Goal: Use online tool/utility: Utilize a website feature to perform a specific function

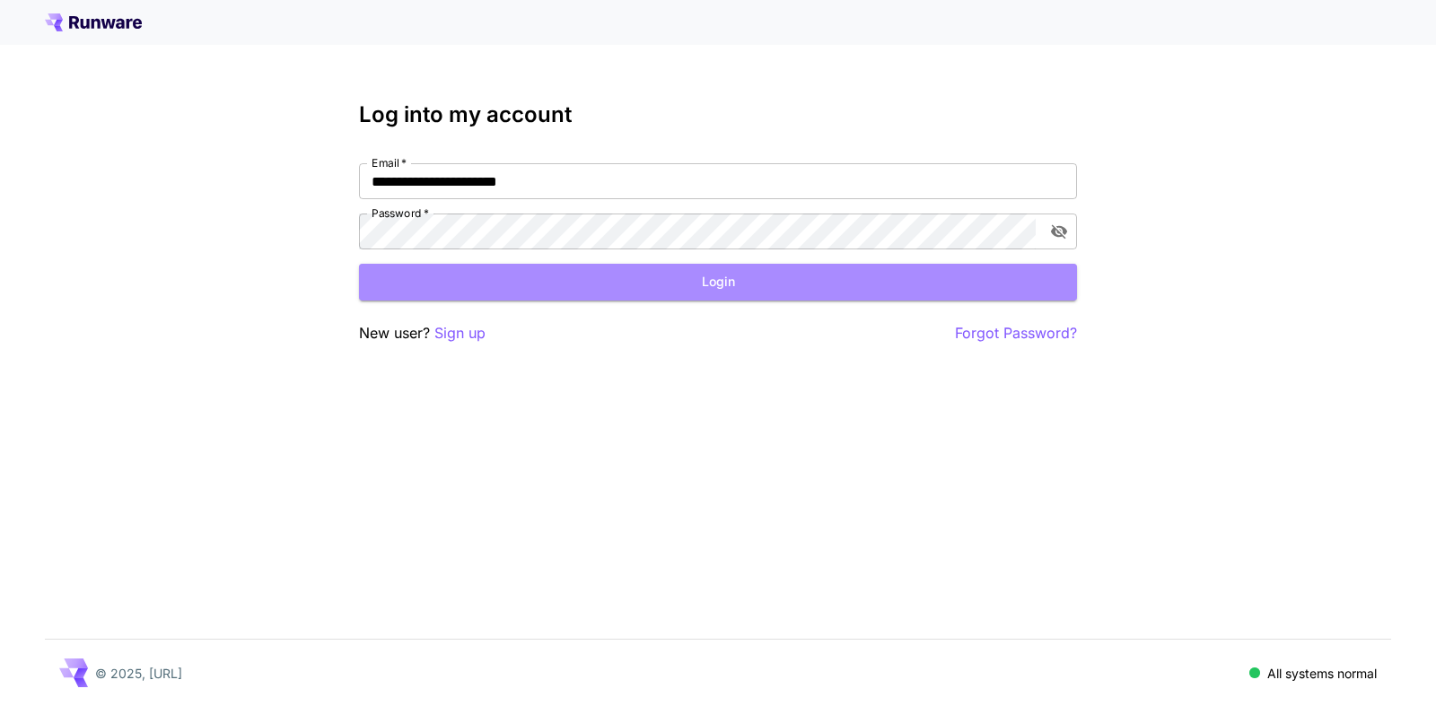
click at [719, 273] on button "Login" at bounding box center [718, 282] width 718 height 37
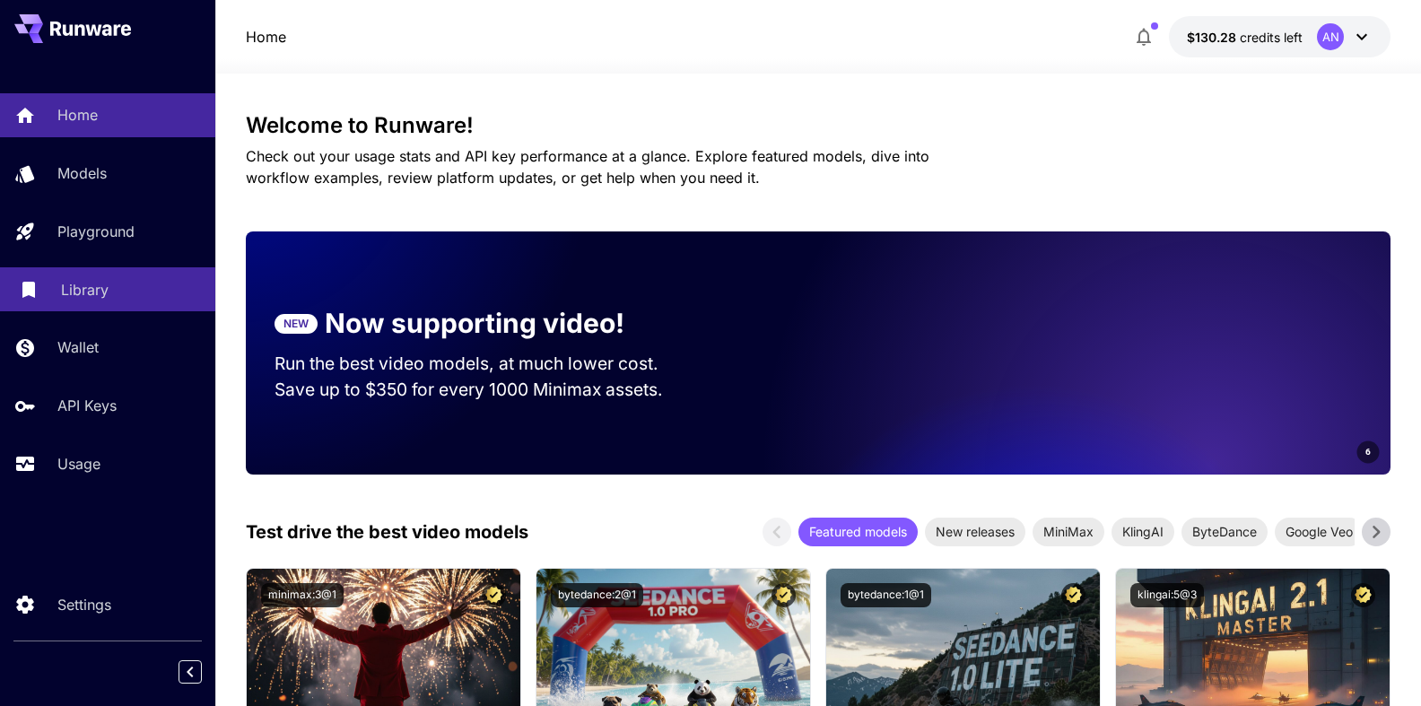
click at [85, 291] on p "Library" at bounding box center [85, 290] width 48 height 22
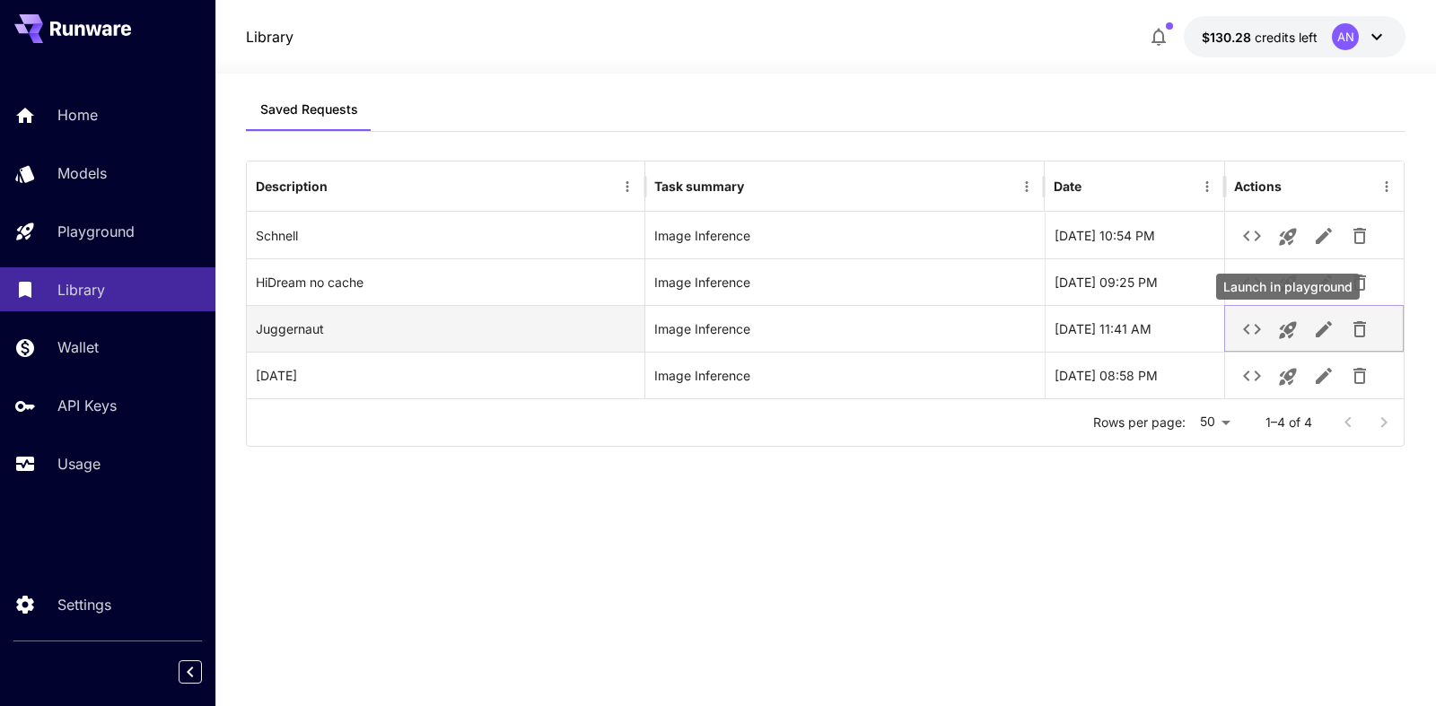
click at [1293, 331] on icon "Launch in playground" at bounding box center [1288, 330] width 22 height 22
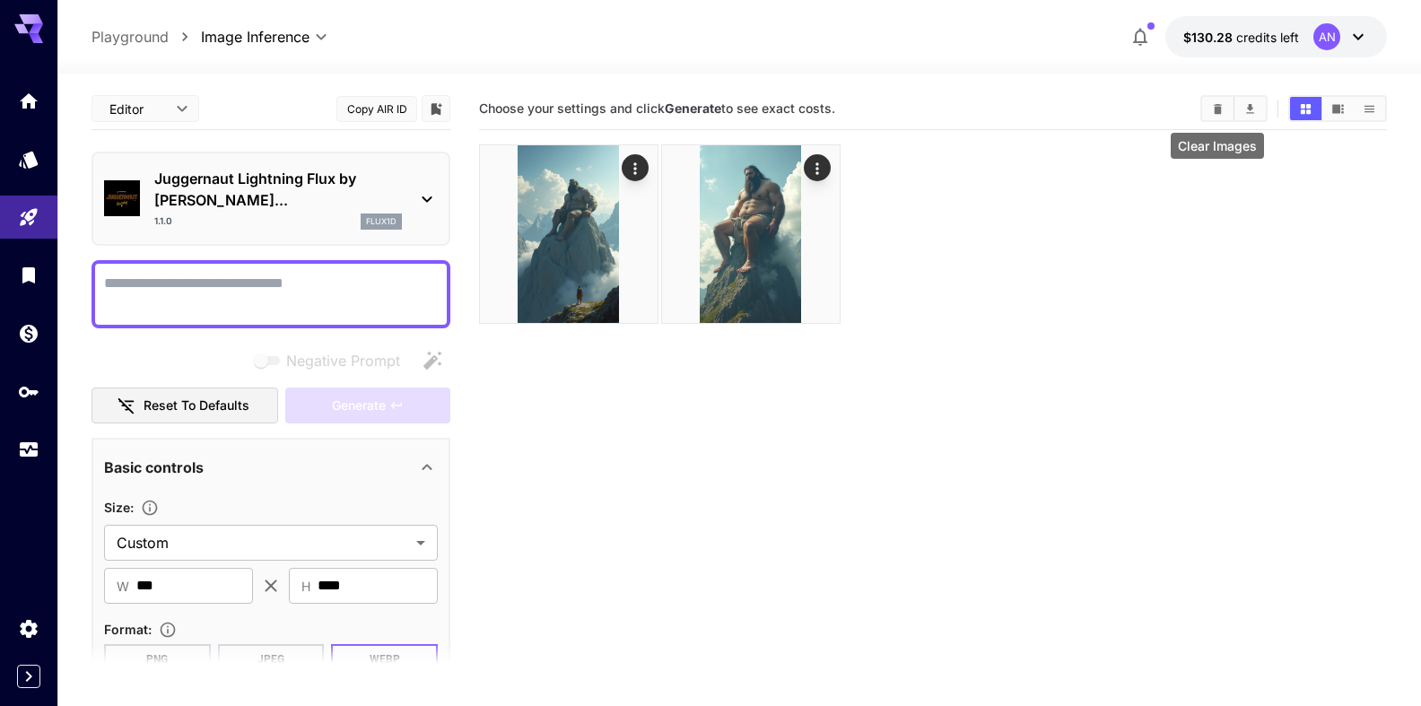
click at [1221, 109] on icon "Clear Images" at bounding box center [1218, 108] width 8 height 10
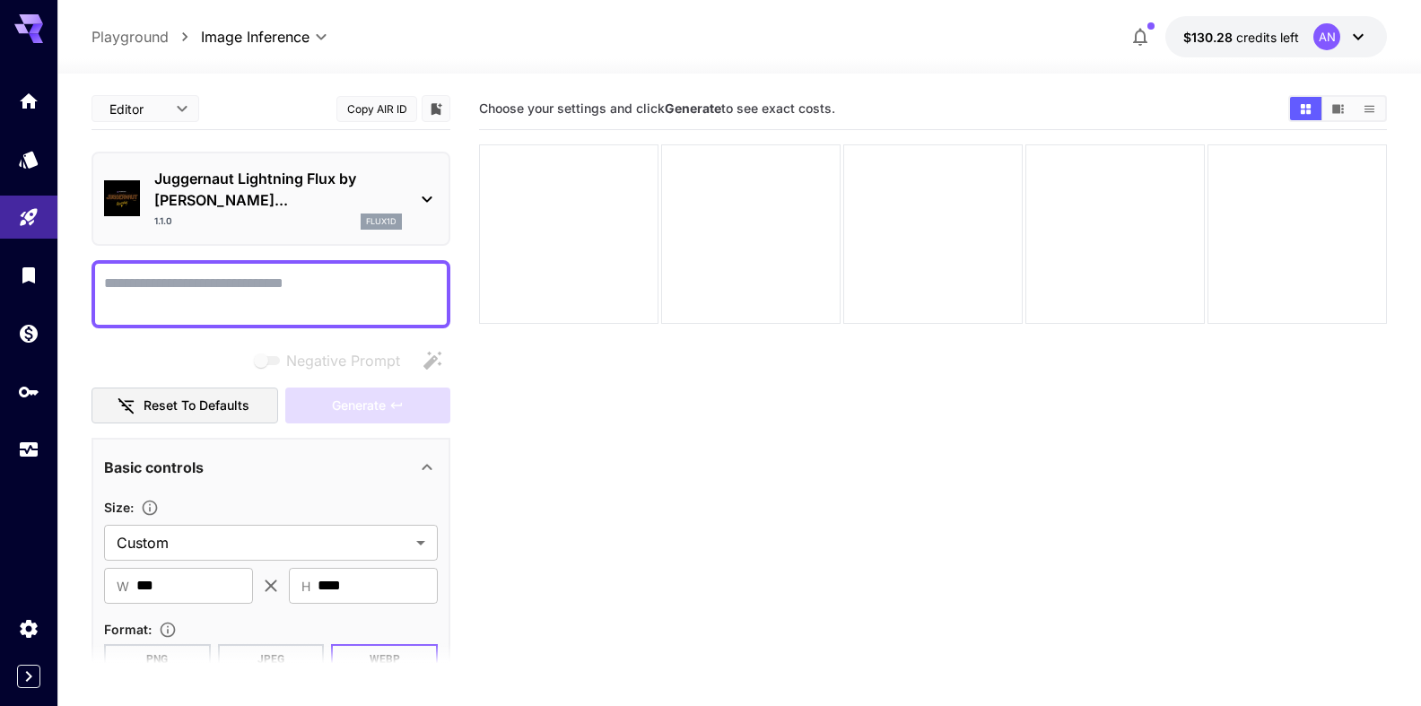
click at [265, 287] on textarea "Negative Prompt" at bounding box center [271, 294] width 334 height 43
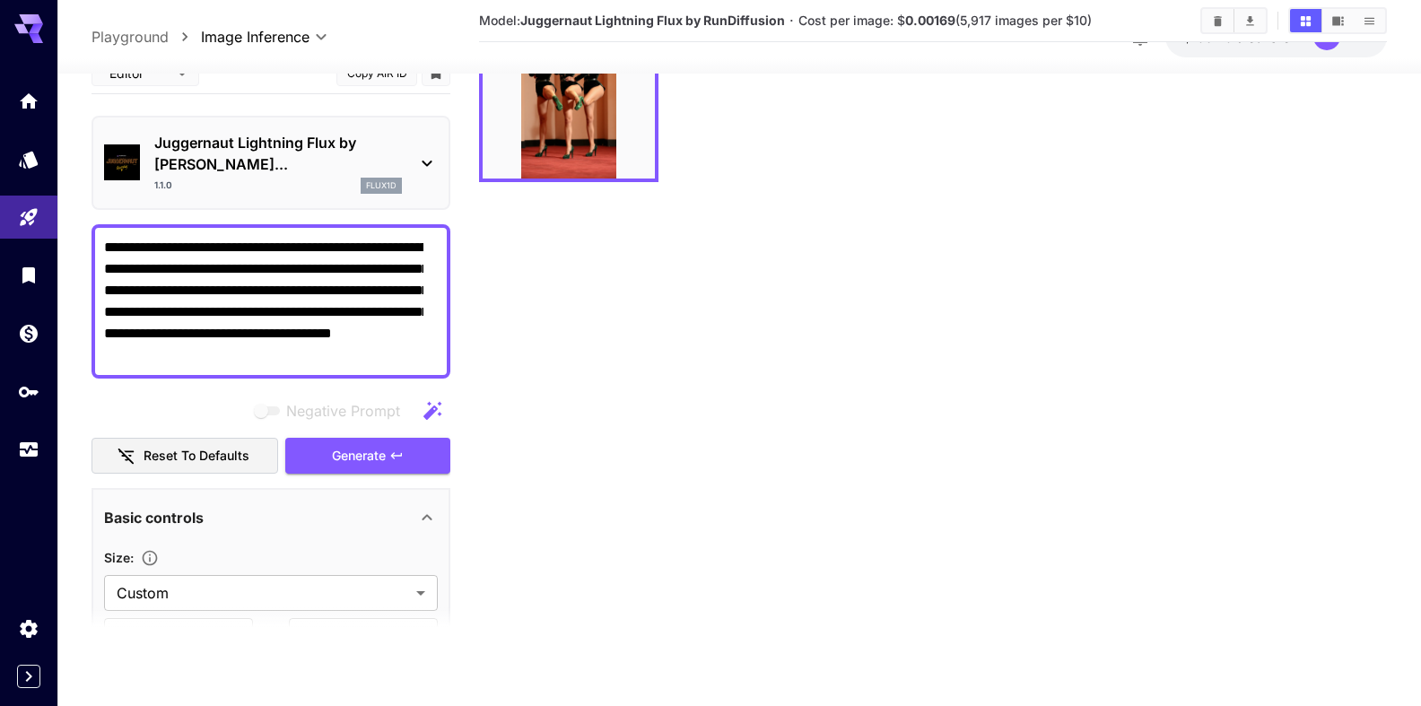
click at [323, 334] on textarea "**********" at bounding box center [263, 301] width 319 height 129
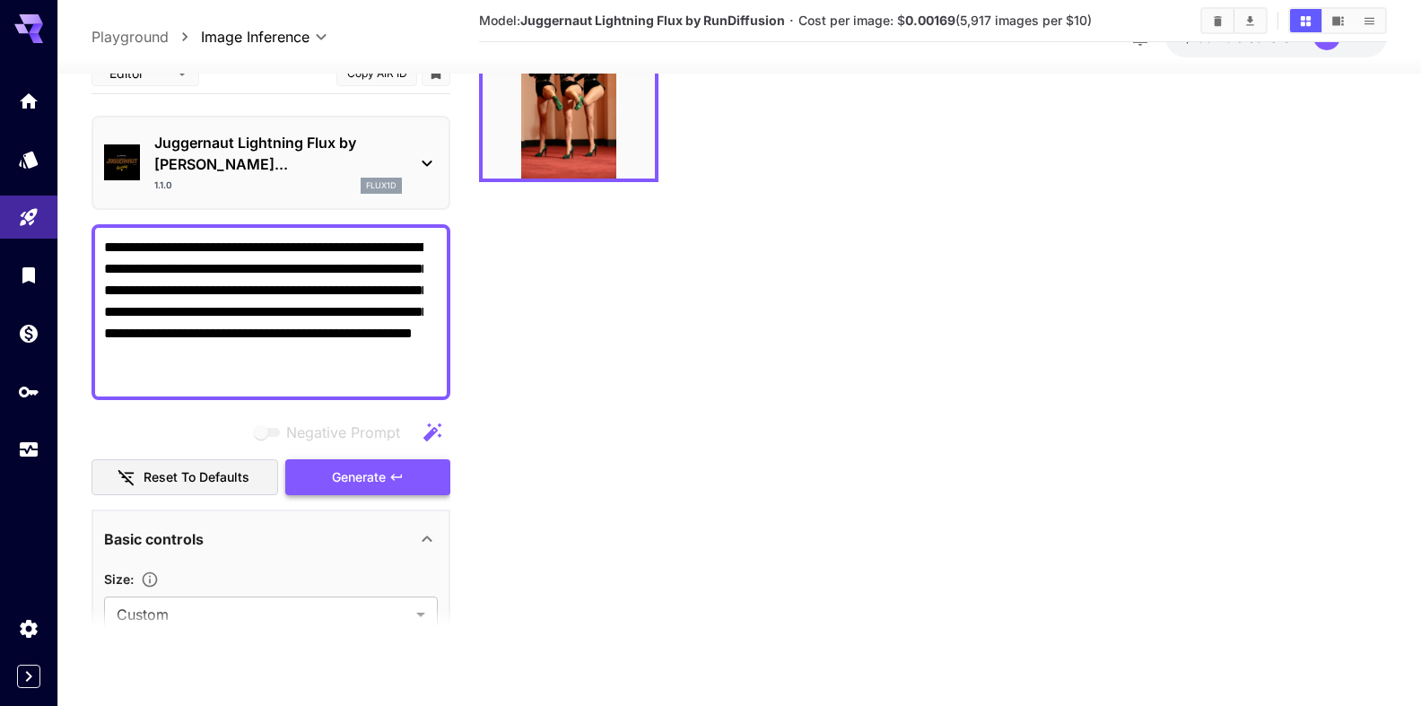
type textarea "**********"
click at [357, 474] on span "Generate" at bounding box center [359, 478] width 54 height 22
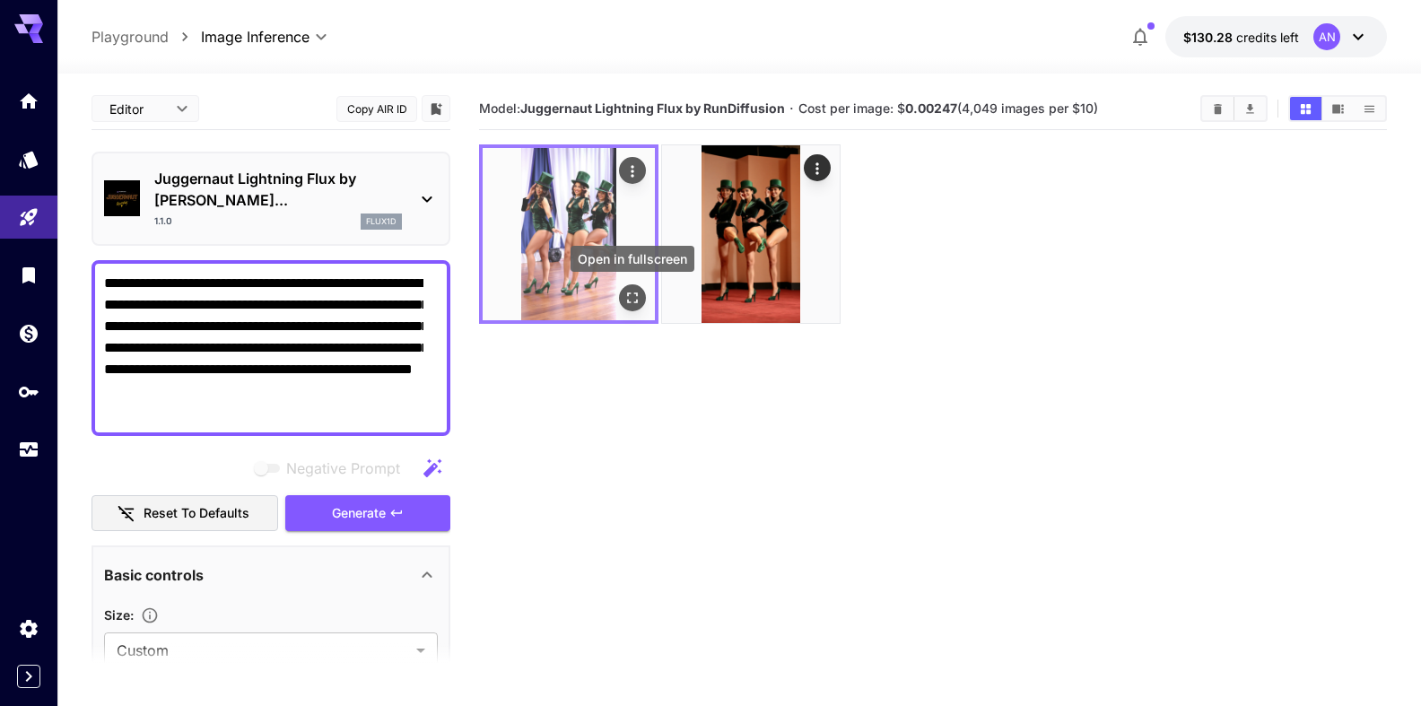
click at [636, 310] on button "Open in fullscreen" at bounding box center [632, 297] width 27 height 27
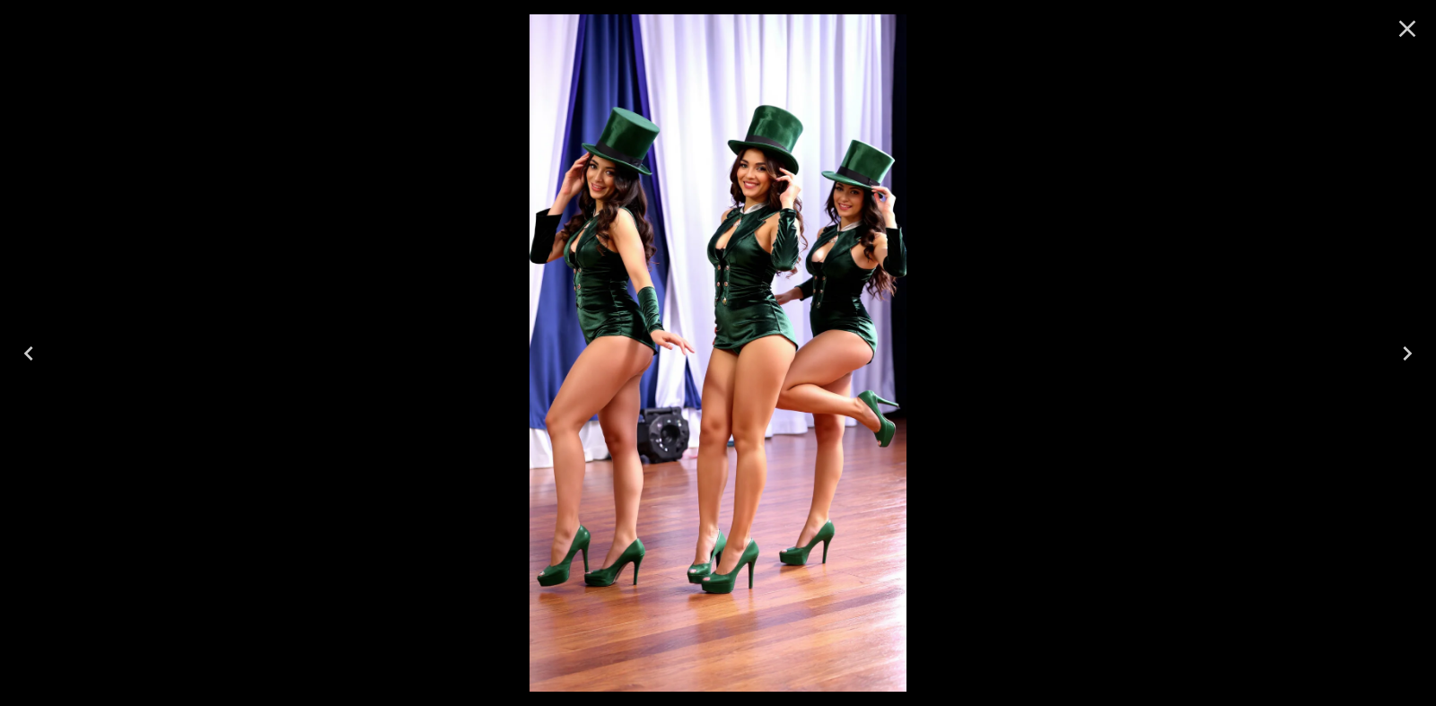
click at [1409, 34] on icon "Close" at bounding box center [1406, 28] width 29 height 29
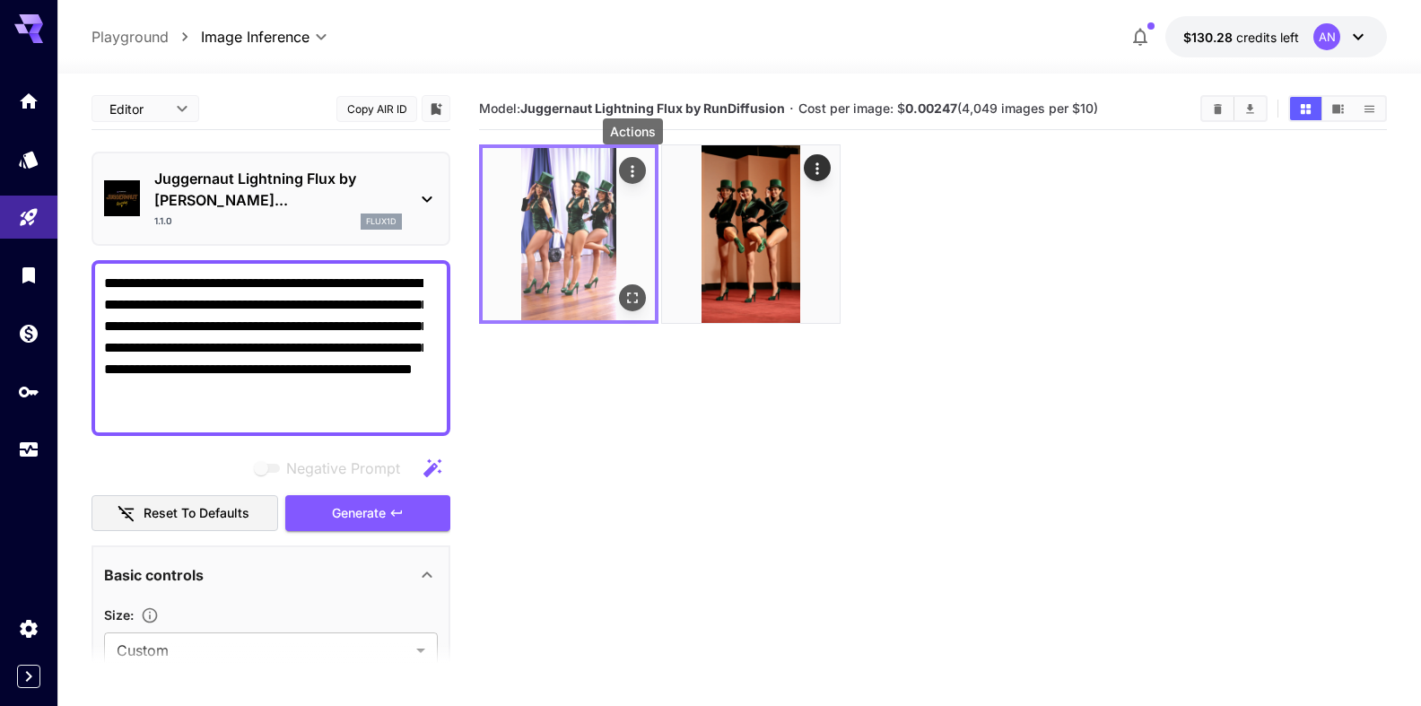
click at [630, 169] on icon "Actions" at bounding box center [633, 171] width 18 height 18
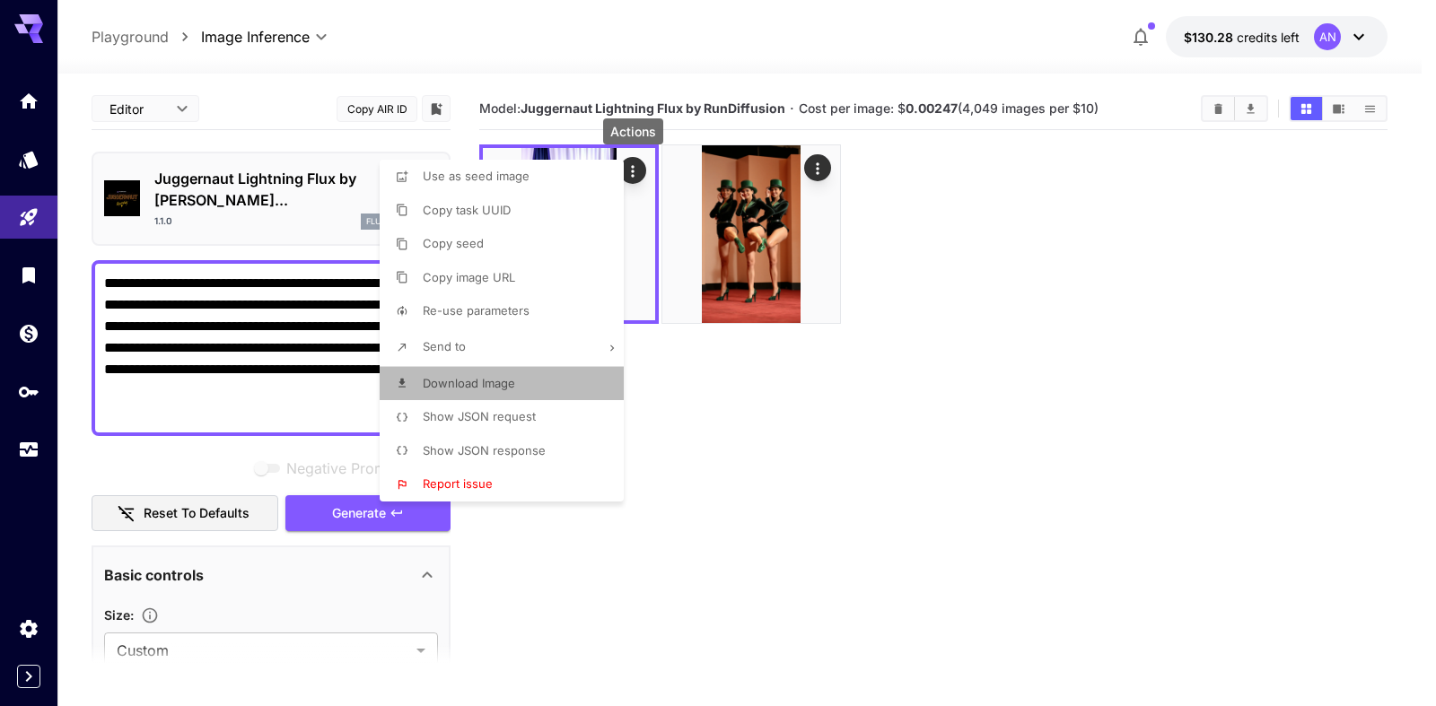
click at [469, 378] on span "Download Image" at bounding box center [469, 383] width 92 height 14
click at [253, 182] on div at bounding box center [718, 353] width 1436 height 706
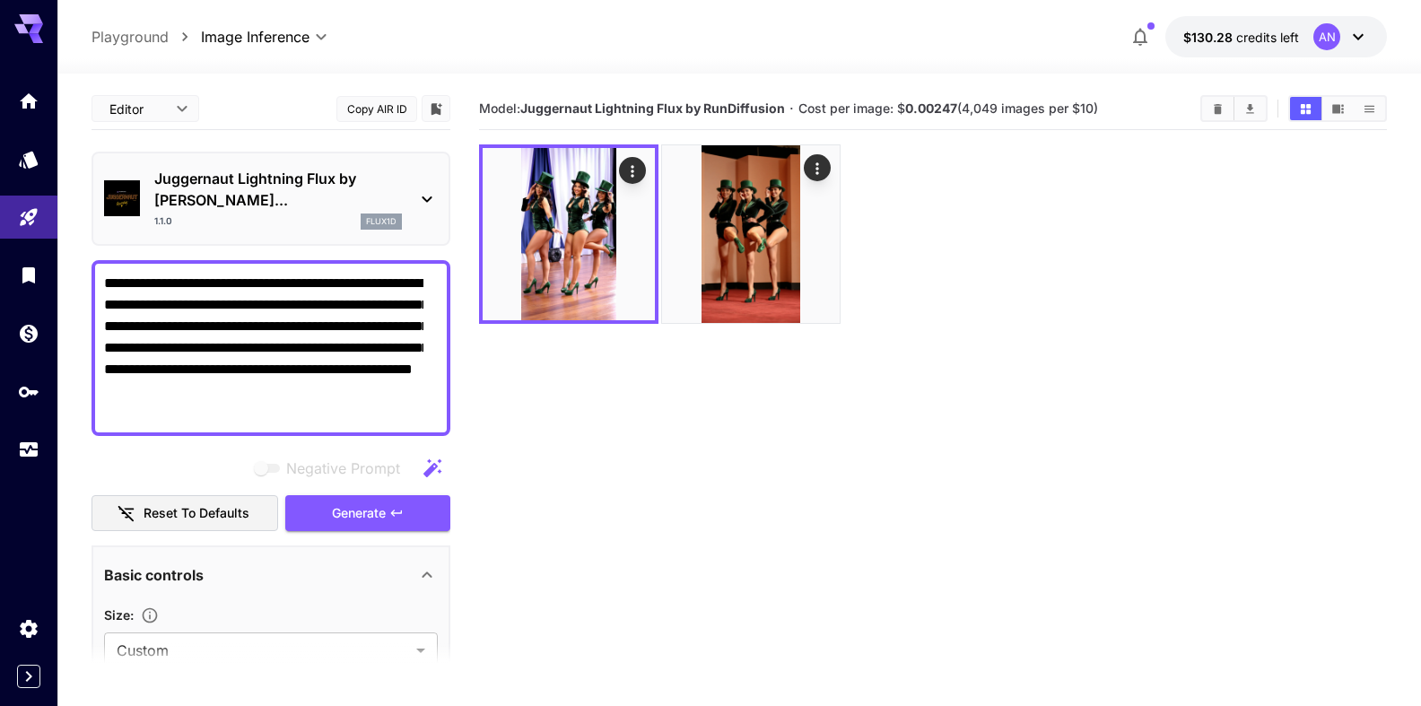
click at [253, 182] on p "Juggernaut Lightning Flux by [PERSON_NAME]..." at bounding box center [278, 189] width 248 height 43
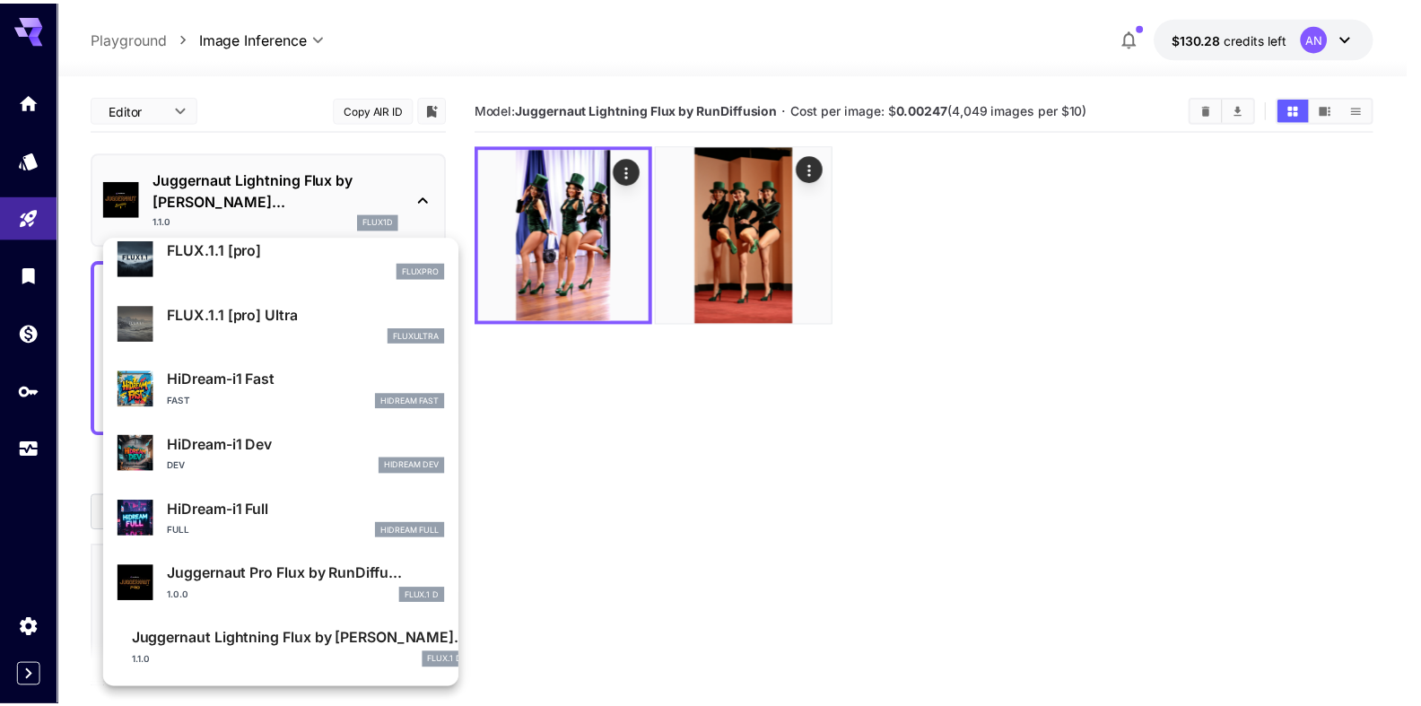
scroll to position [1255, 0]
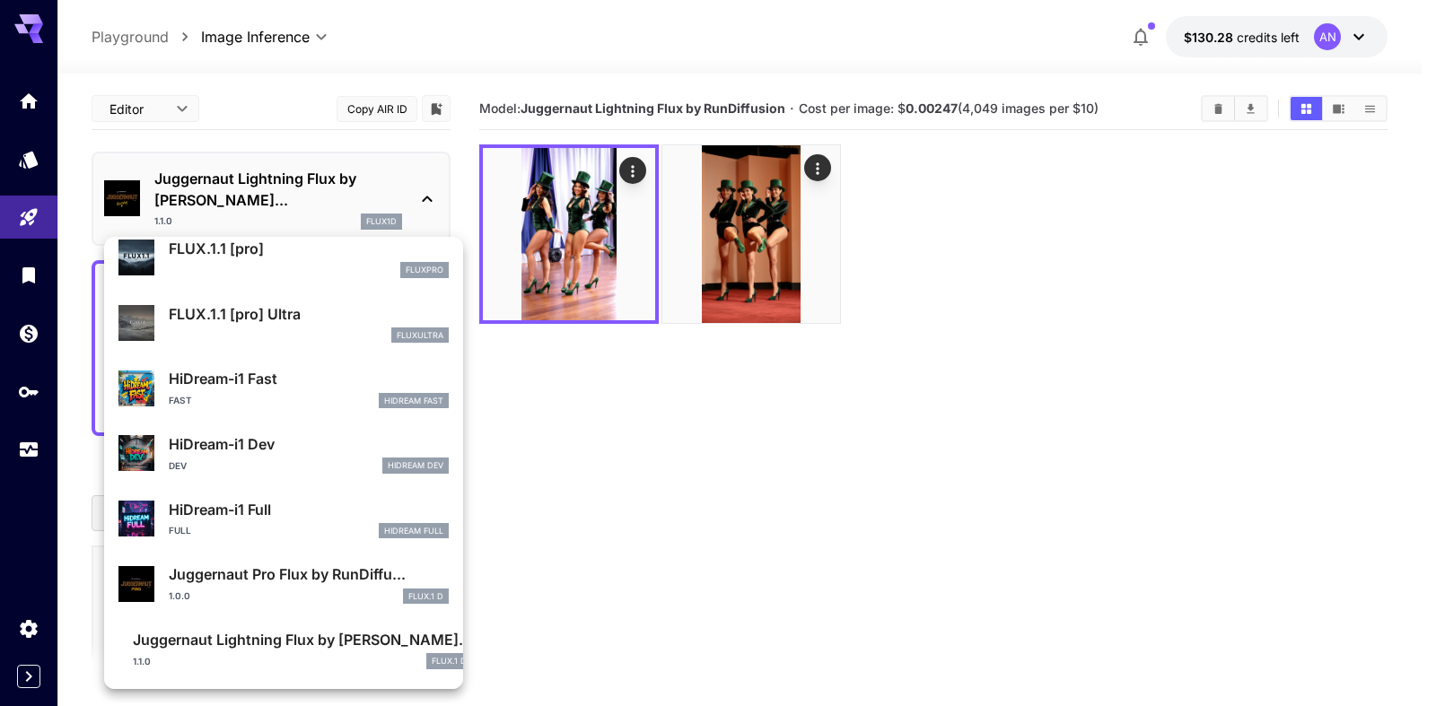
click at [276, 574] on p "Juggernaut Pro Flux by RunDiffu..." at bounding box center [309, 574] width 280 height 22
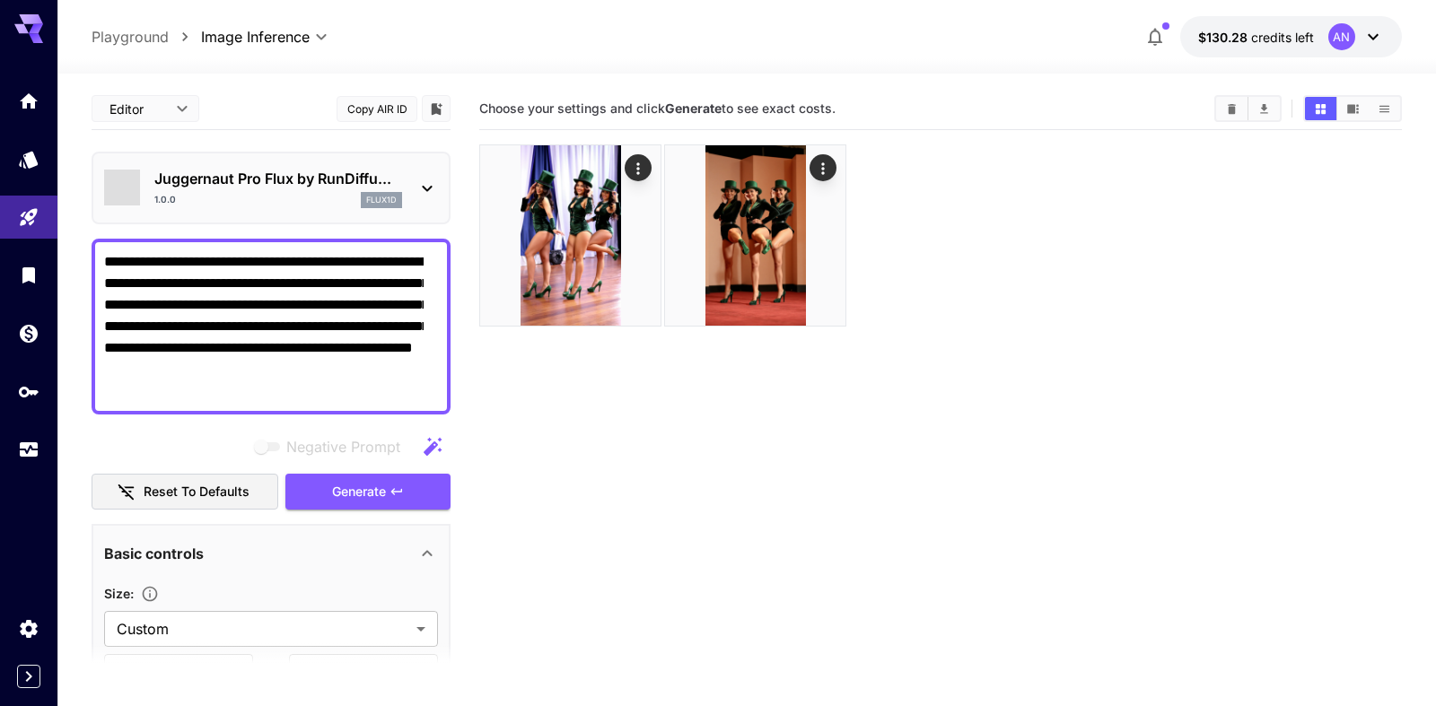
type input "**"
type input "*"
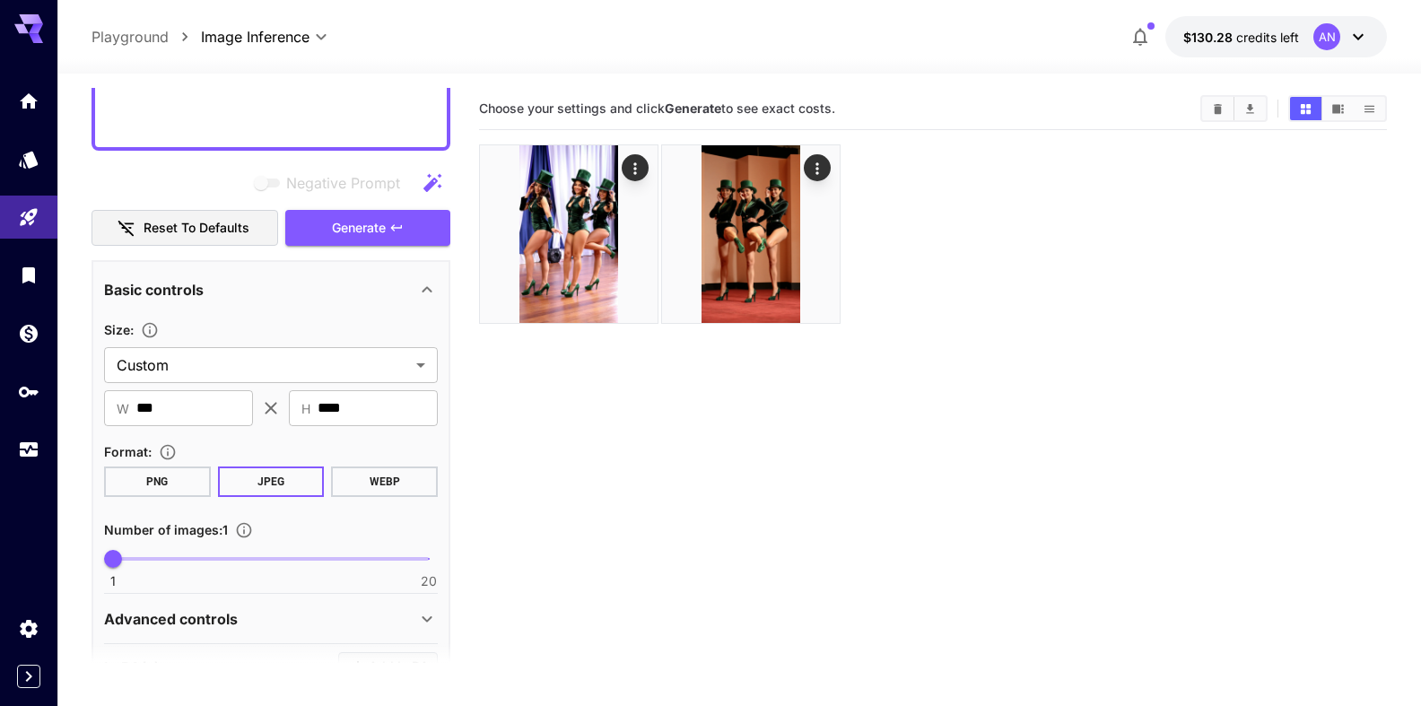
scroll to position [307, 0]
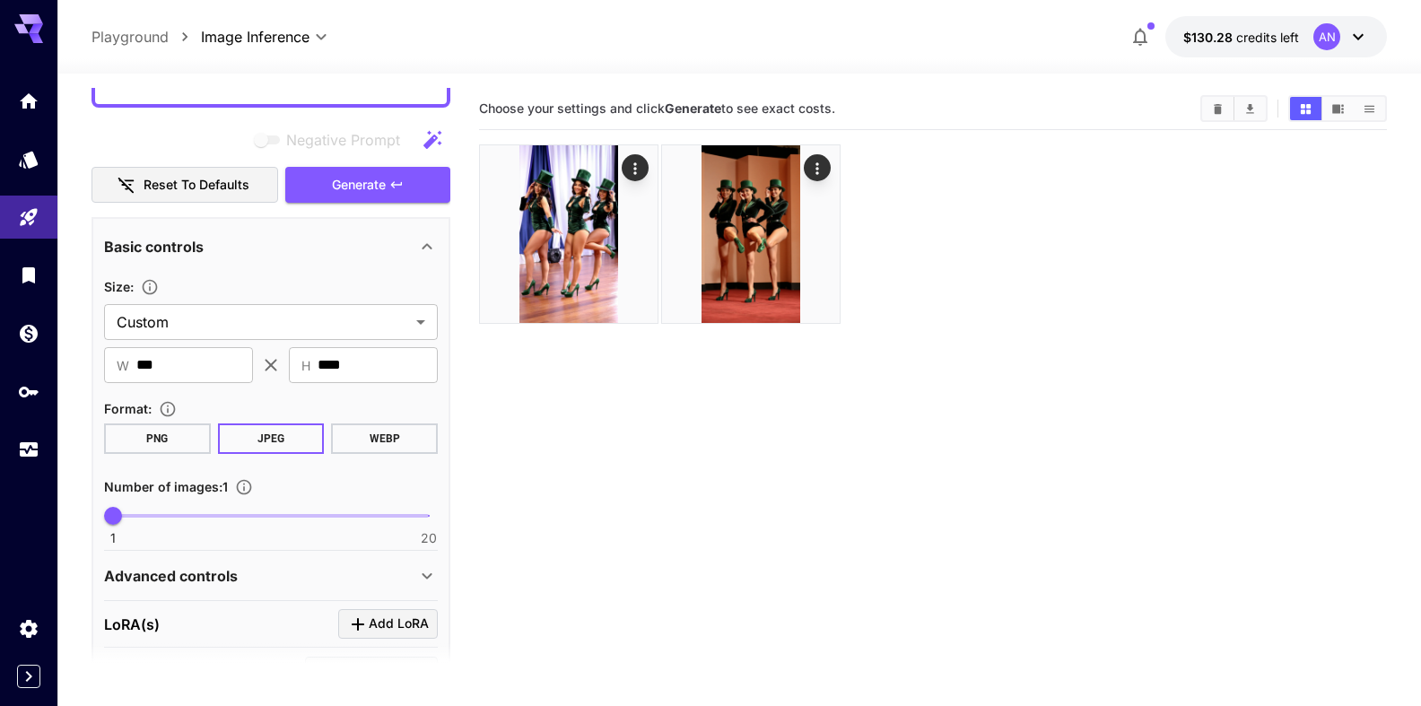
click at [373, 454] on button "WEBP" at bounding box center [384, 438] width 107 height 31
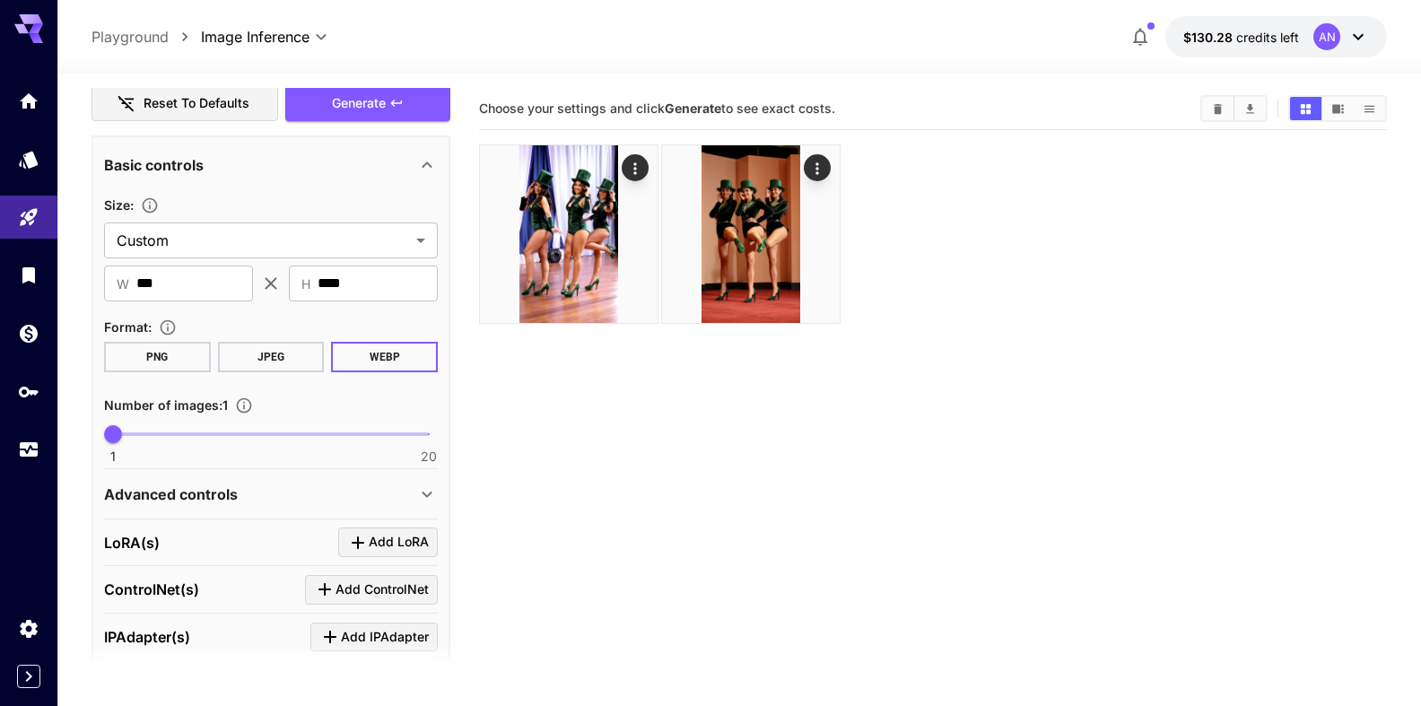
scroll to position [624, 0]
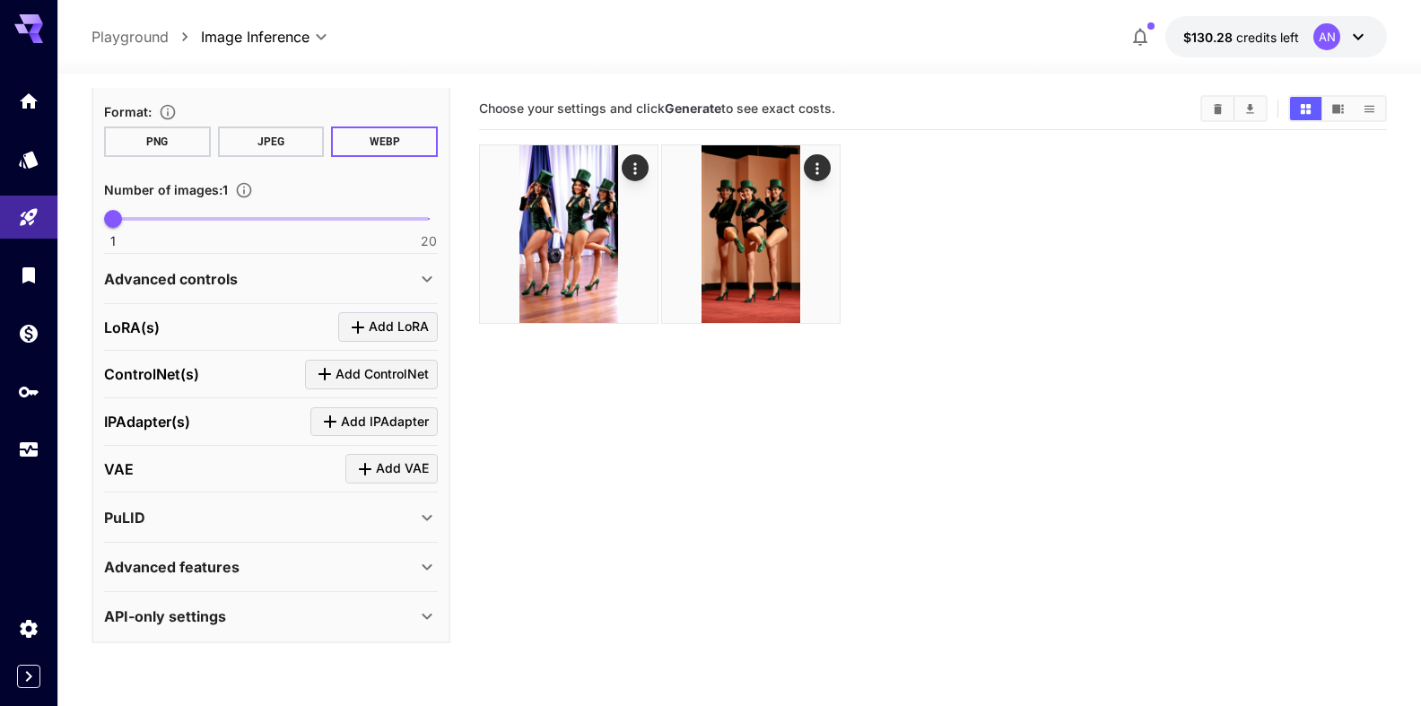
click at [259, 570] on div "Advanced features" at bounding box center [260, 567] width 312 height 22
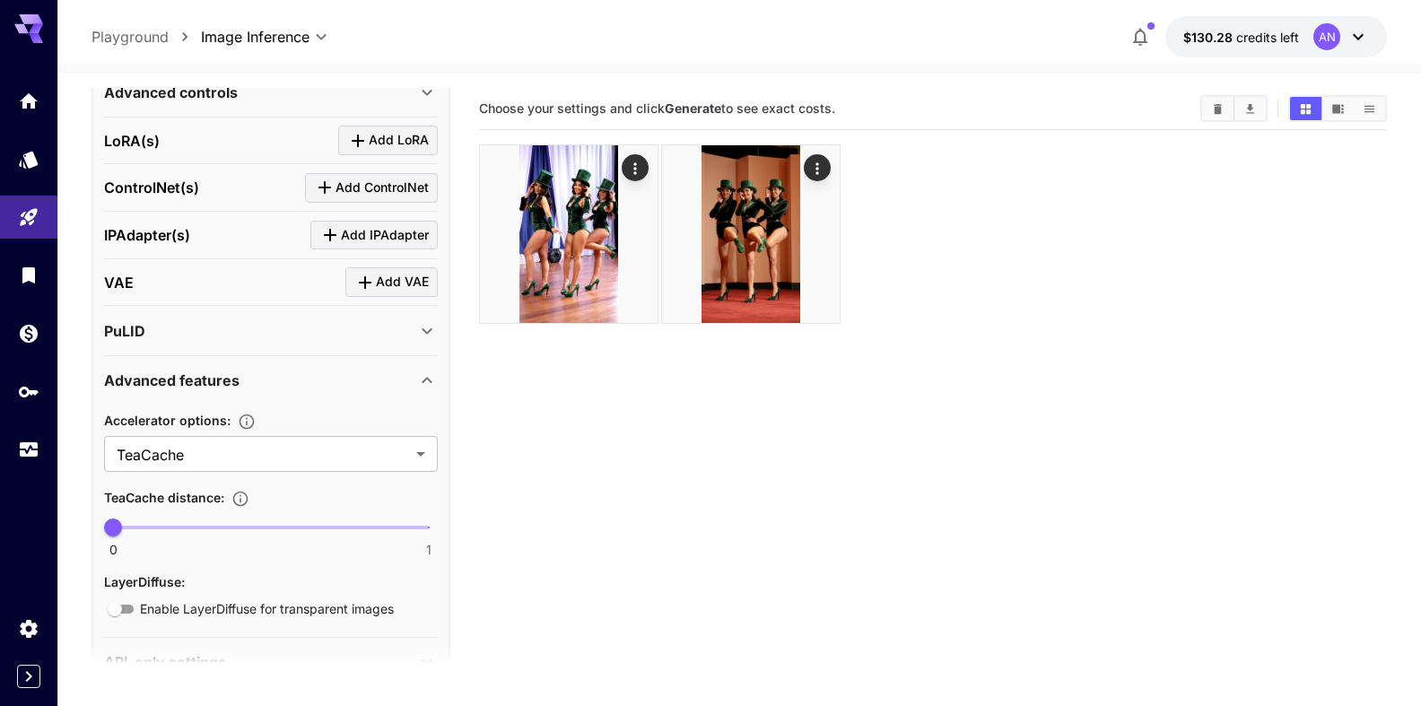
scroll to position [829, 0]
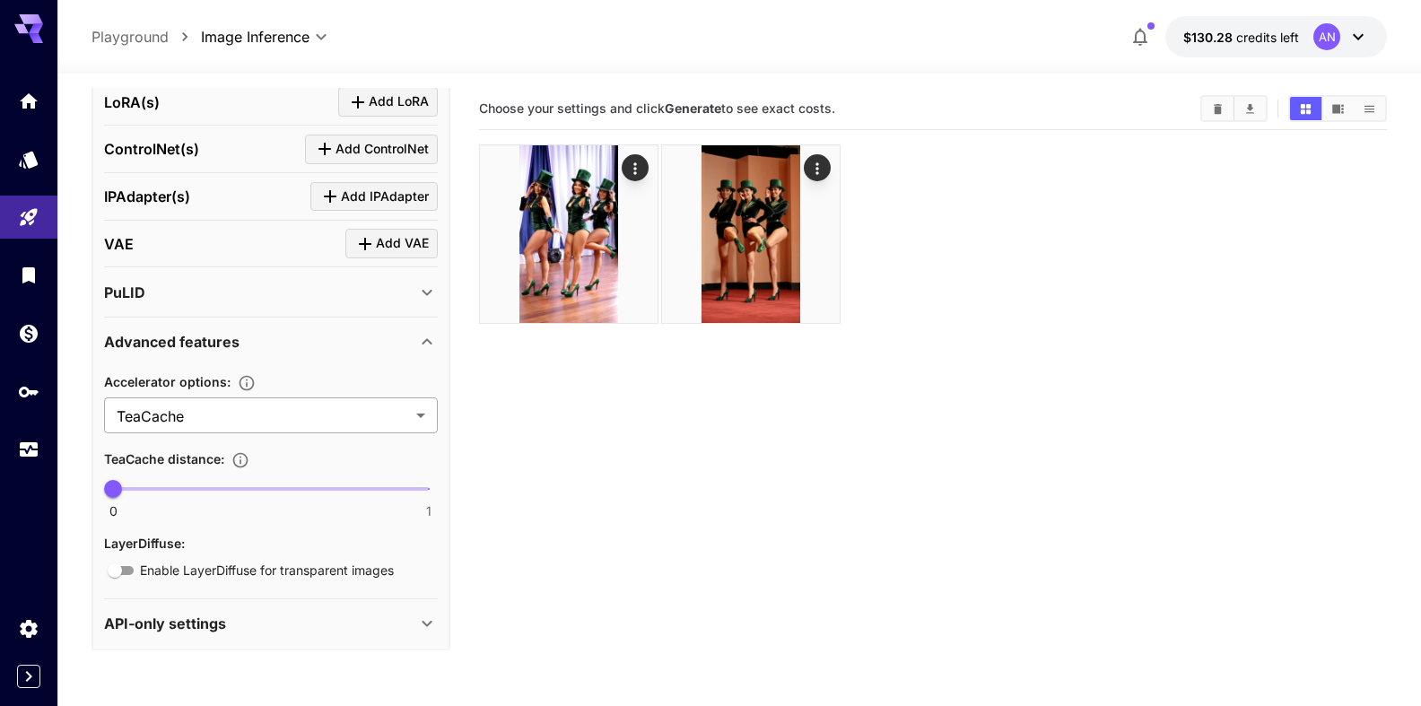
click at [185, 426] on body "**********" at bounding box center [710, 424] width 1421 height 848
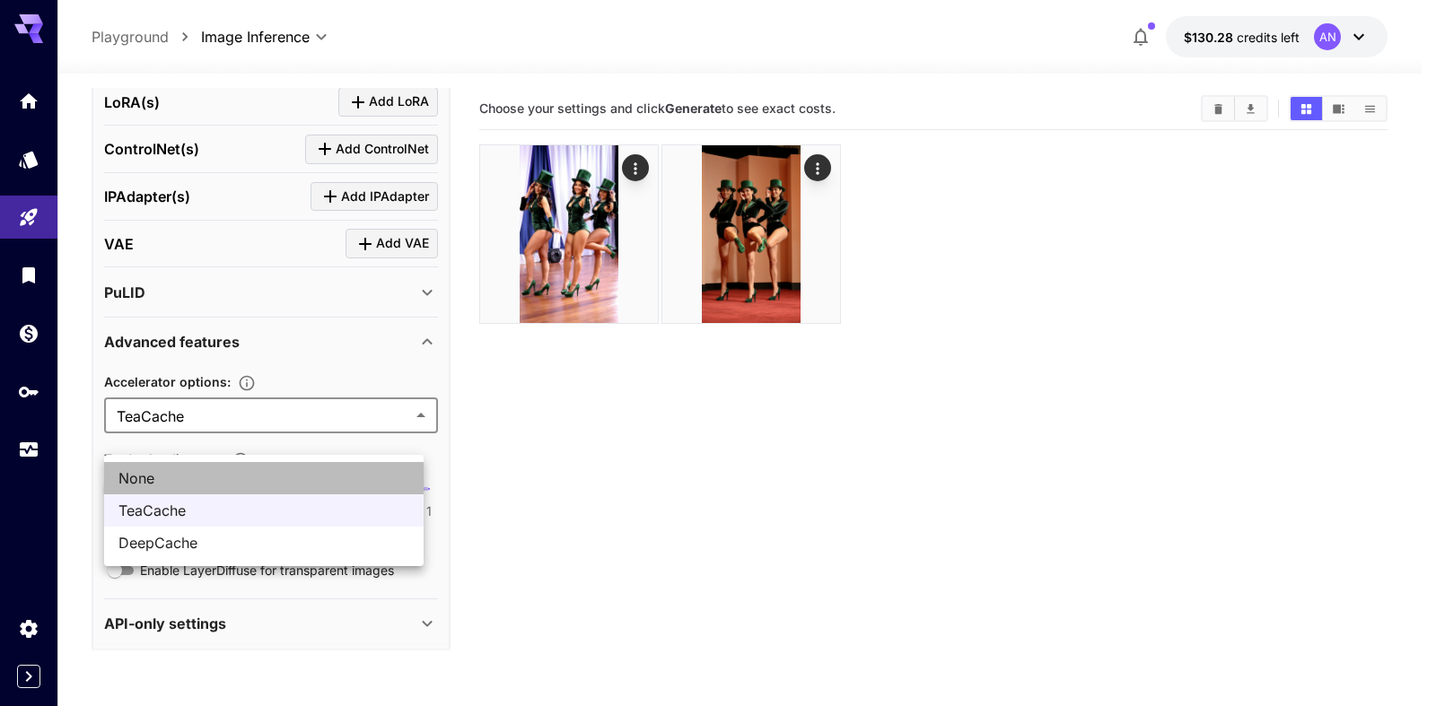
click at [143, 482] on span "None" at bounding box center [263, 478] width 291 height 22
type input "****"
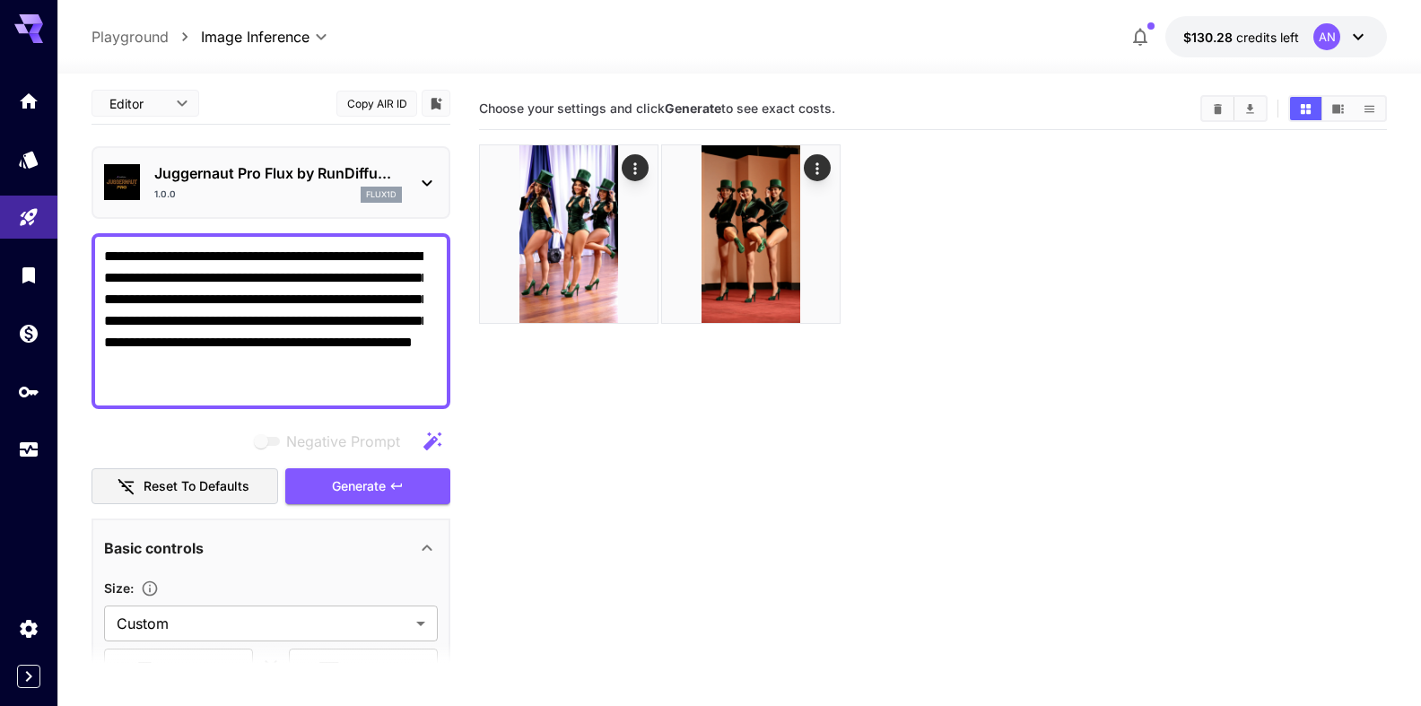
scroll to position [0, 0]
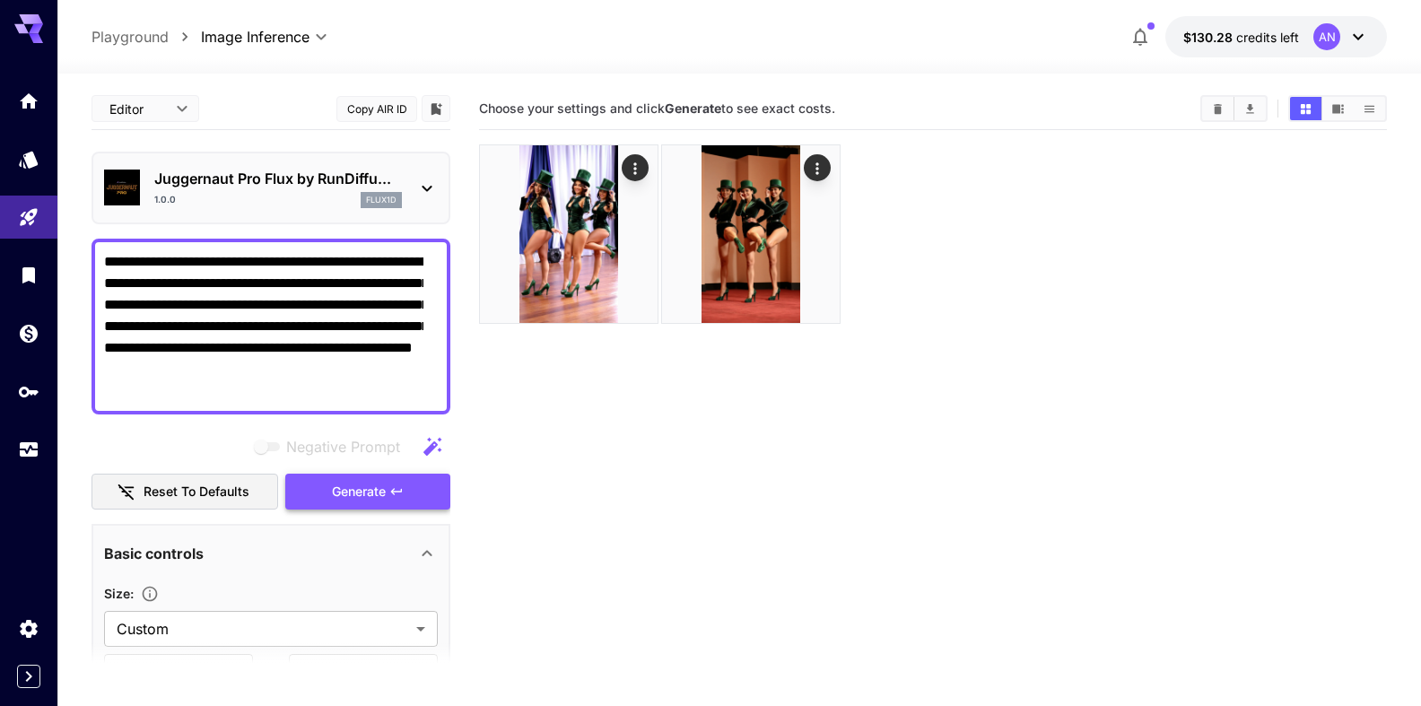
click at [359, 503] on span "Generate" at bounding box center [359, 492] width 54 height 22
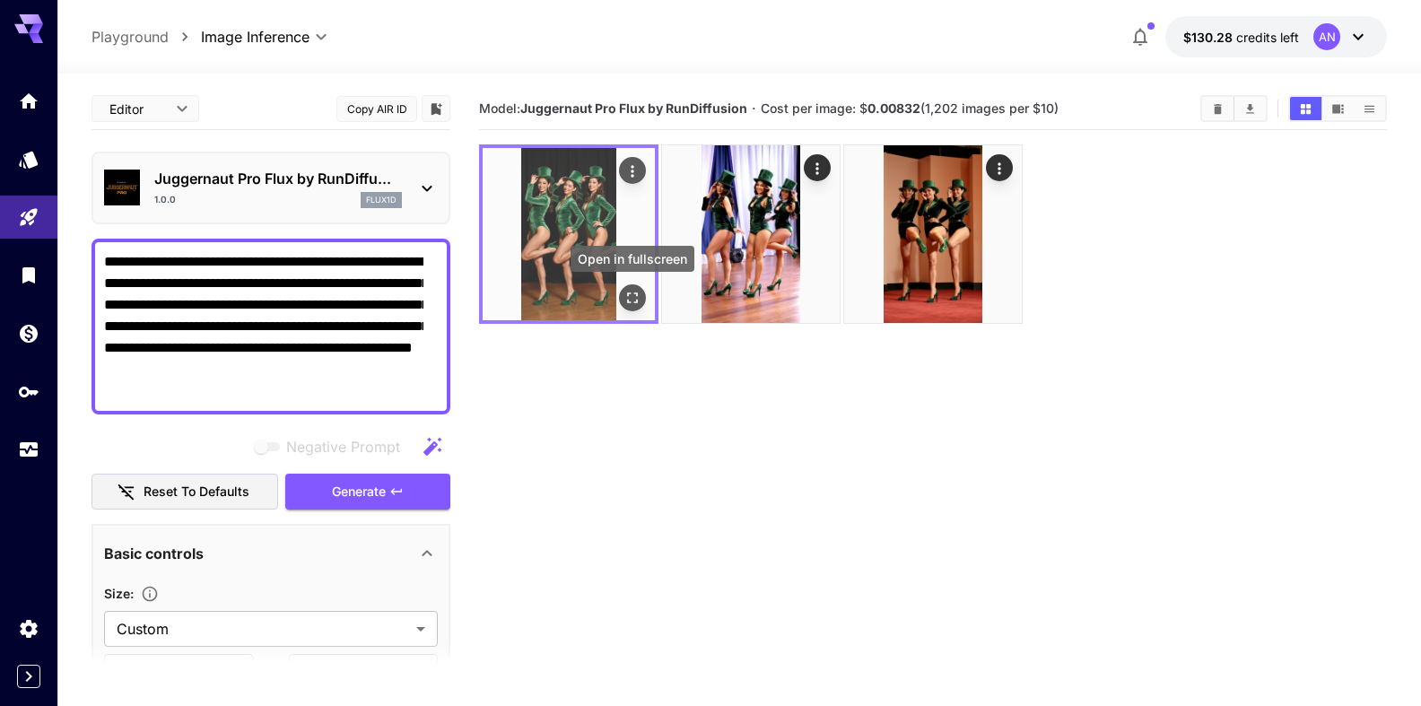
click at [629, 305] on icon "Open in fullscreen" at bounding box center [633, 298] width 18 height 18
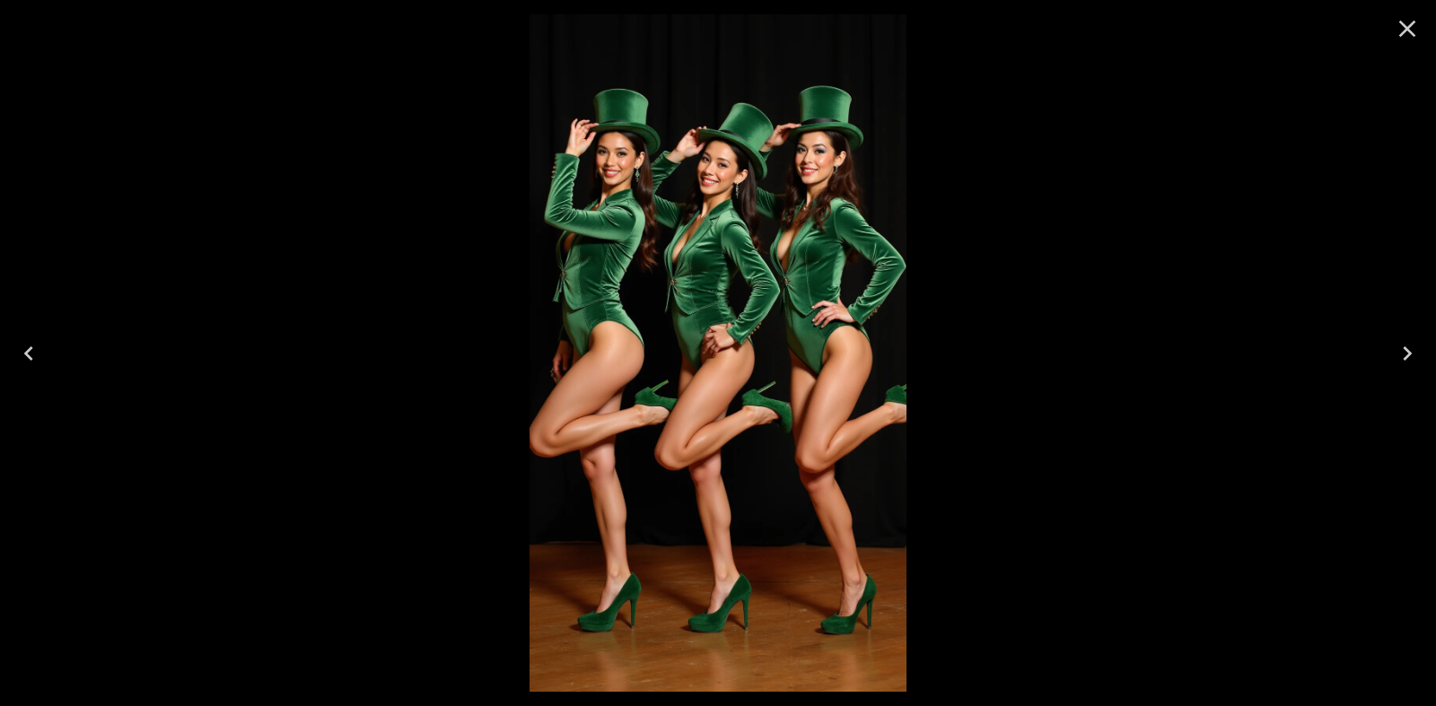
click at [1389, 42] on button "Close" at bounding box center [1406, 28] width 43 height 43
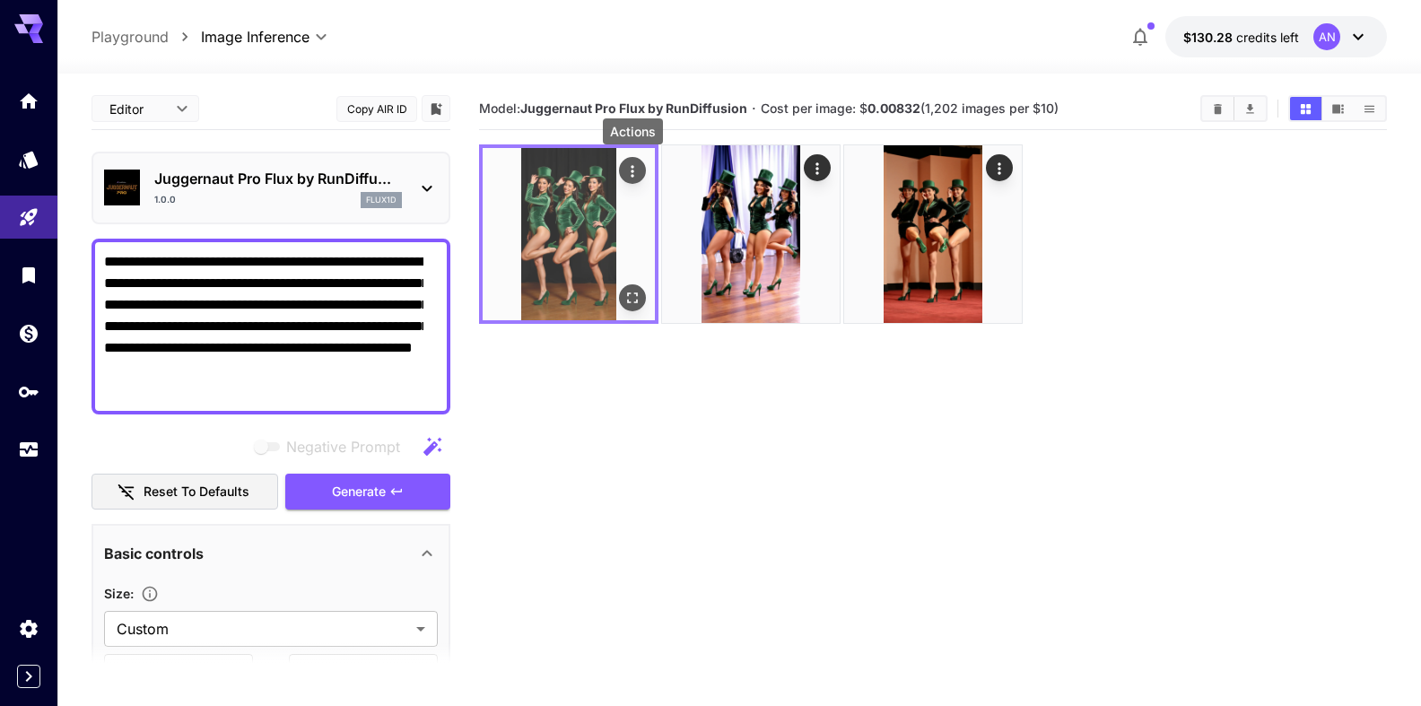
click at [627, 174] on icon "Actions" at bounding box center [633, 171] width 18 height 18
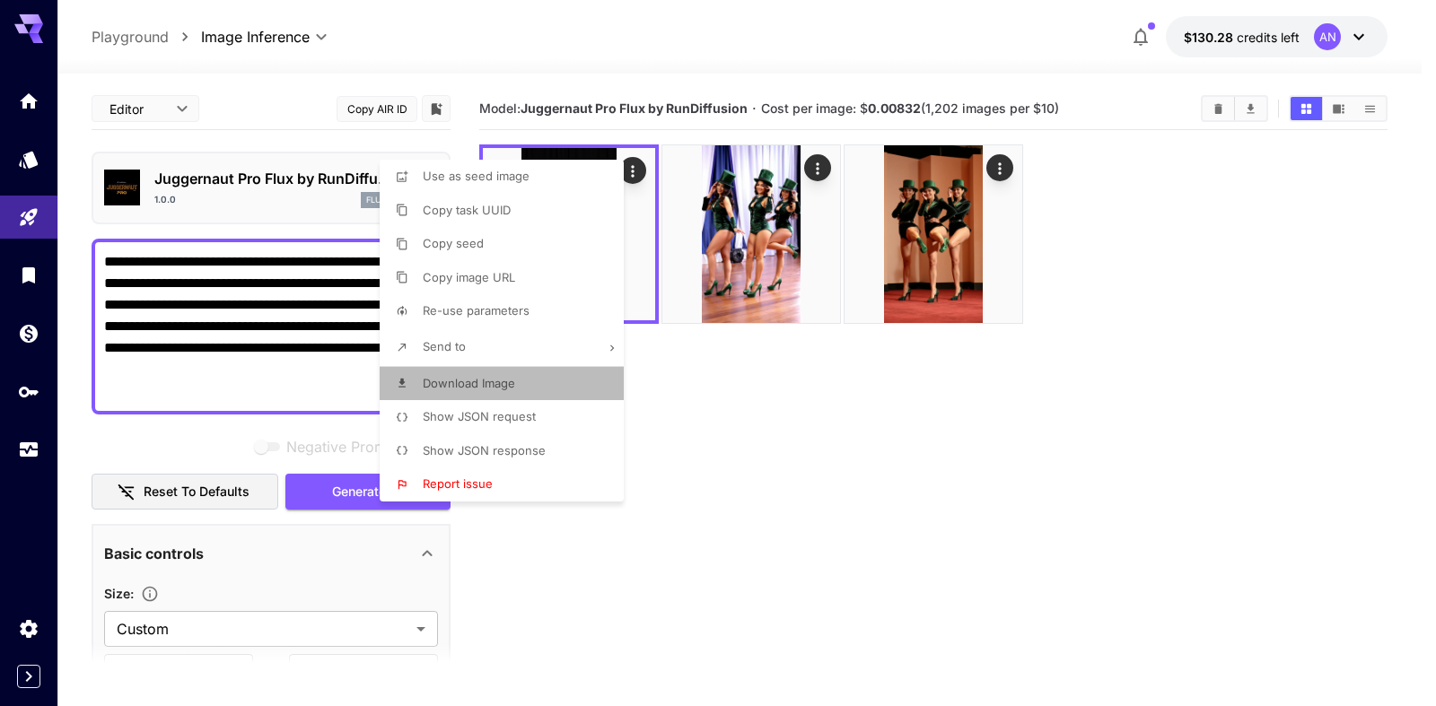
click at [455, 382] on span "Download Image" at bounding box center [469, 383] width 92 height 14
click at [352, 503] on div at bounding box center [718, 353] width 1436 height 706
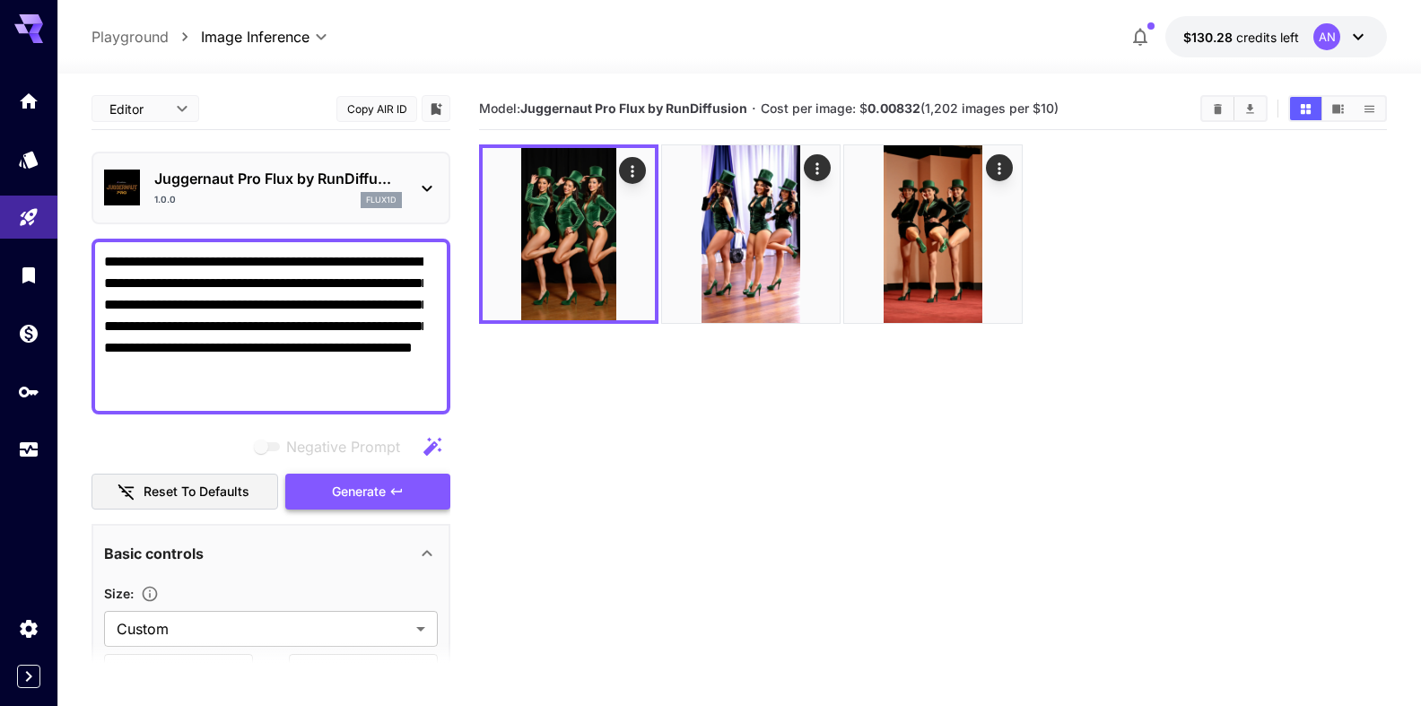
click at [345, 503] on span "Generate" at bounding box center [359, 492] width 54 height 22
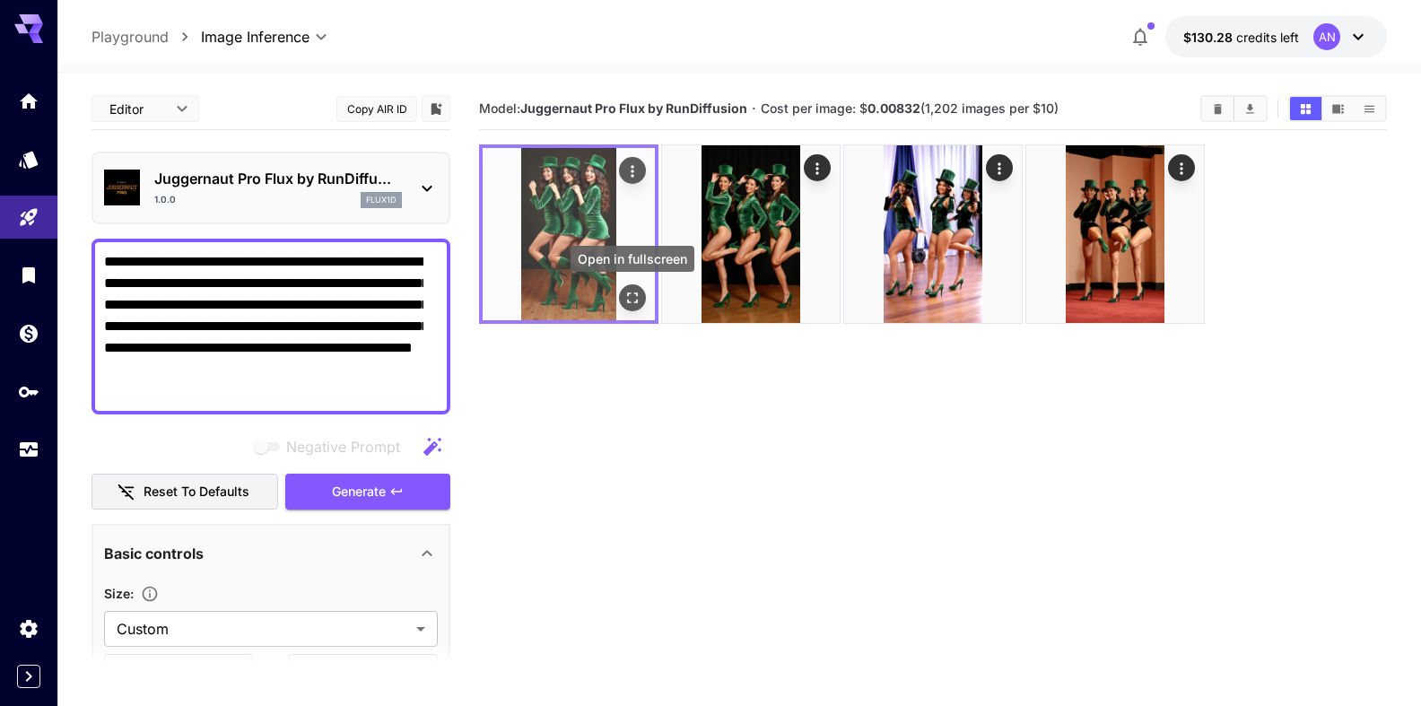
click at [626, 284] on button "Open in fullscreen" at bounding box center [632, 297] width 27 height 27
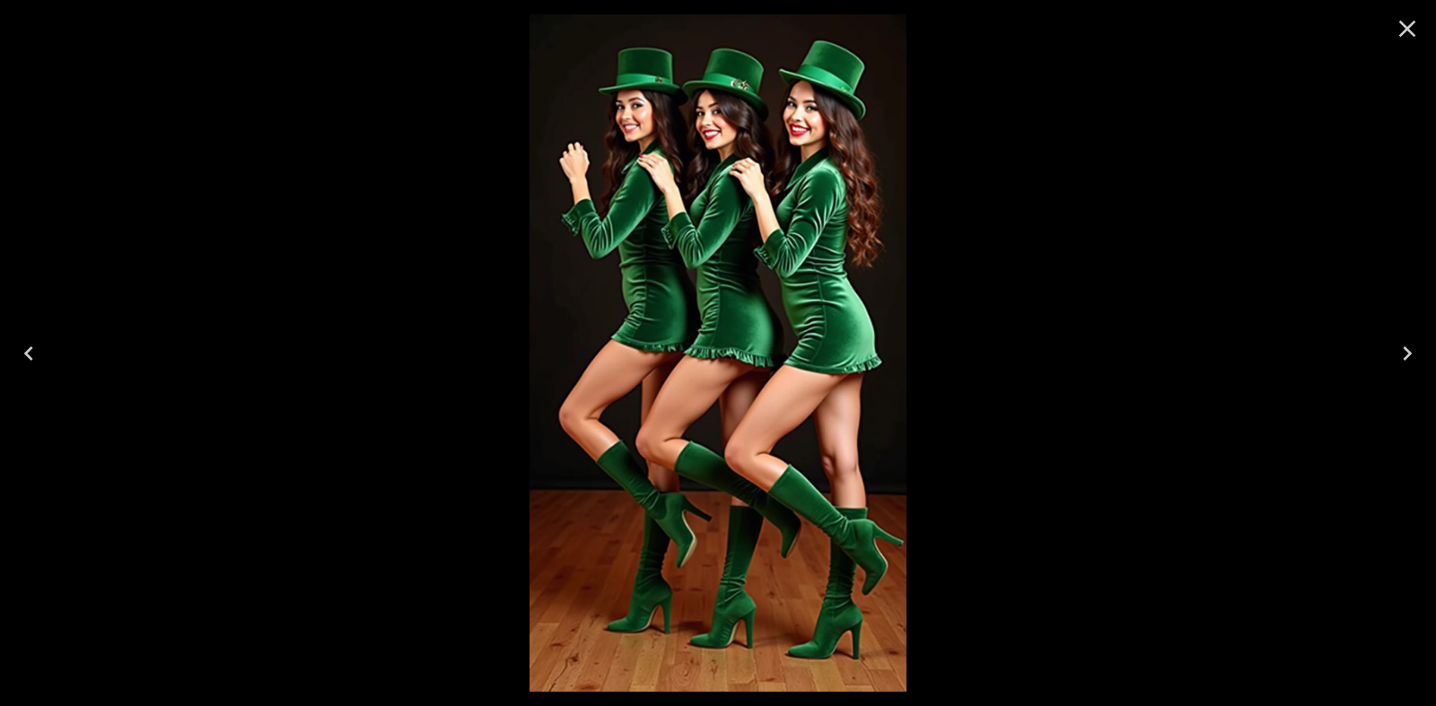
click at [1387, 31] on button "Close" at bounding box center [1406, 28] width 43 height 43
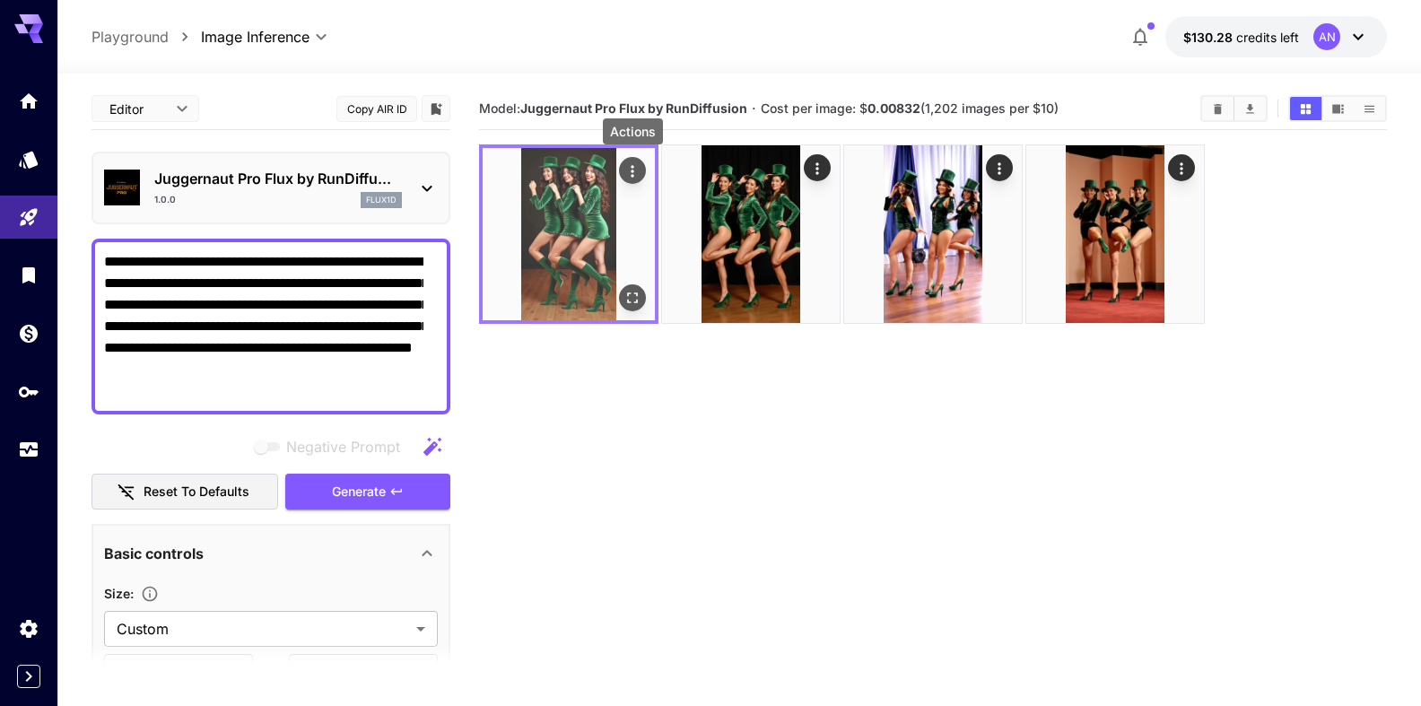
click at [634, 162] on div "Actions" at bounding box center [633, 171] width 18 height 22
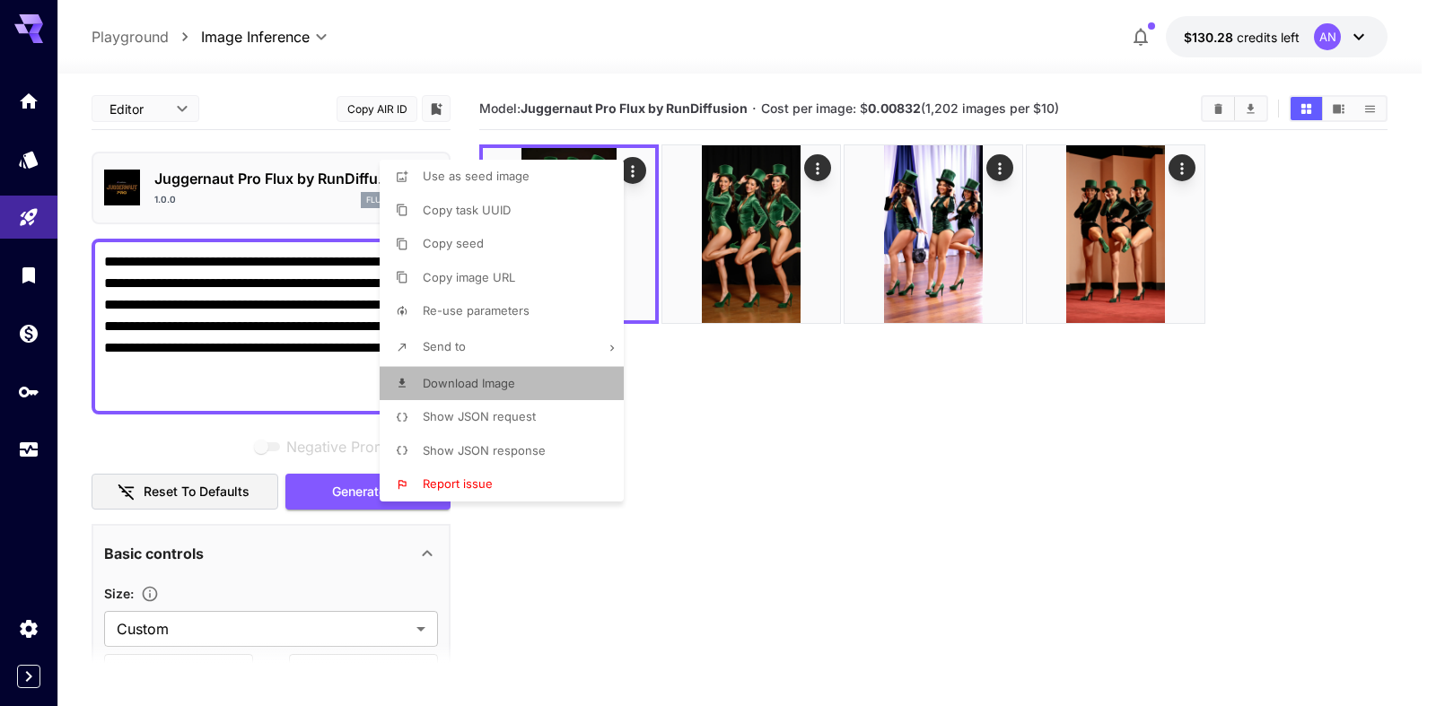
click at [494, 384] on span "Download Image" at bounding box center [469, 383] width 92 height 14
click at [313, 452] on div at bounding box center [718, 353] width 1436 height 706
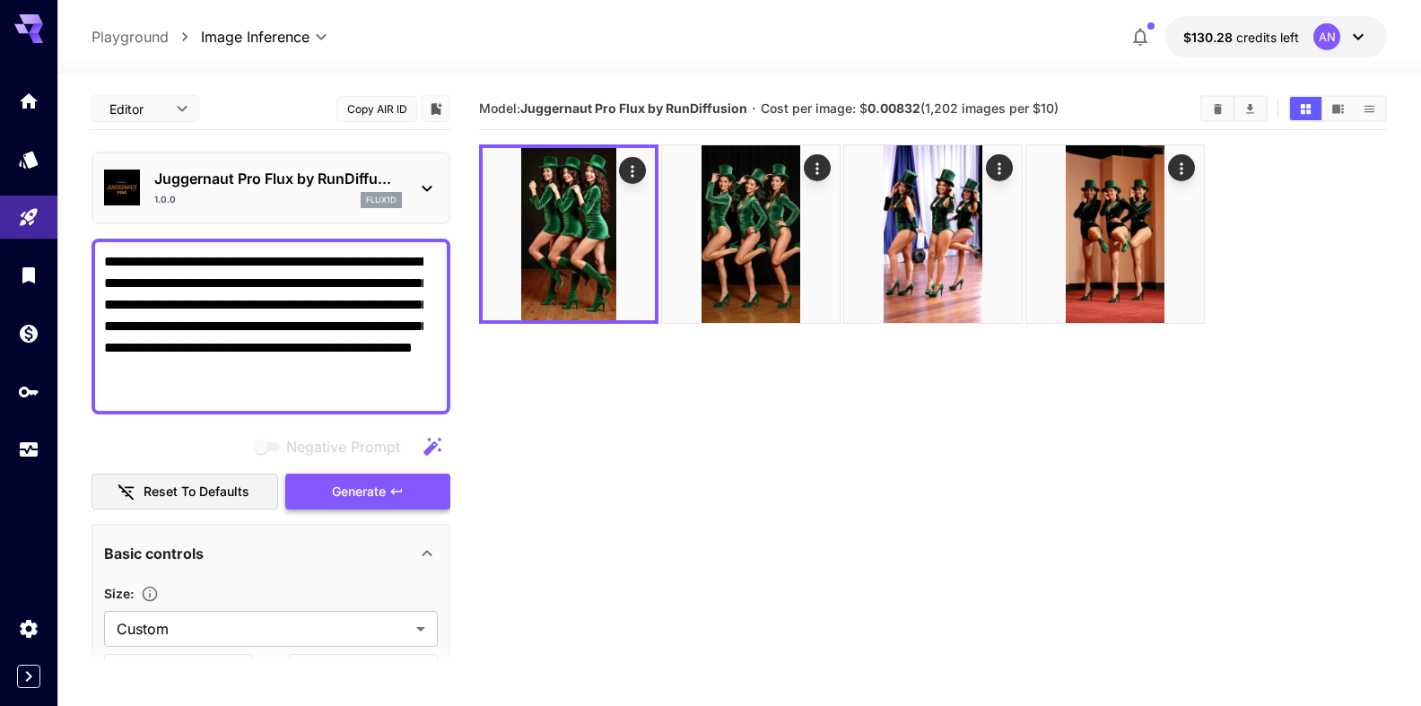
click at [353, 503] on span "Generate" at bounding box center [359, 492] width 54 height 22
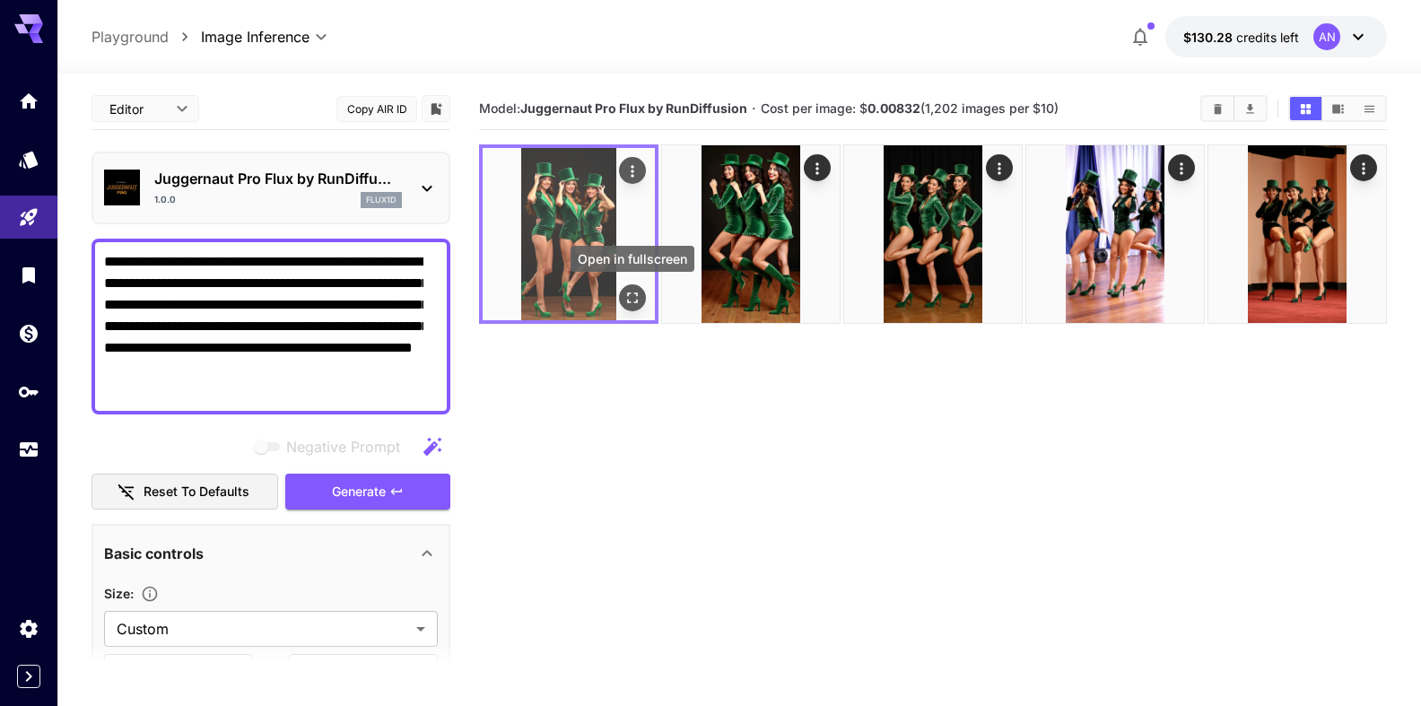
click at [642, 301] on button "Open in fullscreen" at bounding box center [632, 297] width 27 height 27
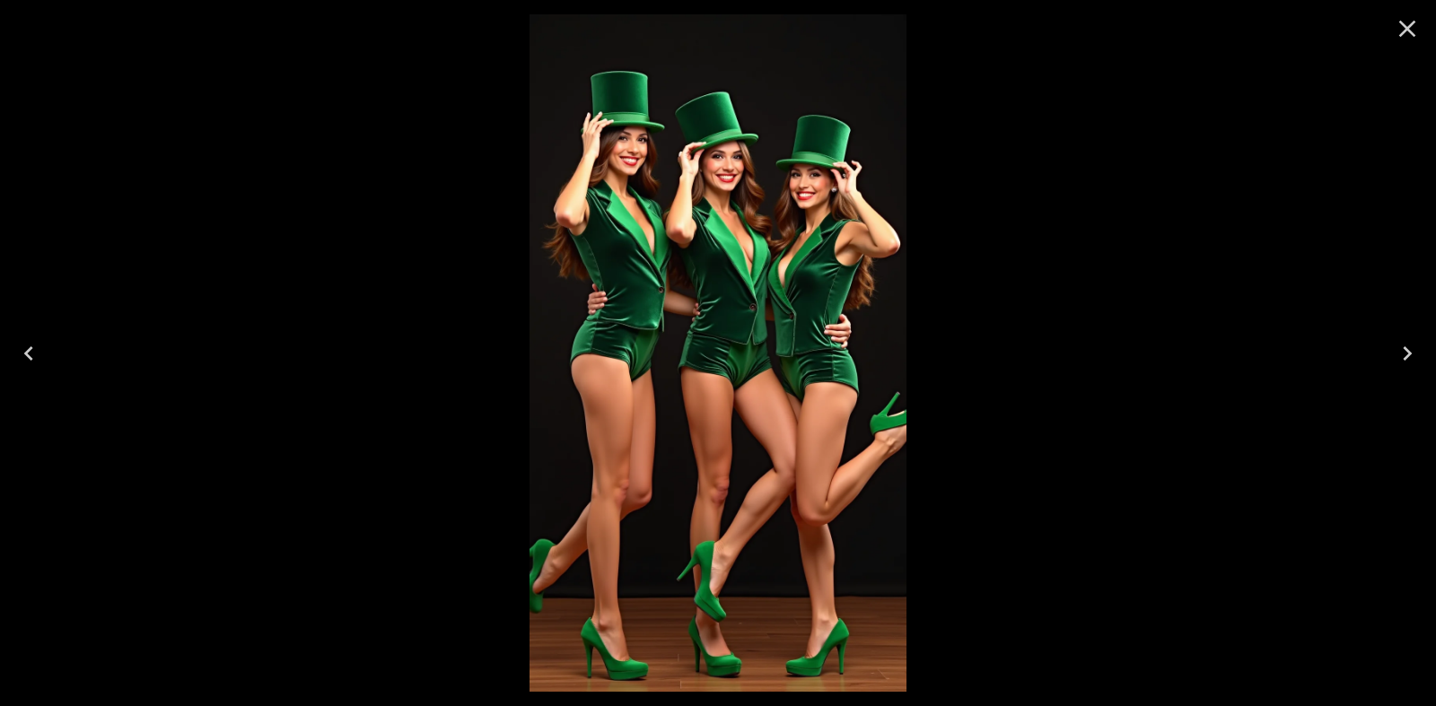
click at [1400, 27] on icon "Close" at bounding box center [1406, 28] width 29 height 29
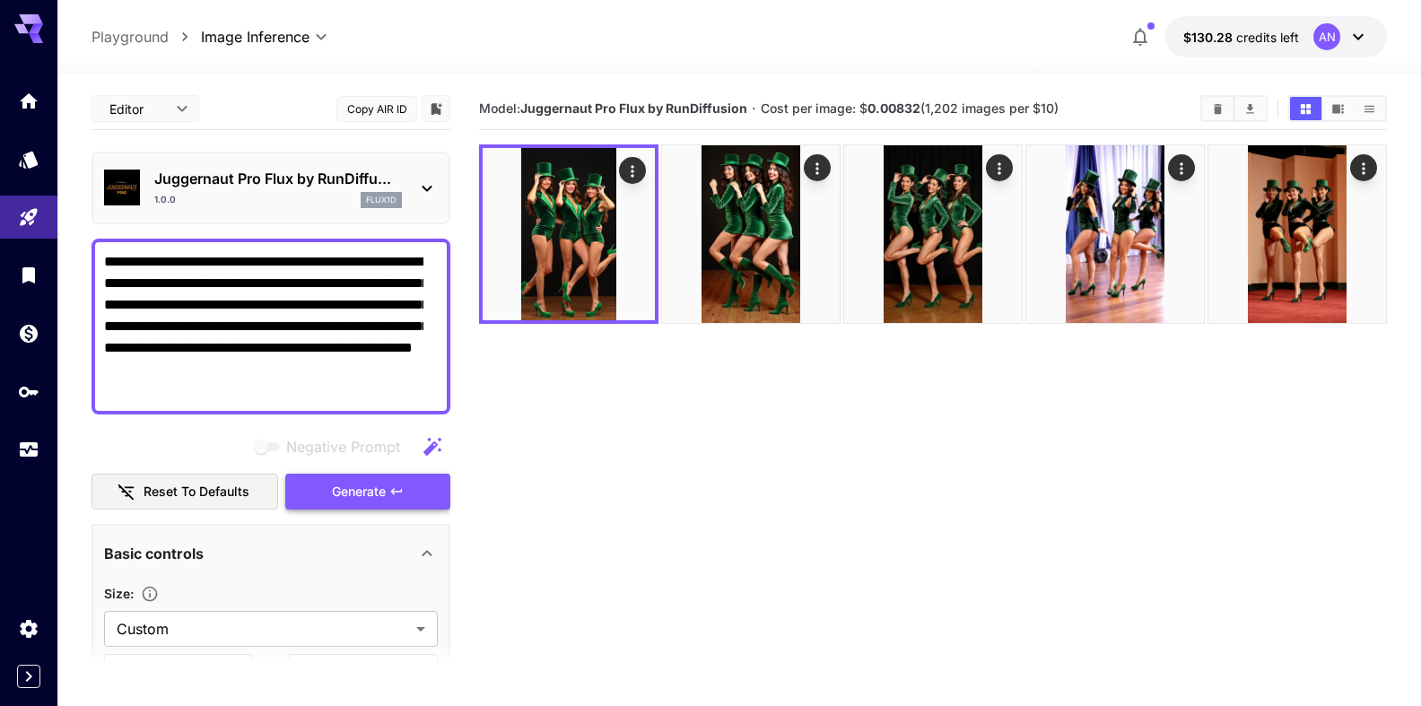
click at [356, 503] on span "Generate" at bounding box center [359, 492] width 54 height 22
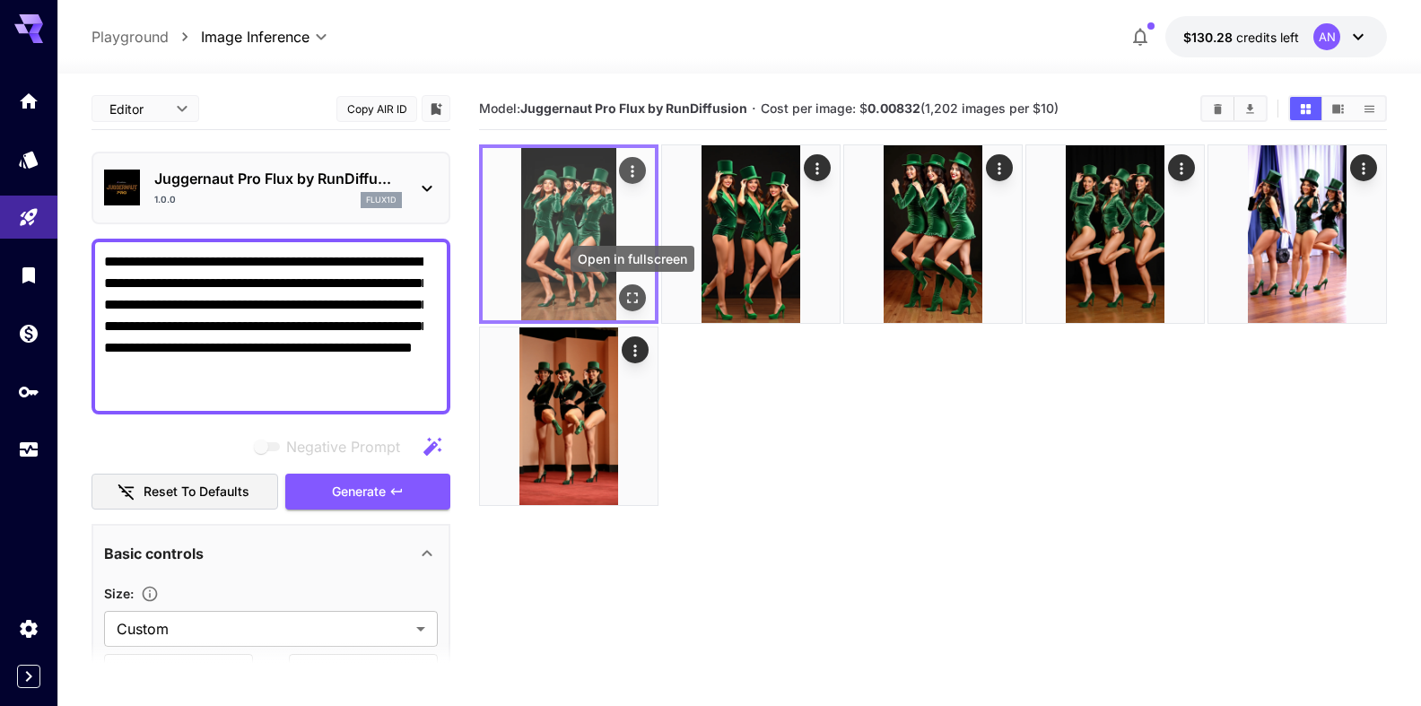
click at [633, 301] on icon "Open in fullscreen" at bounding box center [633, 298] width 18 height 18
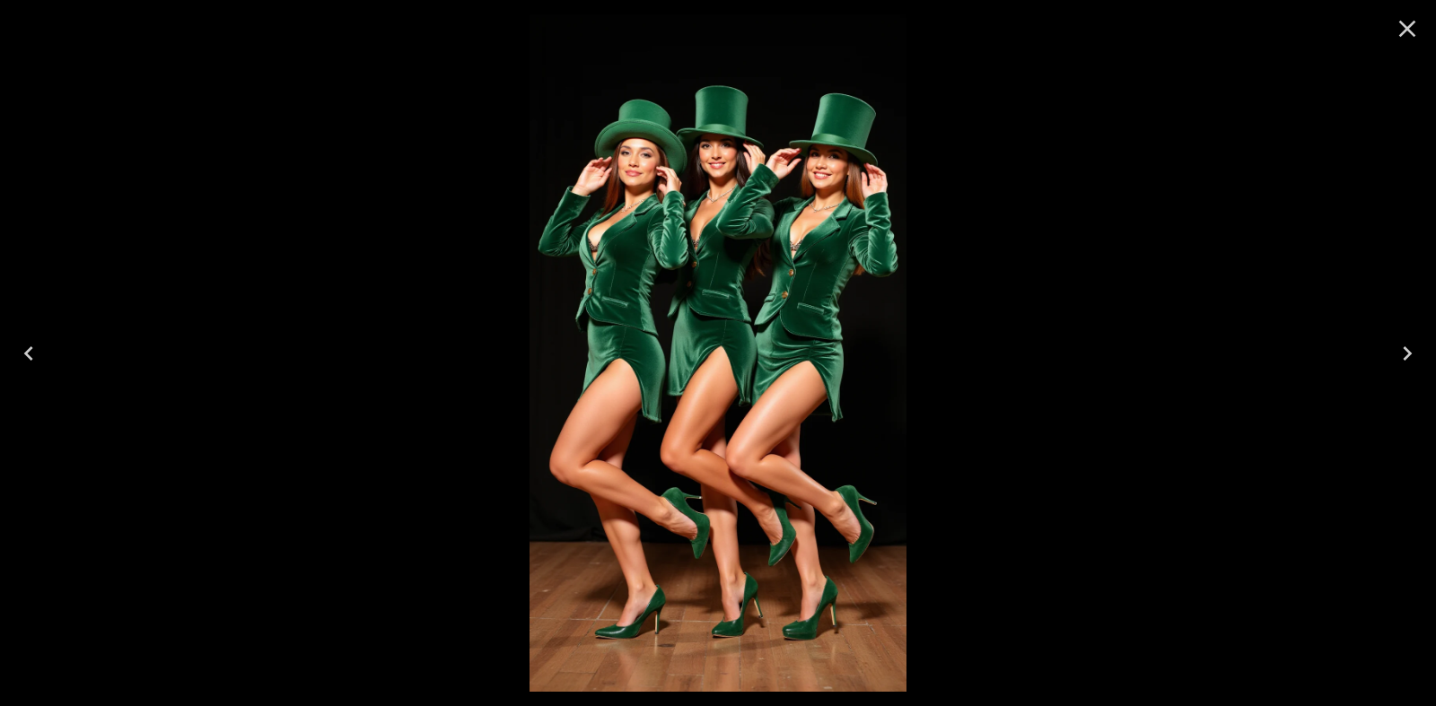
drag, startPoint x: 1426, startPoint y: 29, endPoint x: 1412, endPoint y: 30, distance: 13.5
click at [1424, 29] on button "Close" at bounding box center [1406, 28] width 43 height 43
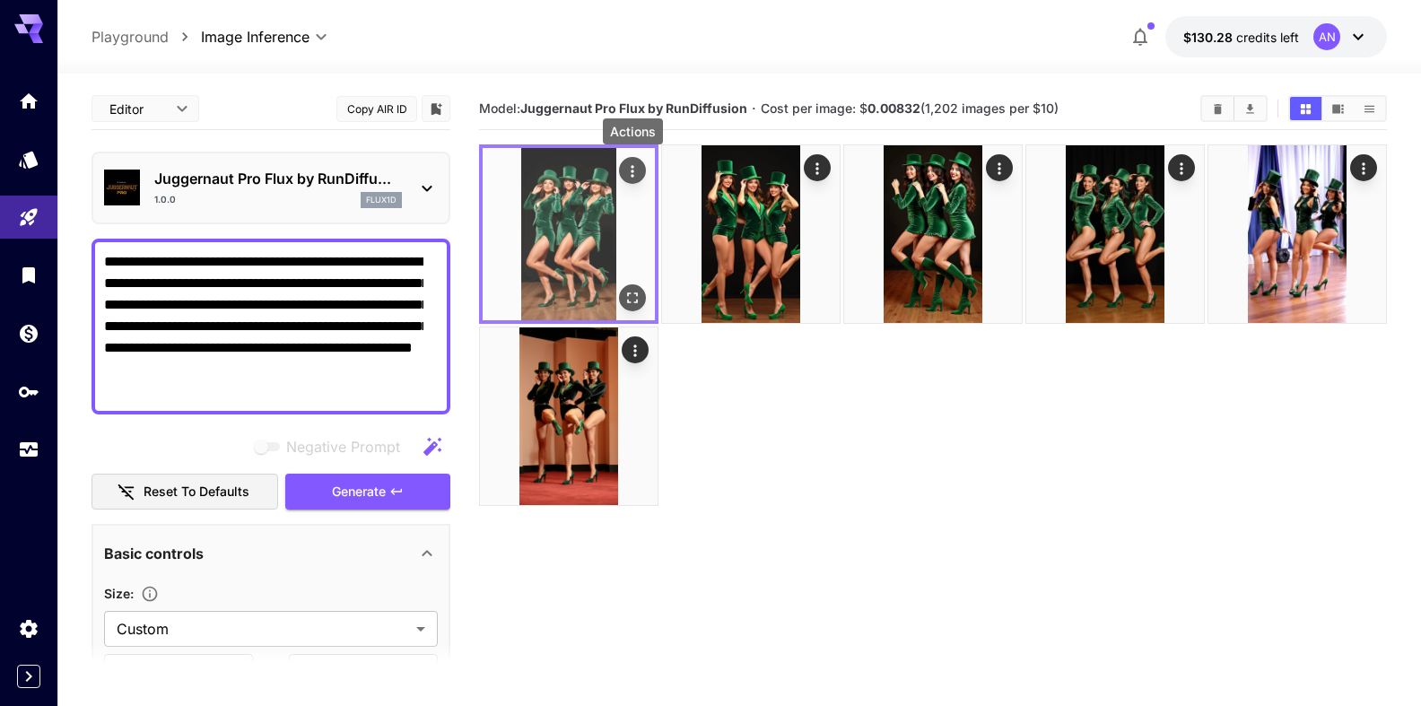
click at [632, 168] on icon "Actions" at bounding box center [632, 171] width 3 height 12
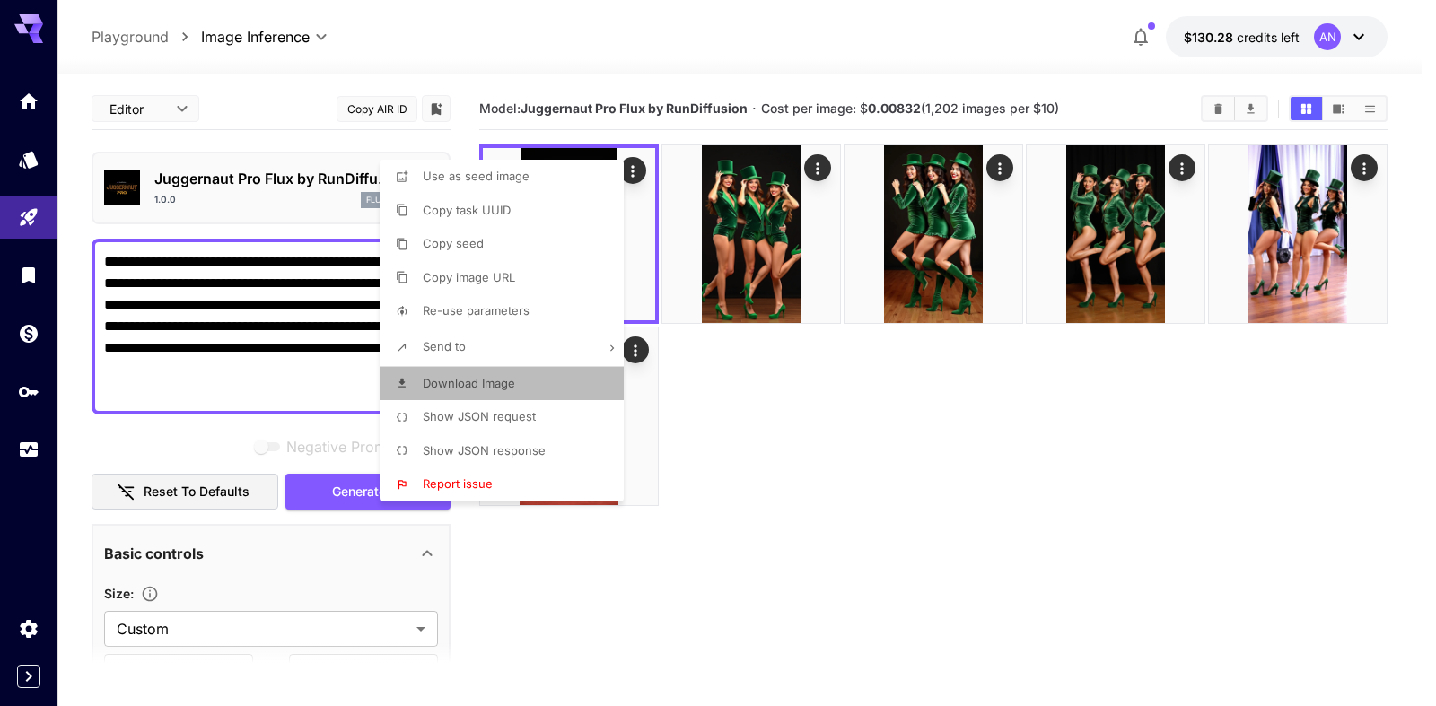
click at [507, 388] on span "Download Image" at bounding box center [469, 383] width 92 height 14
click at [831, 431] on div at bounding box center [718, 353] width 1436 height 706
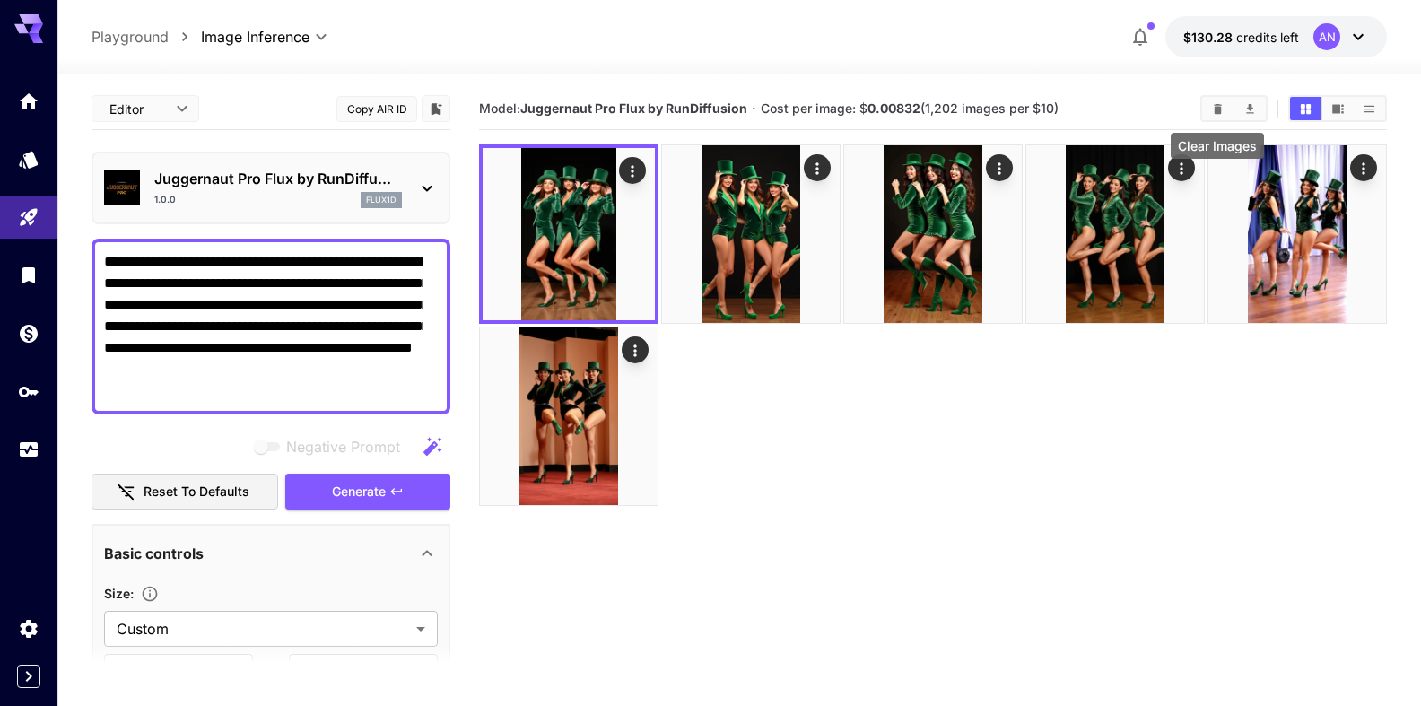
click at [1212, 107] on icon "Clear Images" at bounding box center [1217, 108] width 13 height 13
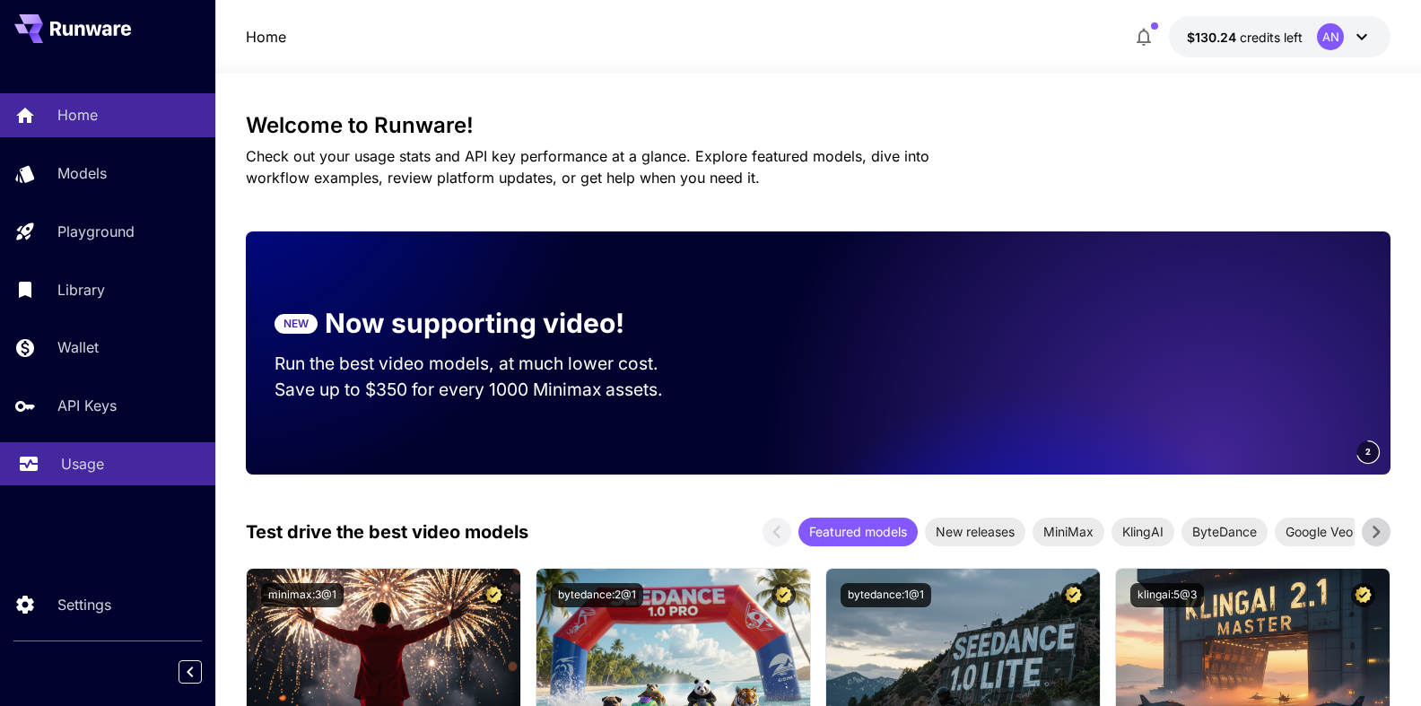
click at [88, 462] on p "Usage" at bounding box center [82, 464] width 43 height 22
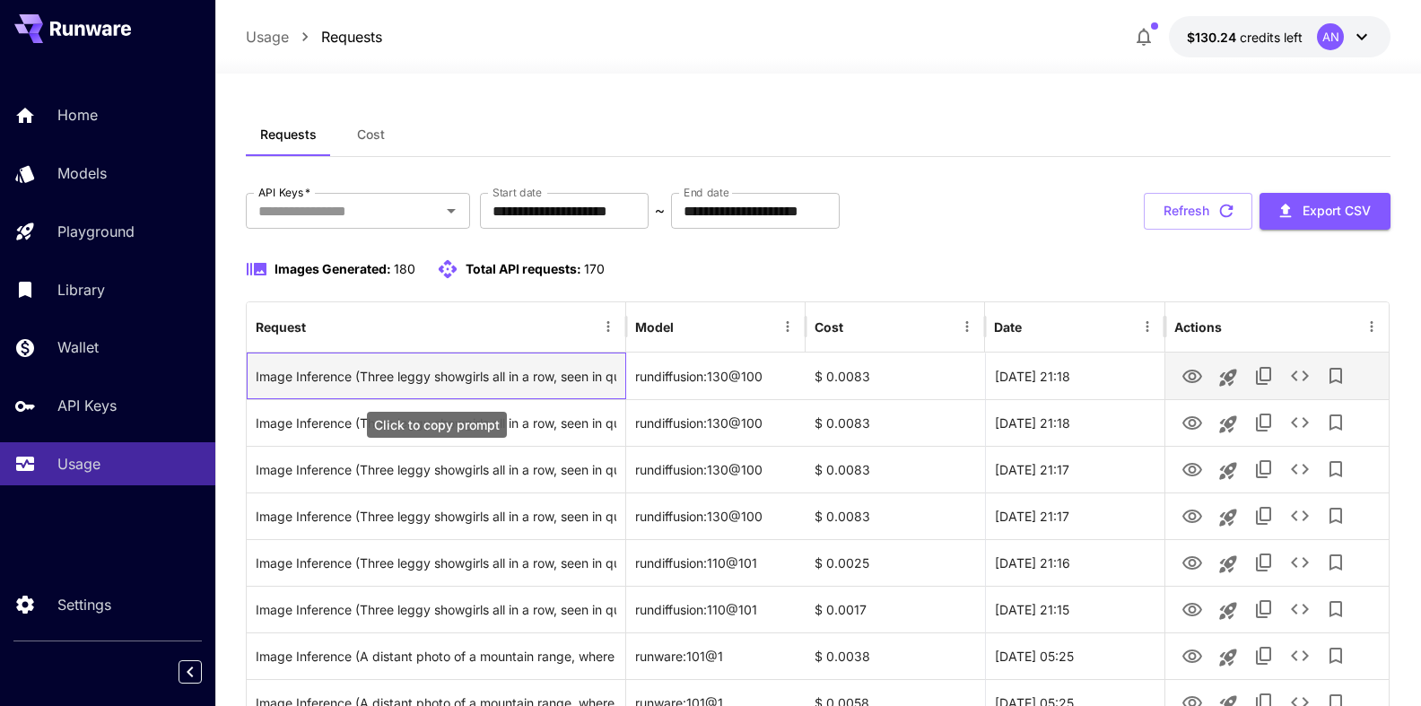
click at [398, 383] on div "Image Inference (Three leggy showgirls all in a row, seen in quarter view, wear…" at bounding box center [437, 377] width 362 height 46
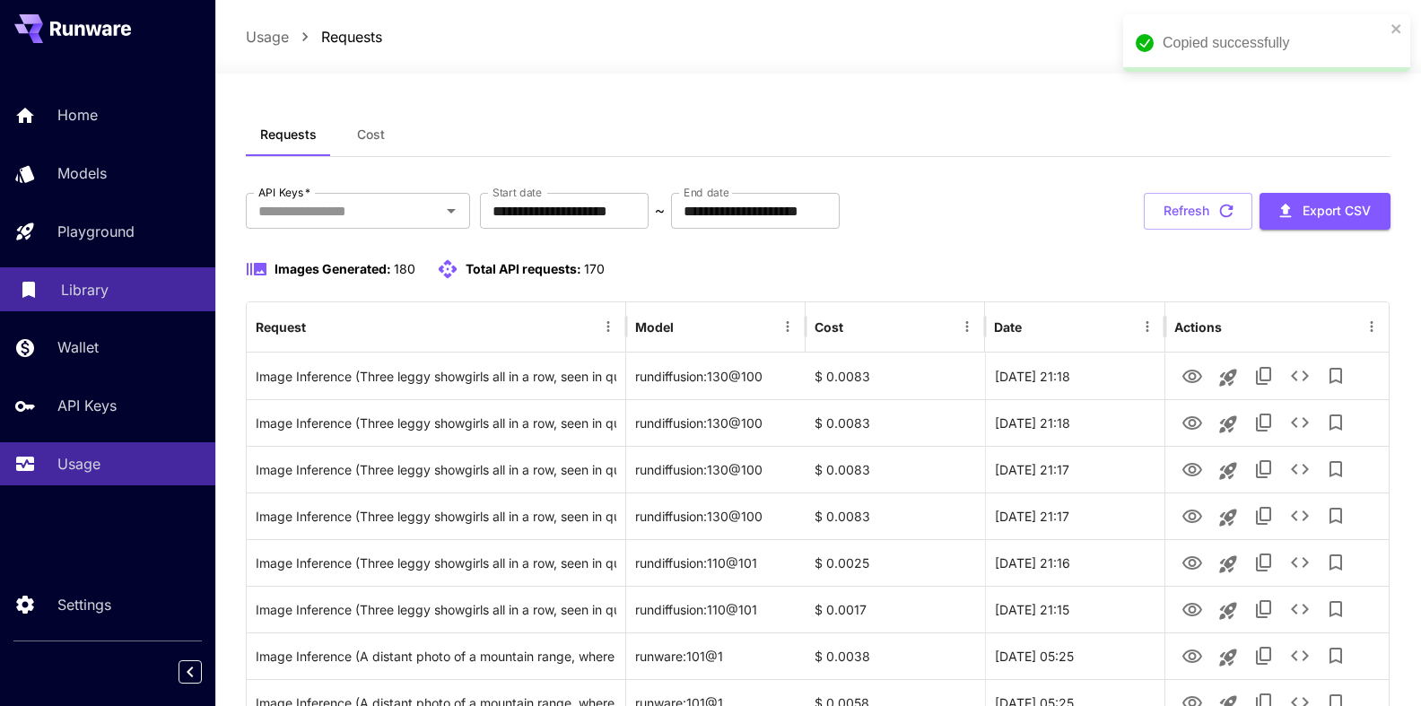
click at [75, 301] on p "Library" at bounding box center [85, 290] width 48 height 22
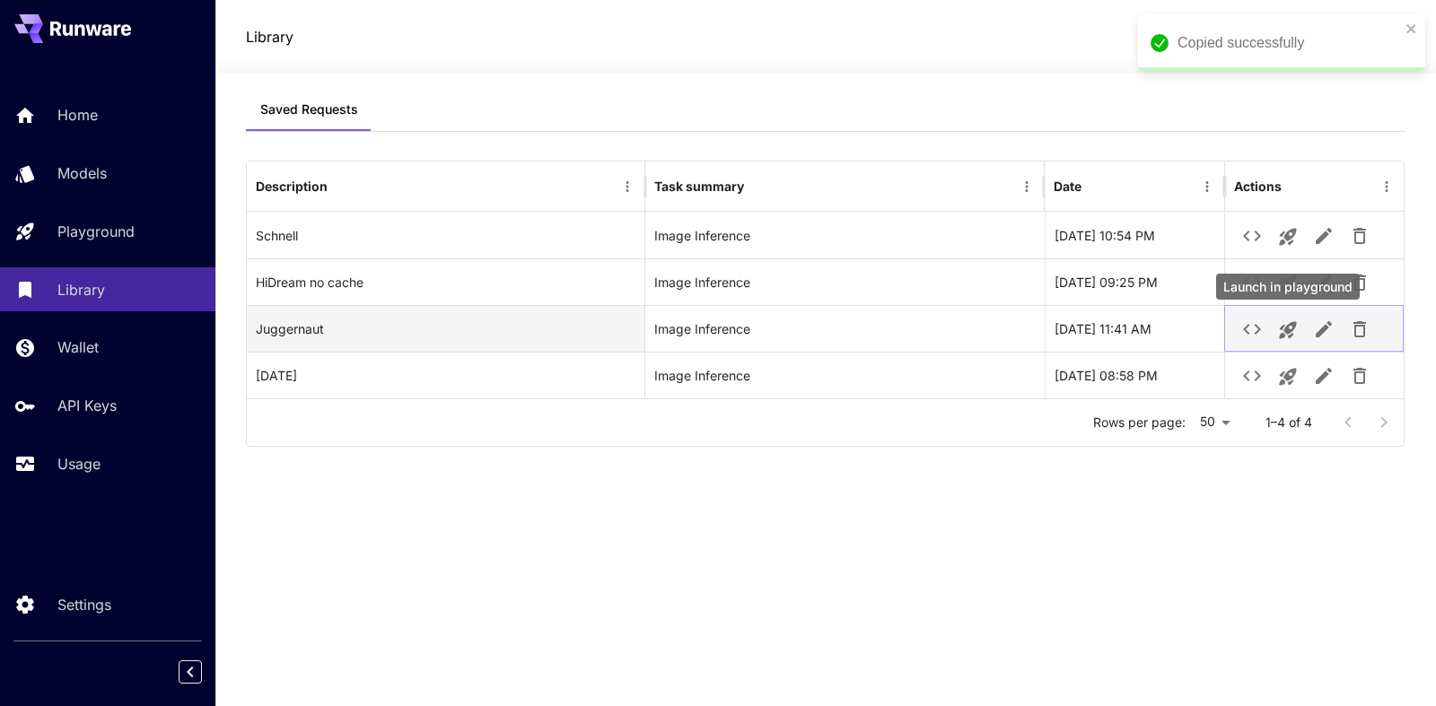
click at [1297, 327] on icon "Launch in playground" at bounding box center [1288, 330] width 22 height 22
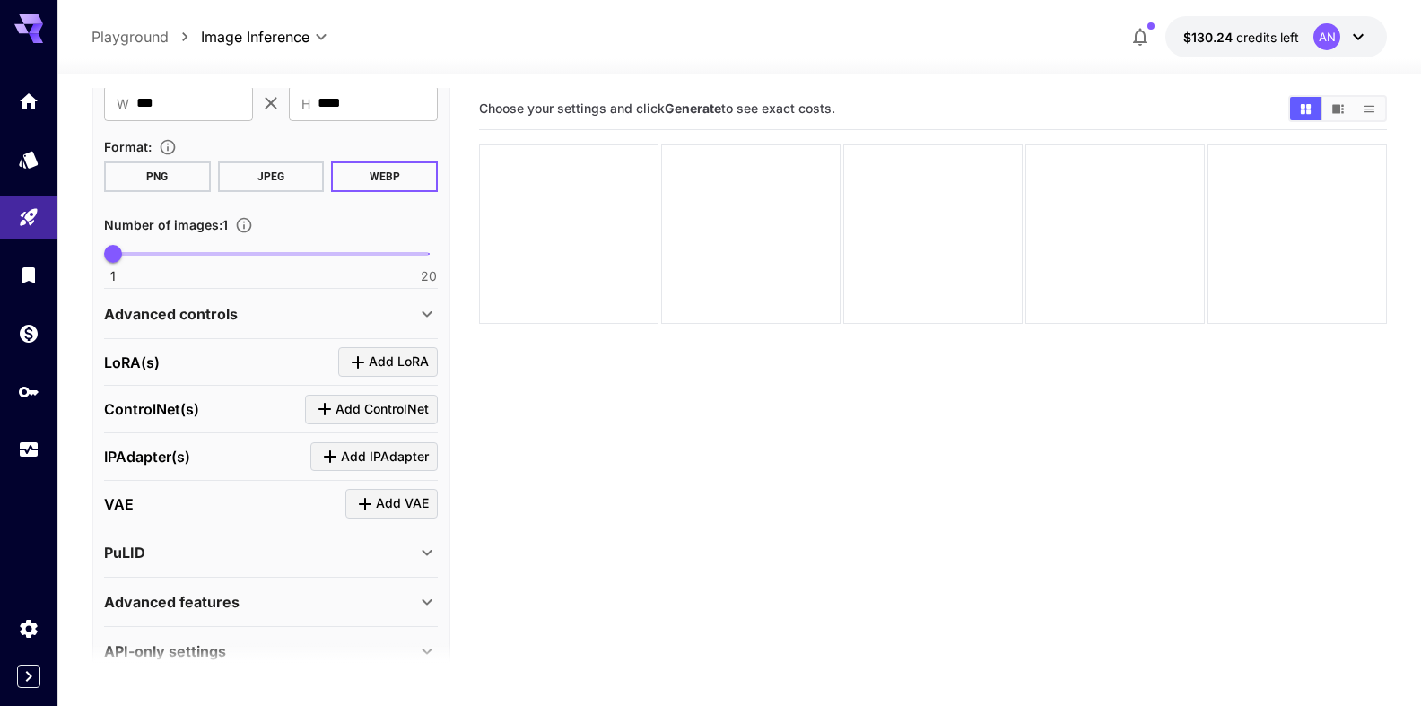
scroll to position [624, 0]
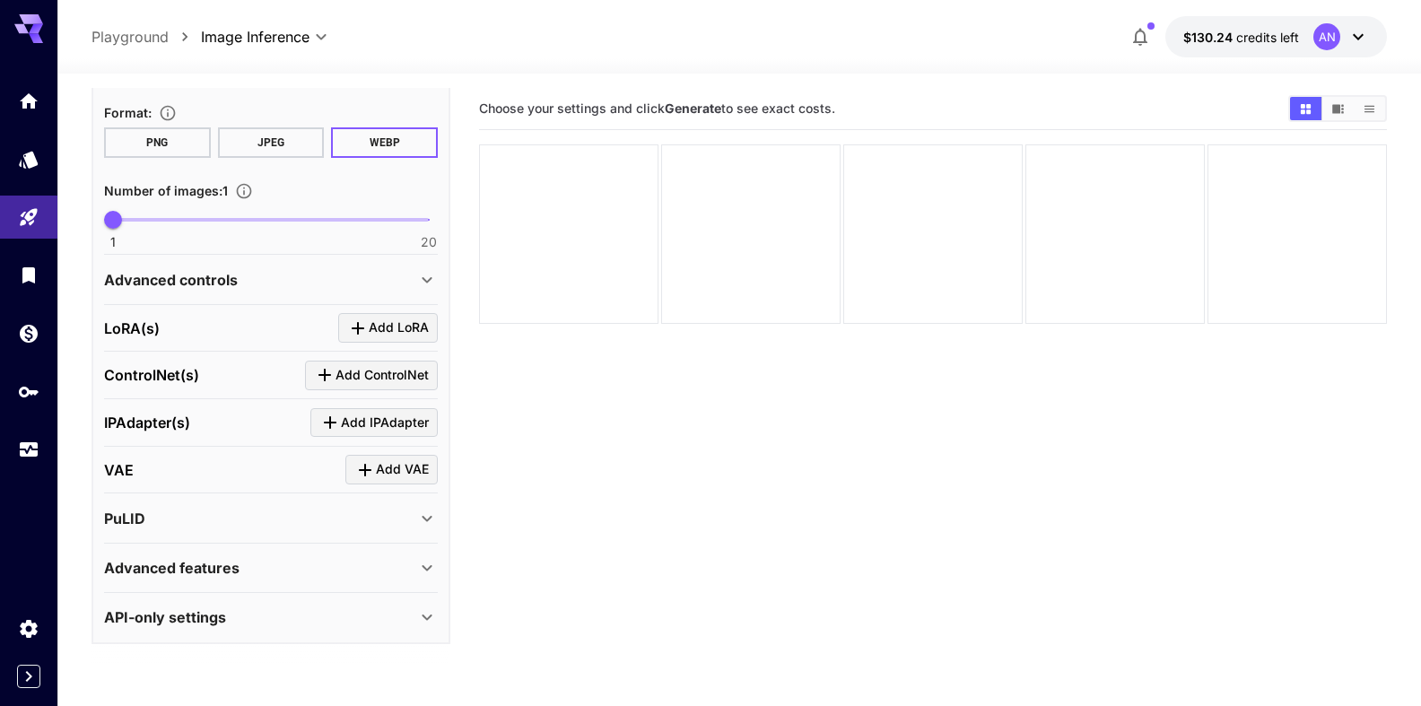
type textarea "**********"
click at [257, 564] on div "Advanced features" at bounding box center [260, 568] width 312 height 22
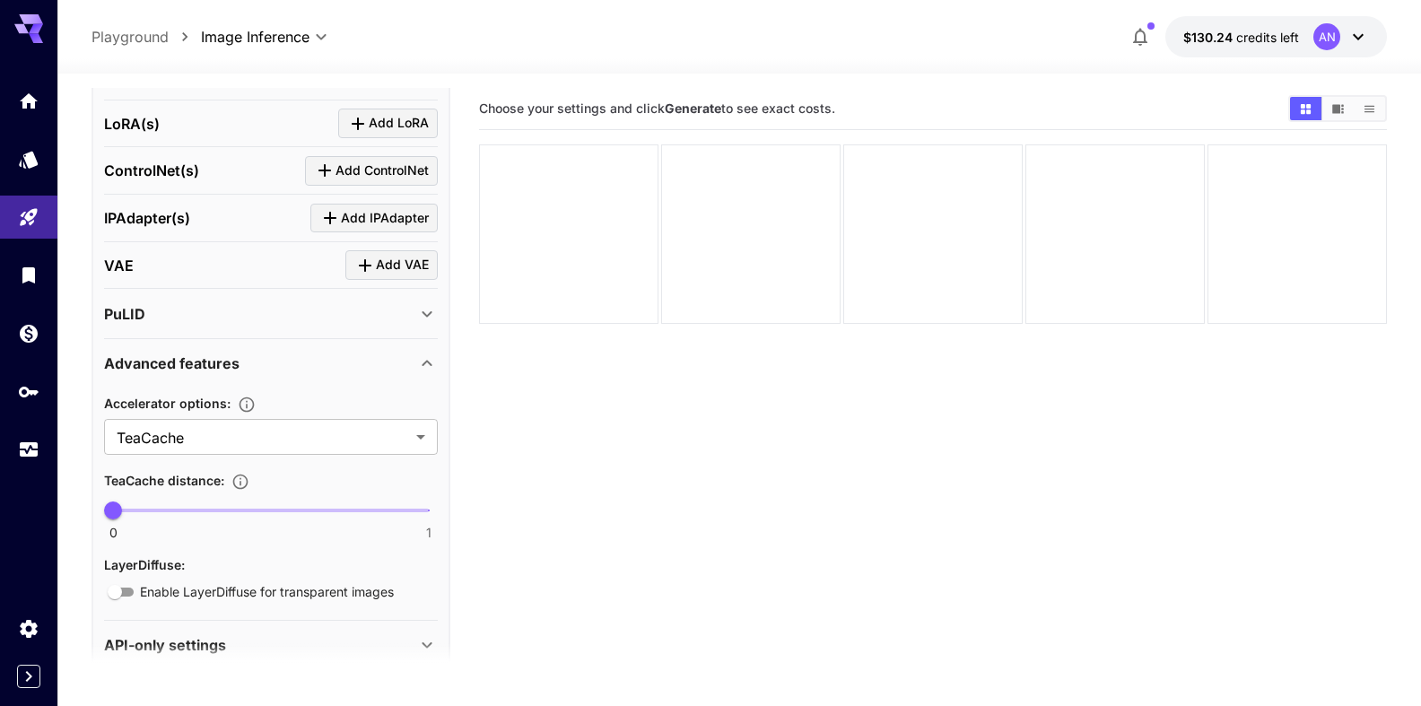
scroll to position [857, 0]
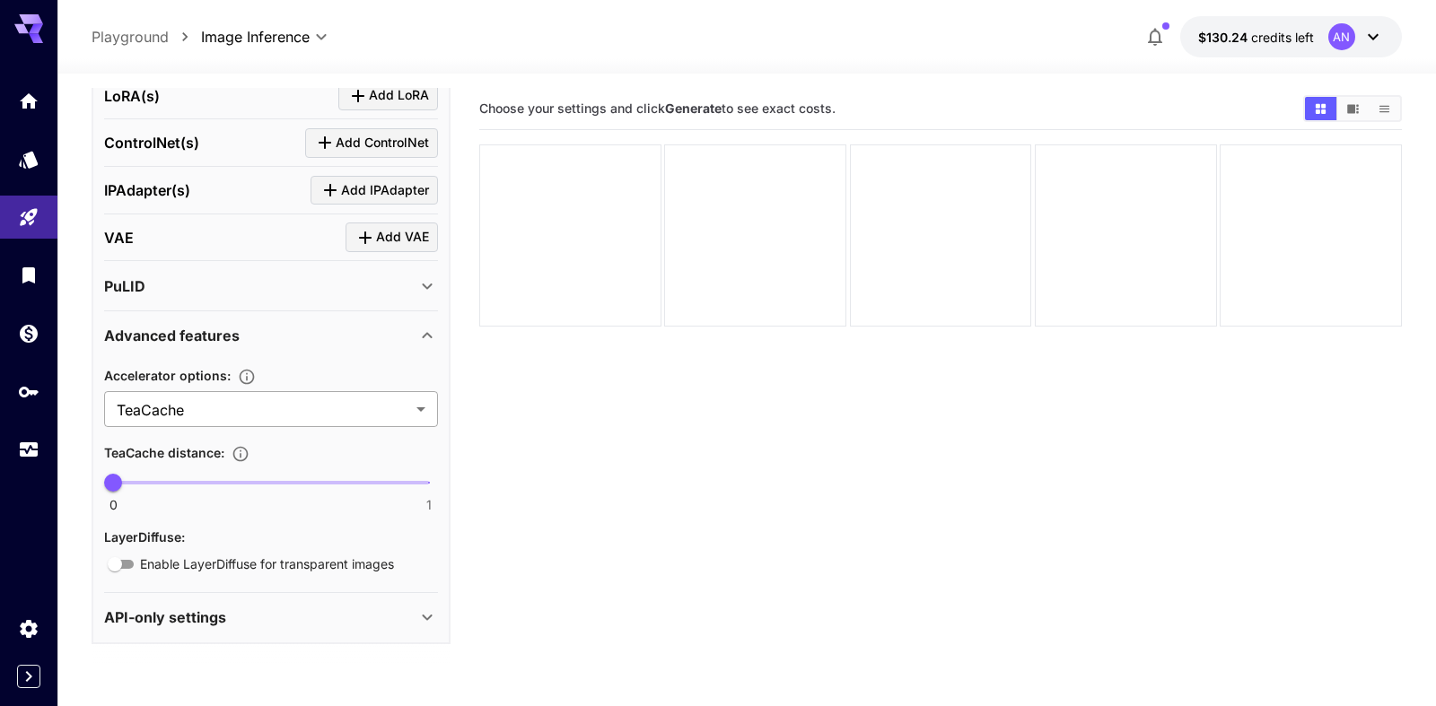
click at [214, 409] on body "**********" at bounding box center [718, 424] width 1436 height 848
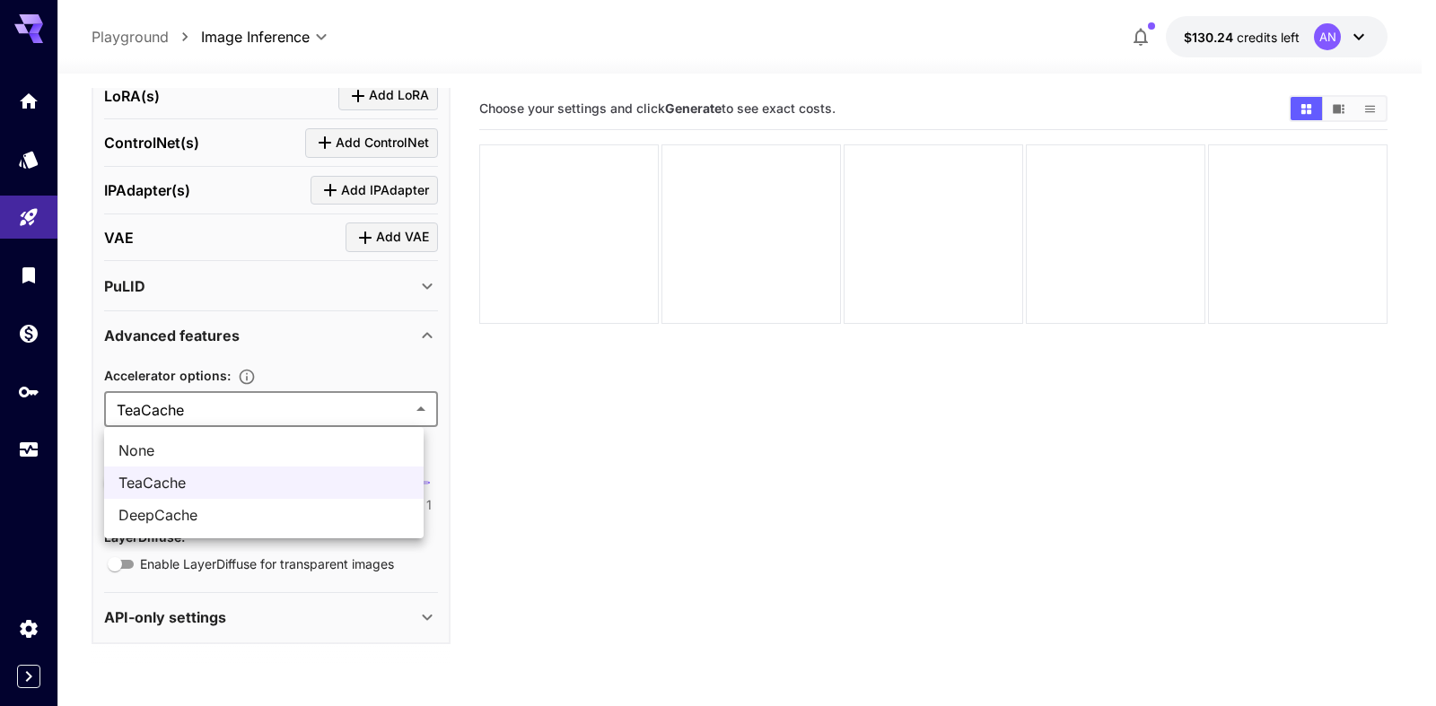
click at [171, 448] on span "None" at bounding box center [263, 451] width 291 height 22
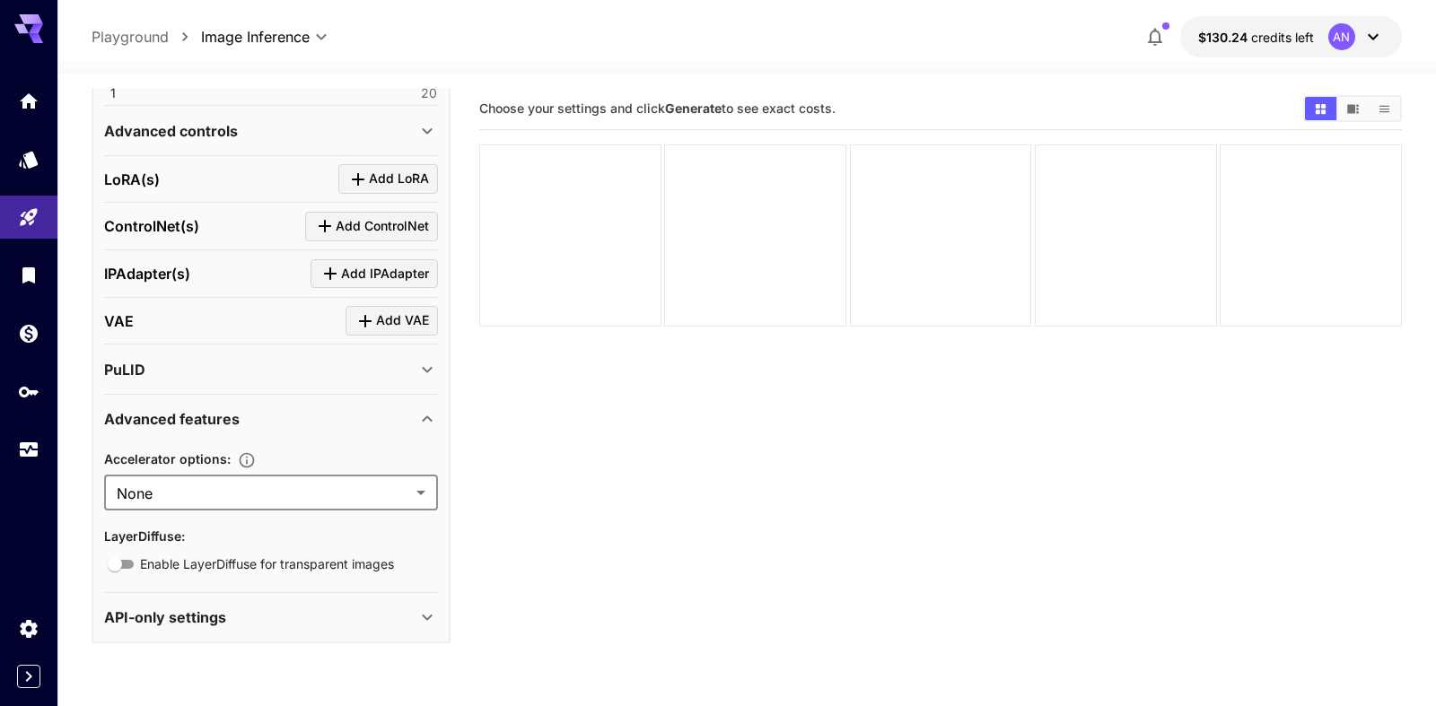
type input "****"
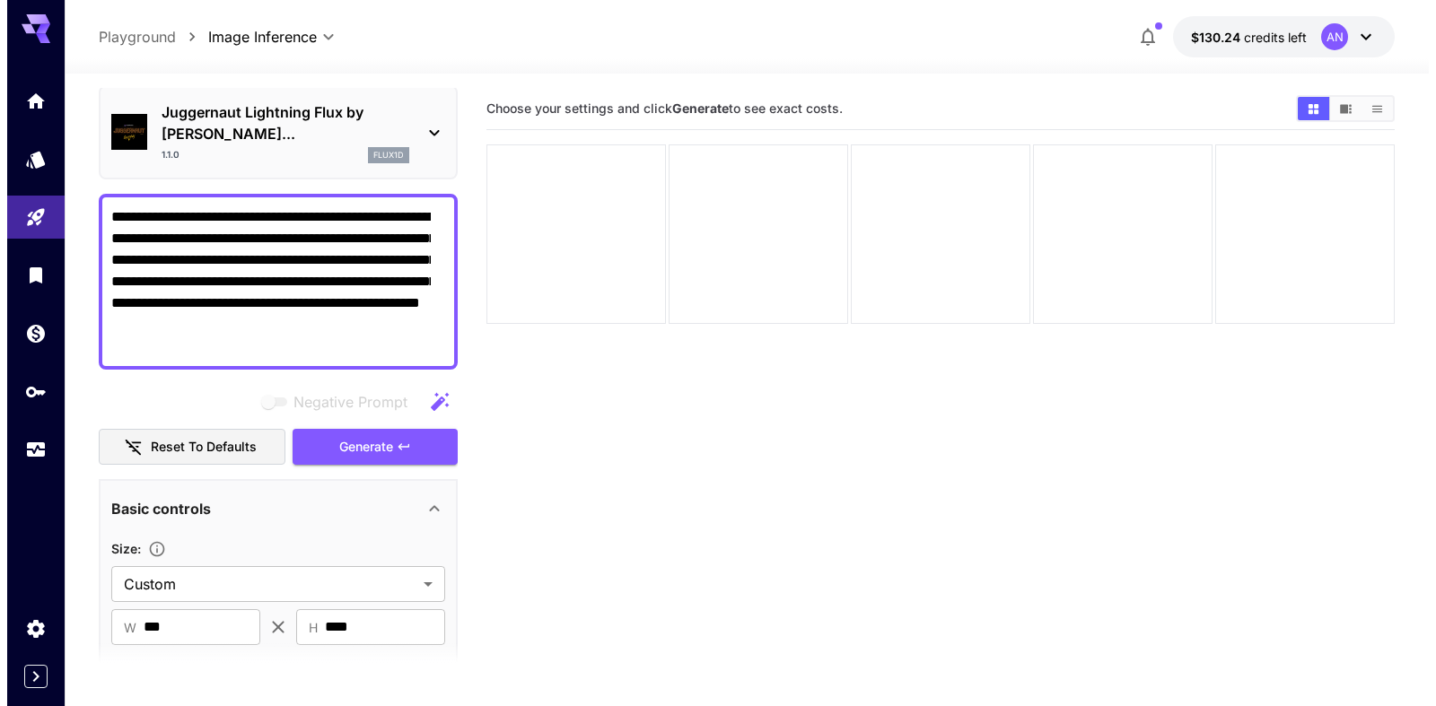
scroll to position [57, 0]
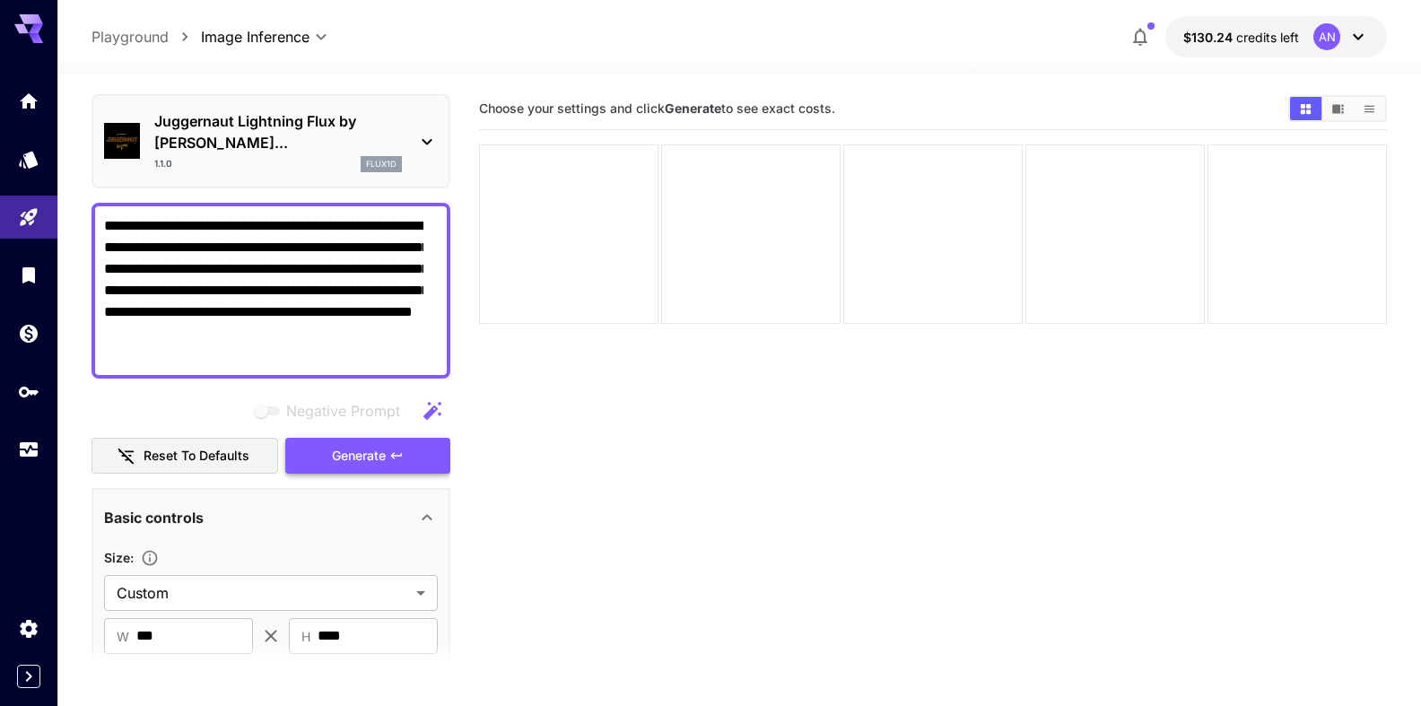
click at [360, 458] on span "Generate" at bounding box center [359, 456] width 54 height 22
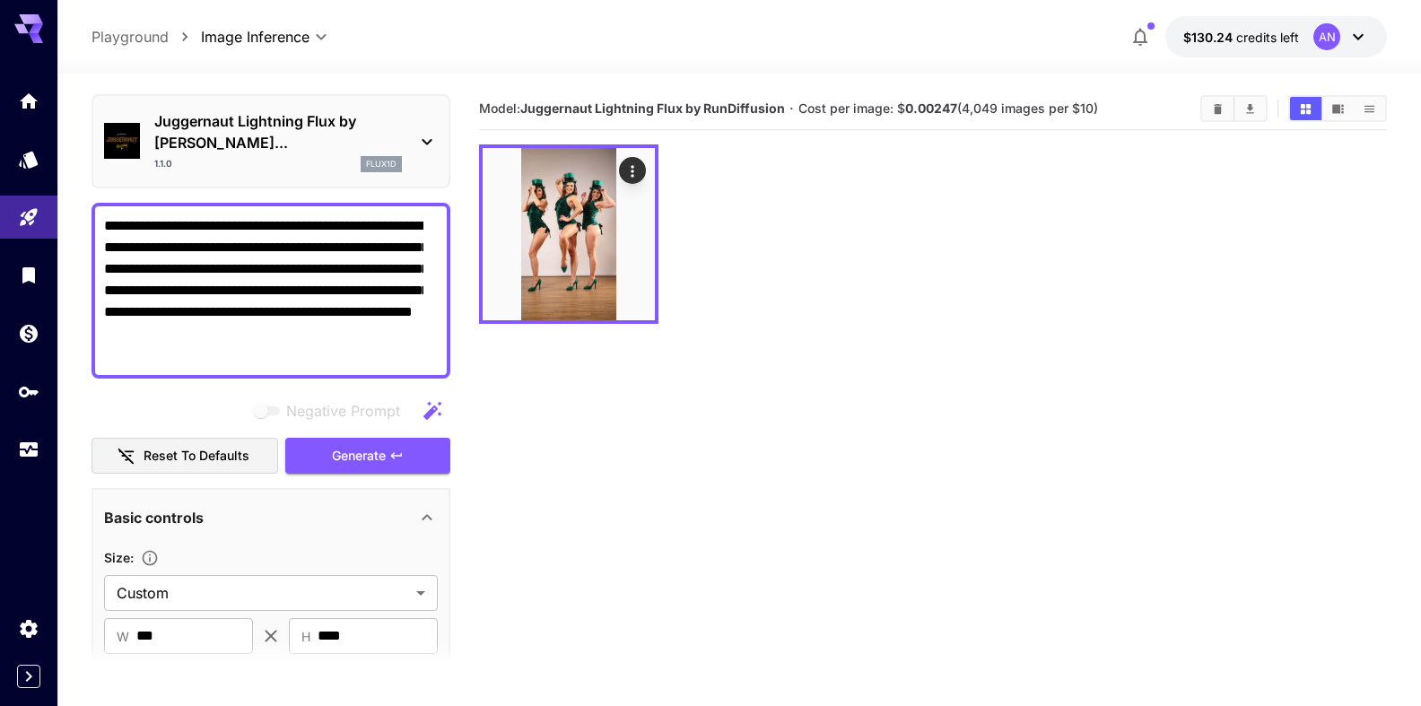
click at [228, 126] on p "Juggernaut Lightning Flux by [PERSON_NAME]..." at bounding box center [278, 131] width 248 height 43
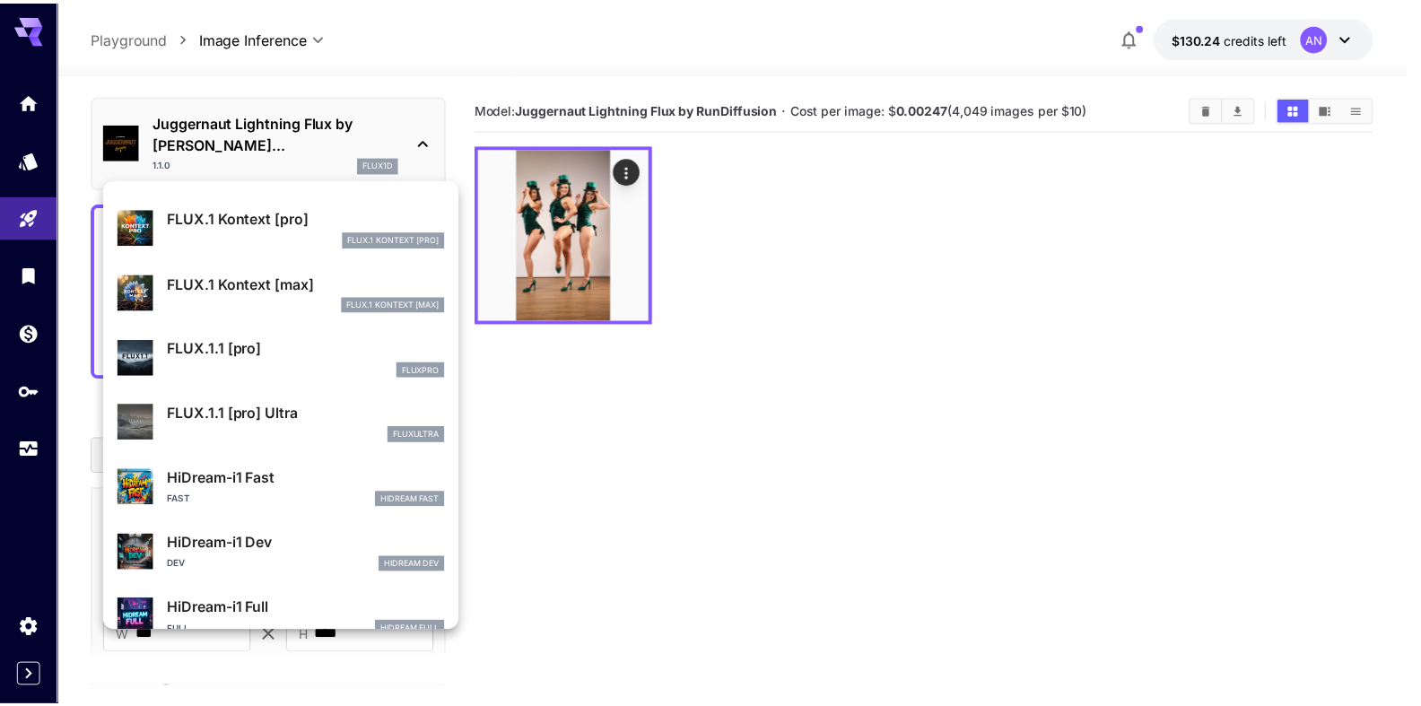
scroll to position [1255, 0]
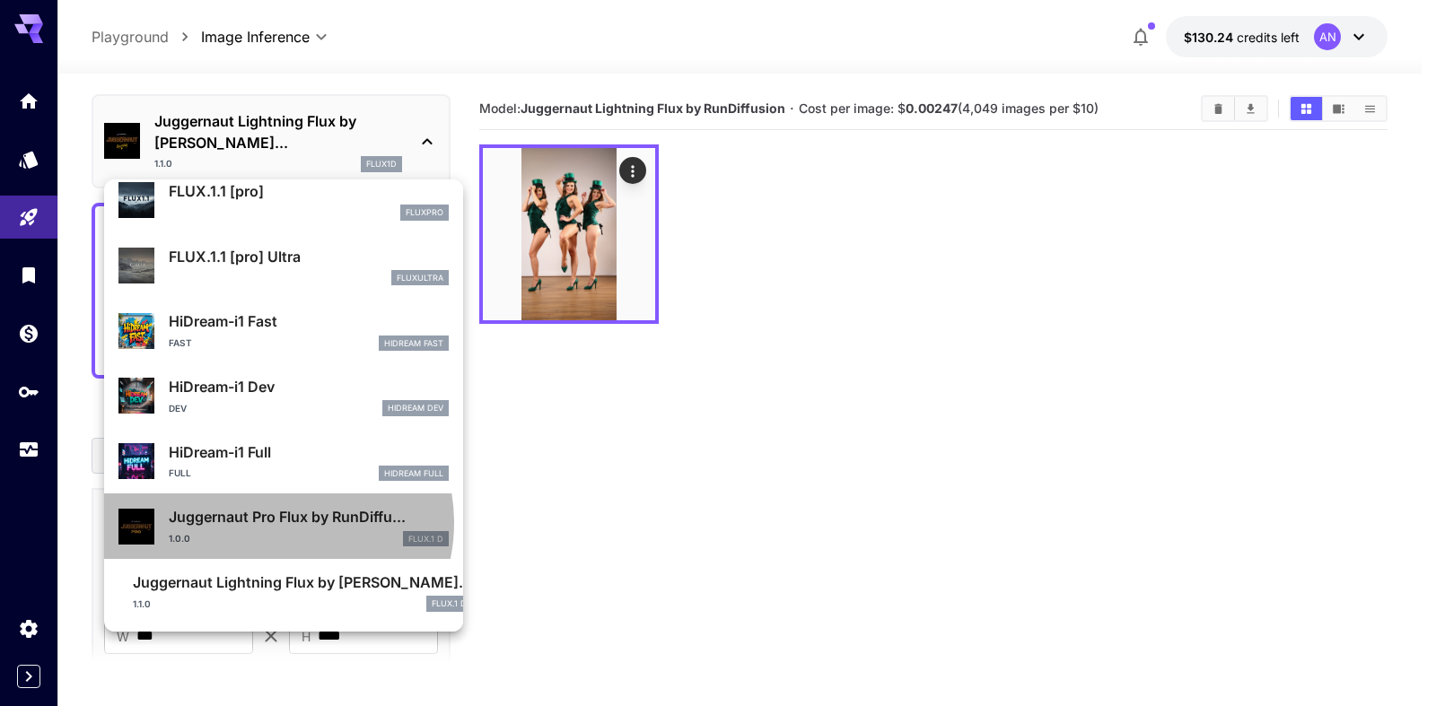
click at [275, 522] on p "Juggernaut Pro Flux by RunDiffu..." at bounding box center [309, 517] width 280 height 22
type input "**"
type input "*"
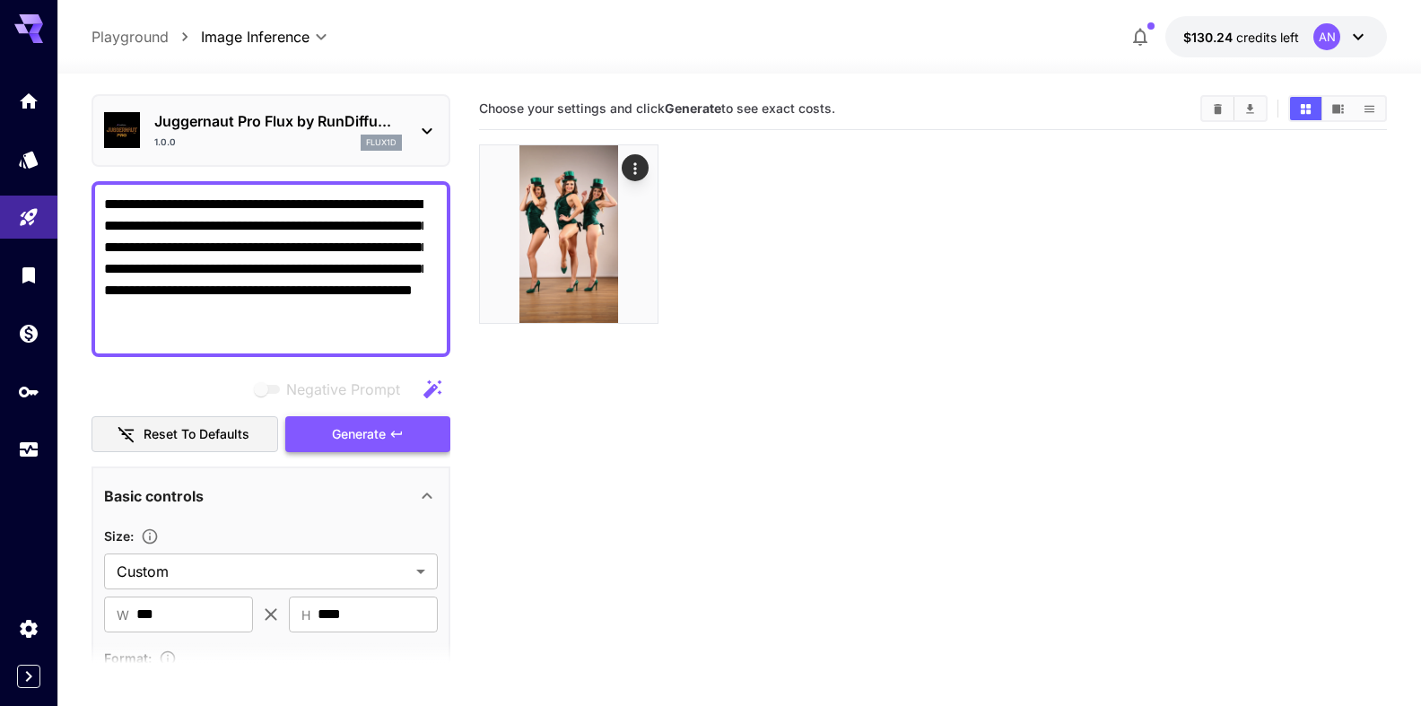
click at [352, 446] on span "Generate" at bounding box center [359, 434] width 54 height 22
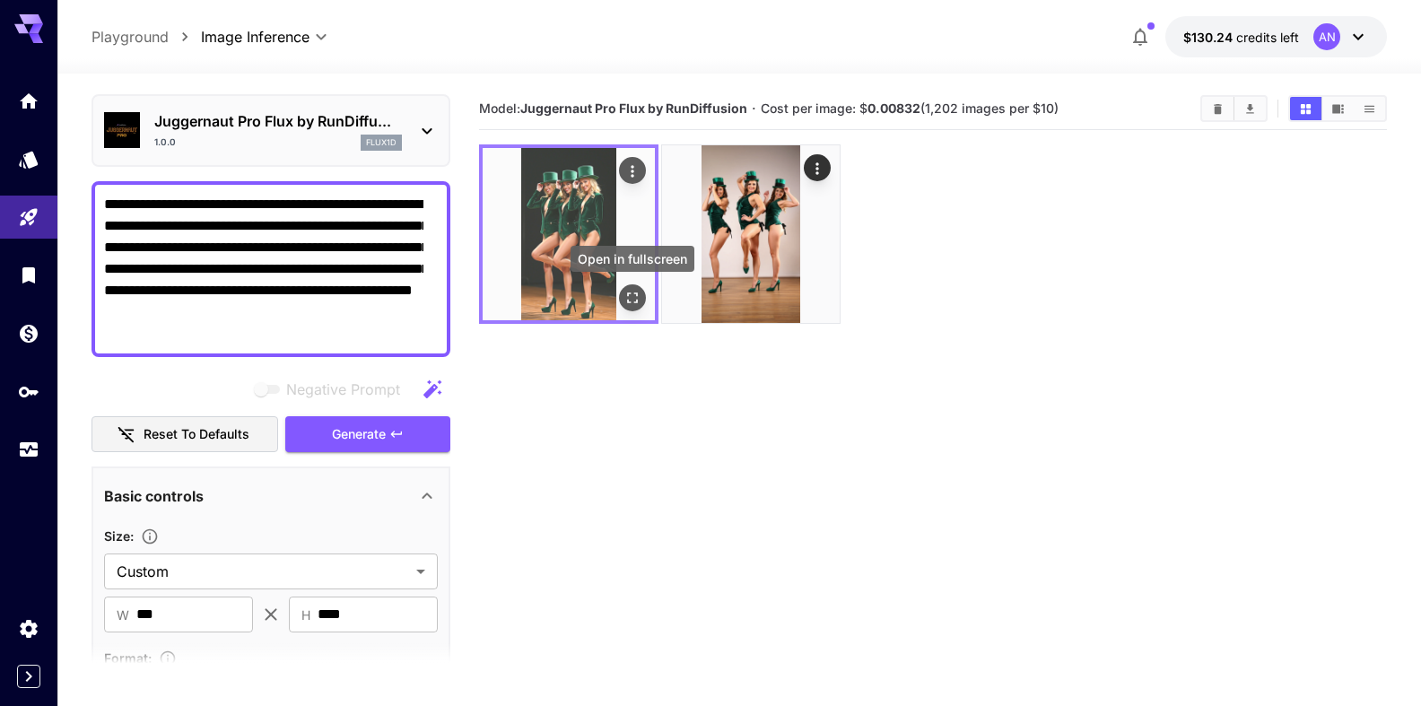
click at [634, 299] on icon "Open in fullscreen" at bounding box center [633, 298] width 18 height 18
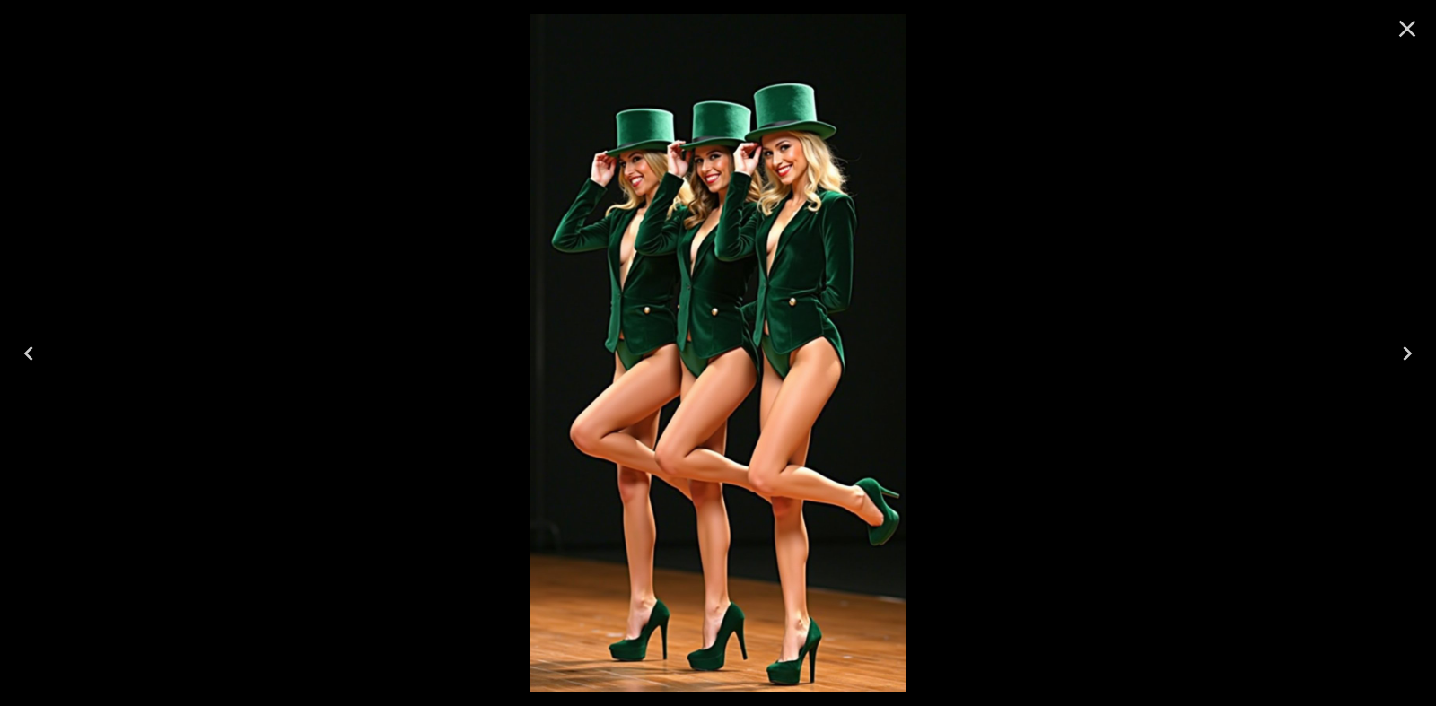
click at [1410, 27] on icon "Close" at bounding box center [1406, 28] width 29 height 29
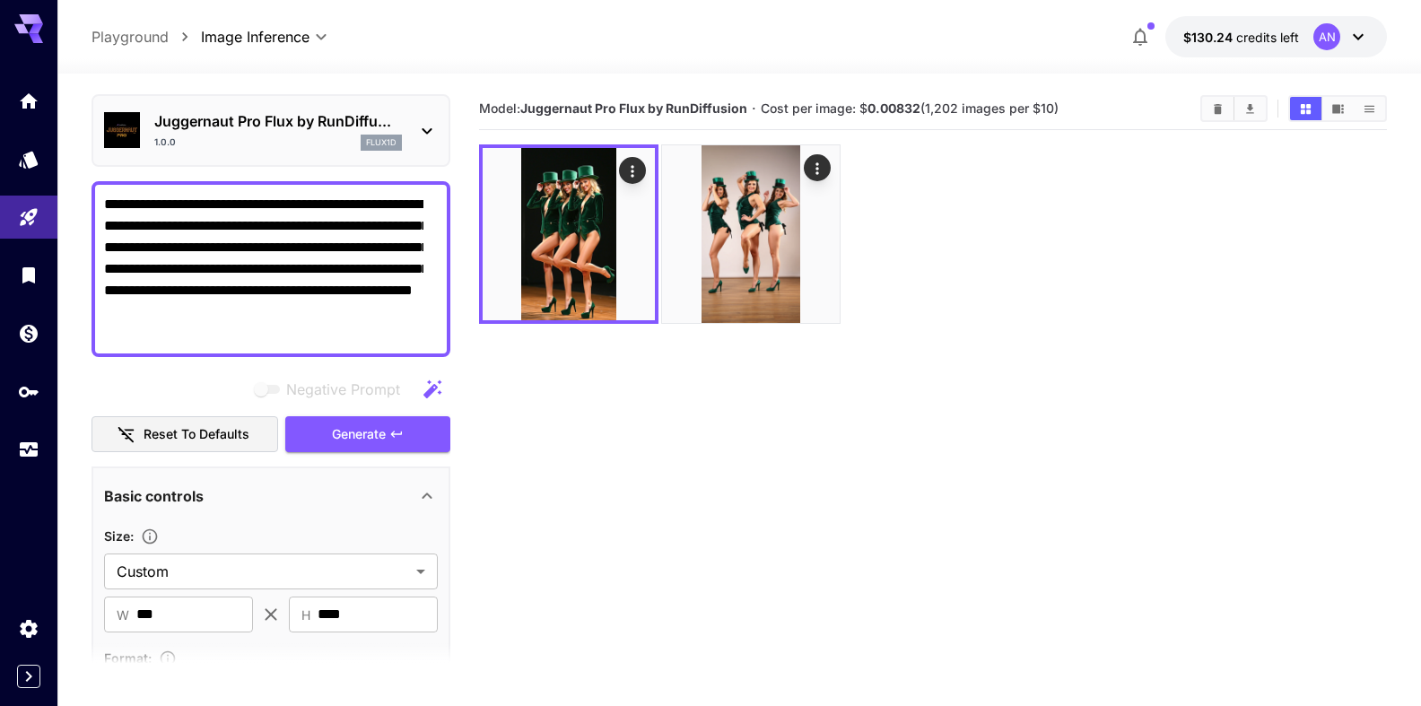
click at [142, 224] on textarea "**********" at bounding box center [263, 269] width 319 height 151
type textarea "**********"
click at [332, 446] on span "Generate" at bounding box center [359, 434] width 54 height 22
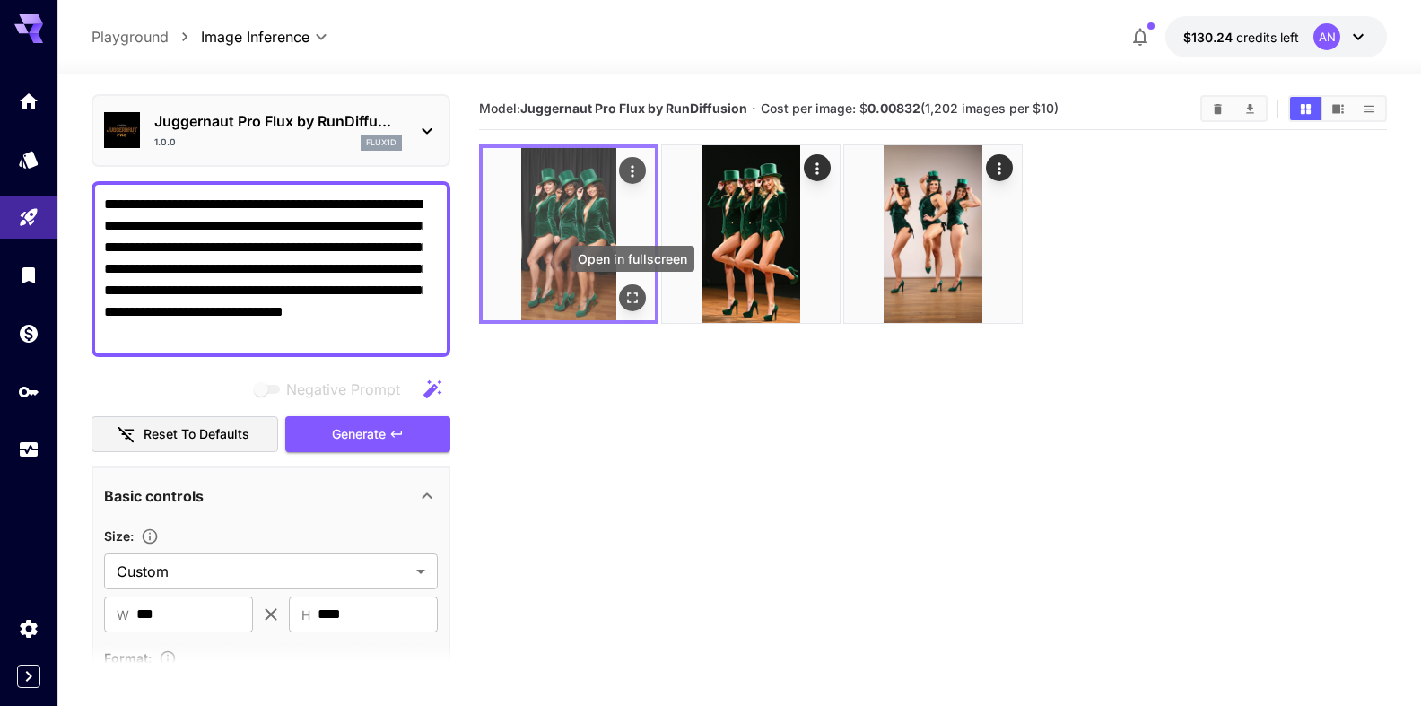
click at [642, 299] on button "Open in fullscreen" at bounding box center [632, 297] width 27 height 27
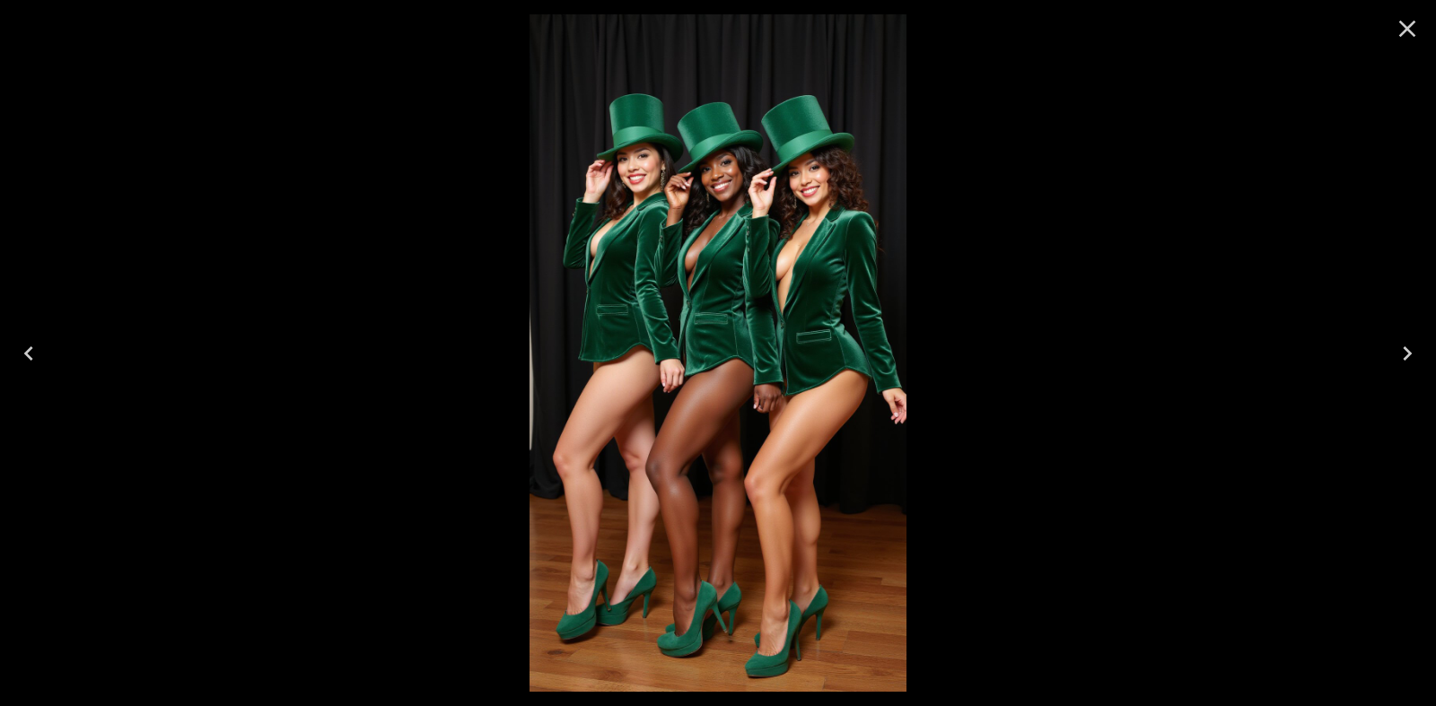
click at [1420, 28] on button "Close" at bounding box center [1406, 28] width 43 height 43
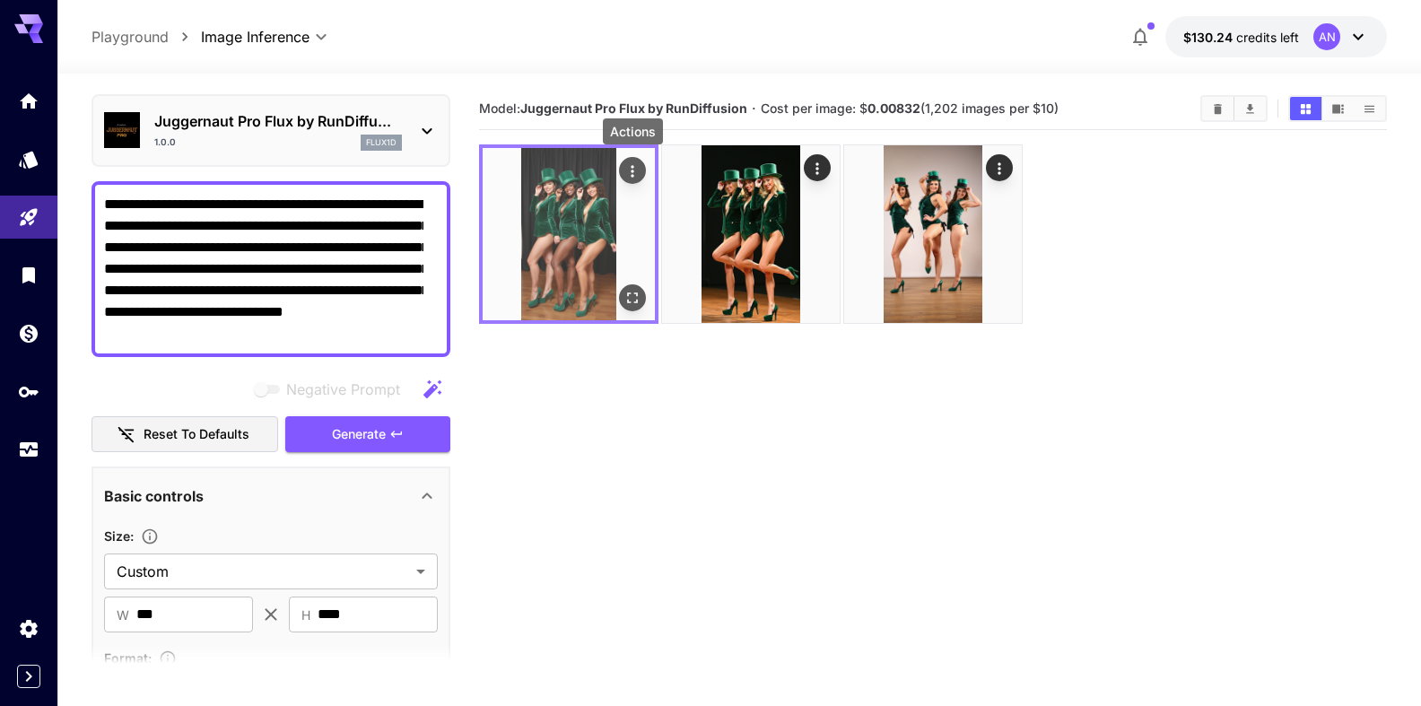
click at [633, 168] on icon "Actions" at bounding box center [632, 171] width 3 height 12
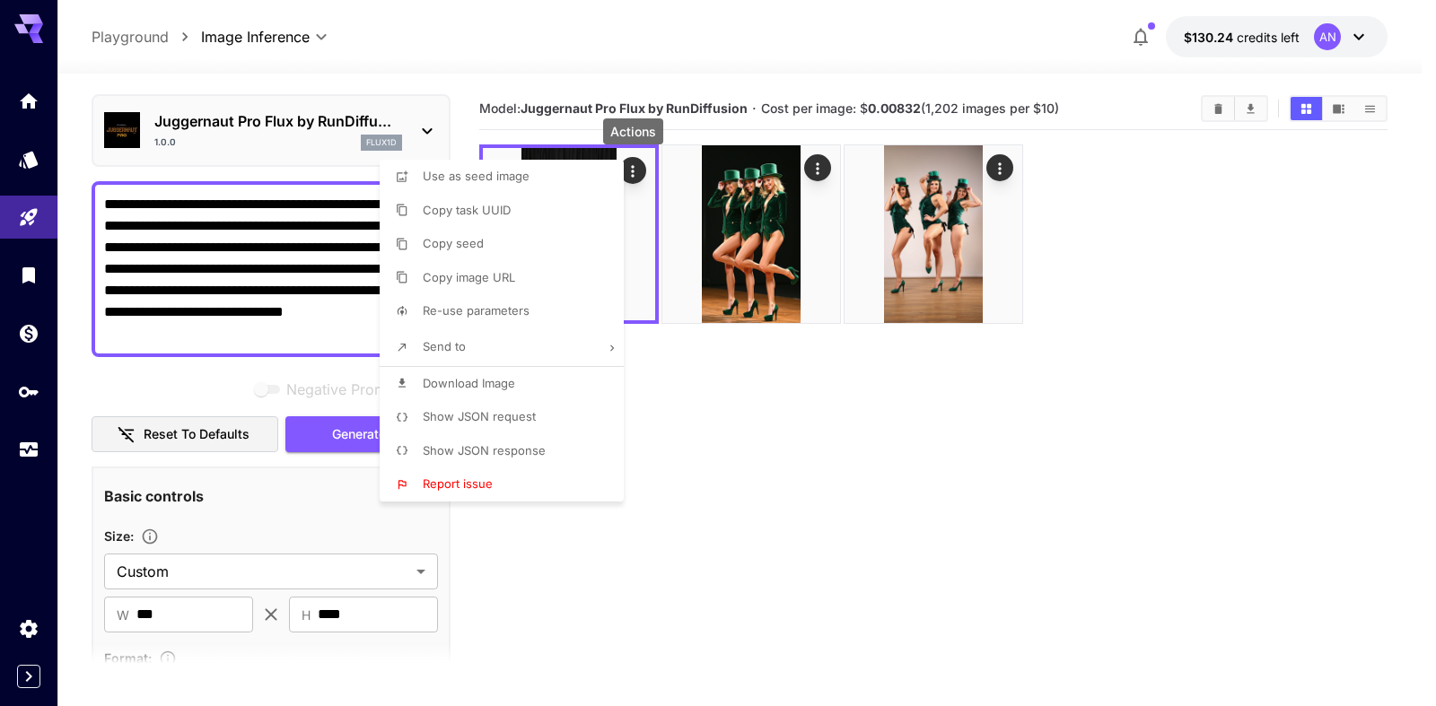
click at [506, 389] on span "Download Image" at bounding box center [469, 383] width 92 height 14
click at [321, 544] on div at bounding box center [718, 353] width 1436 height 706
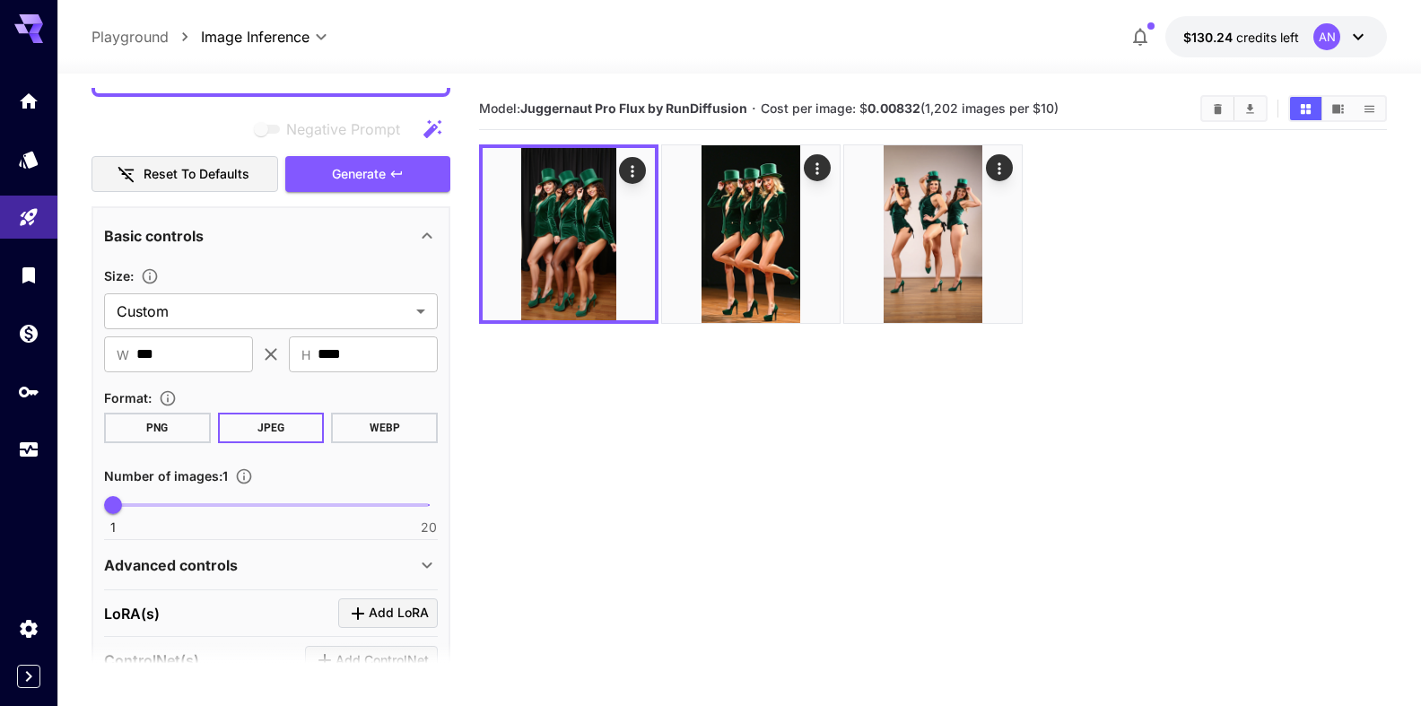
scroll to position [364, 0]
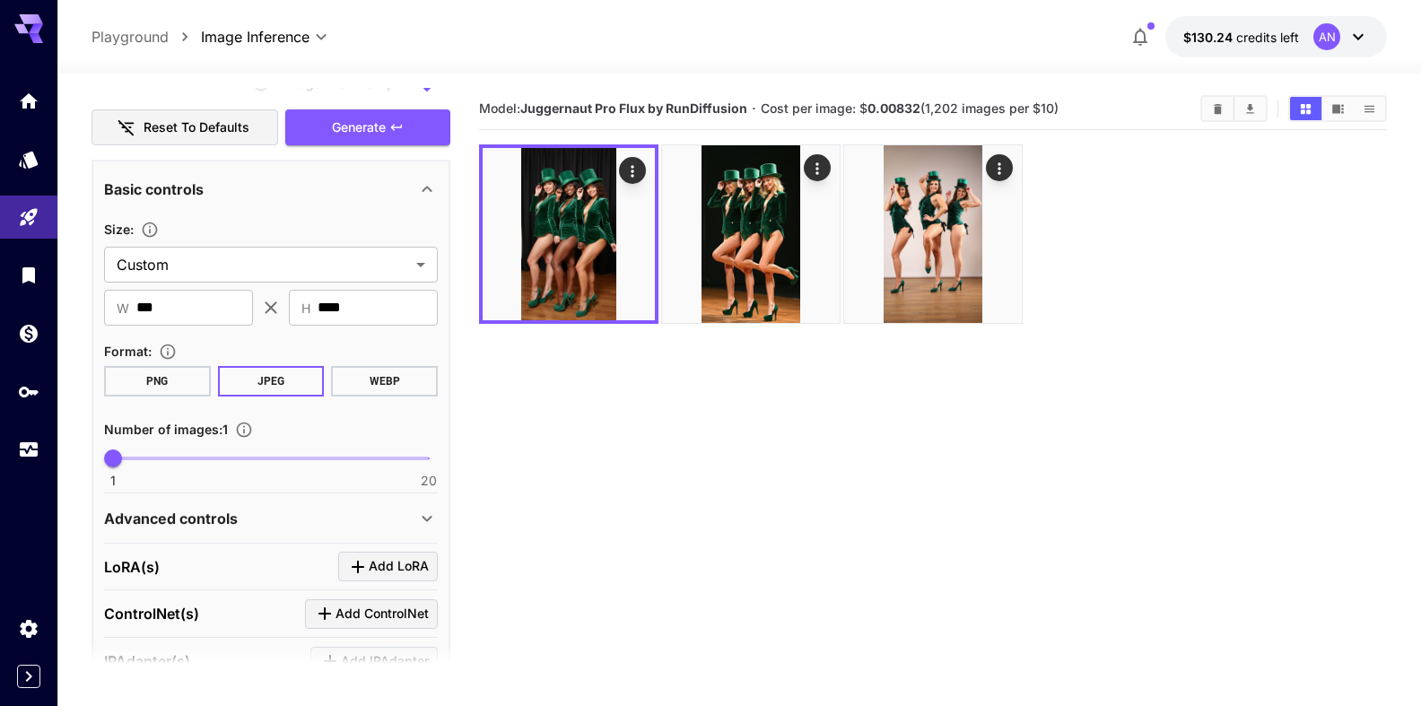
click at [388, 397] on button "WEBP" at bounding box center [384, 381] width 107 height 31
click at [362, 139] on span "Generate" at bounding box center [359, 128] width 54 height 22
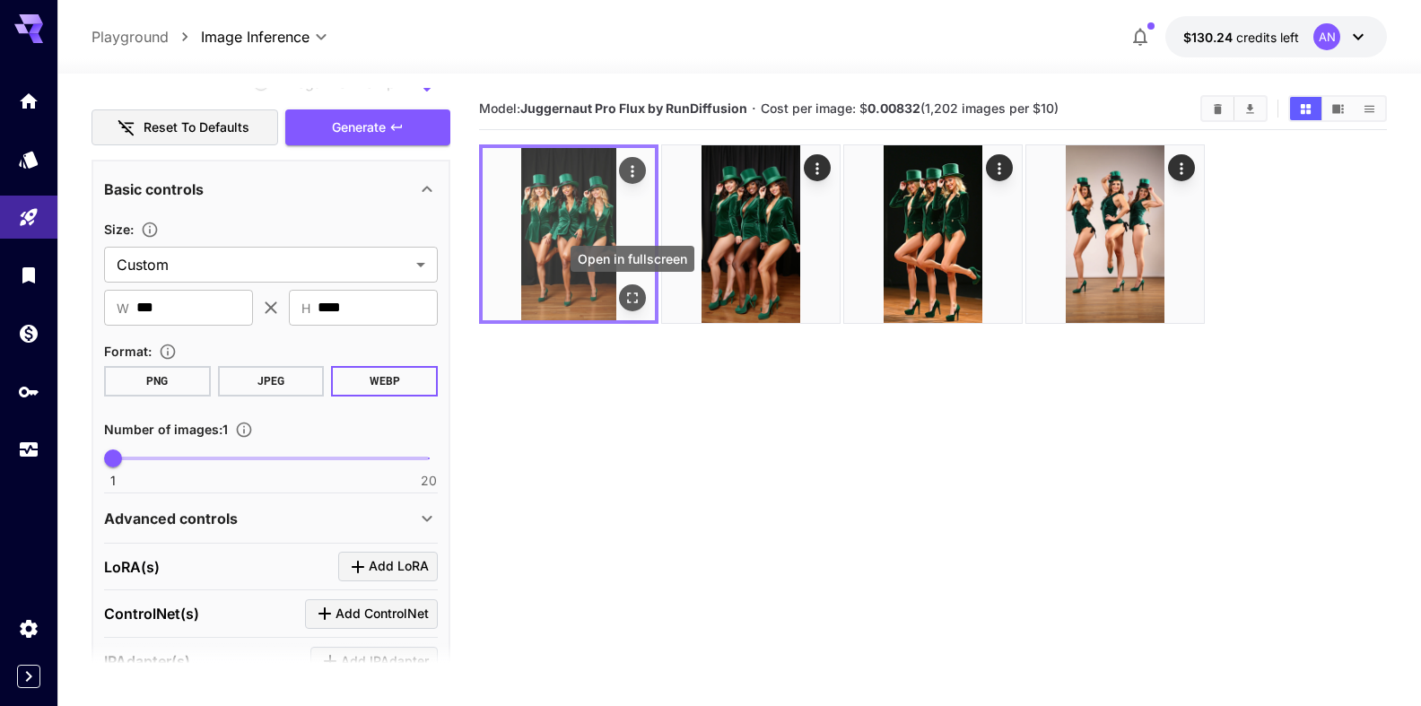
click at [630, 294] on icon "Open in fullscreen" at bounding box center [633, 298] width 18 height 18
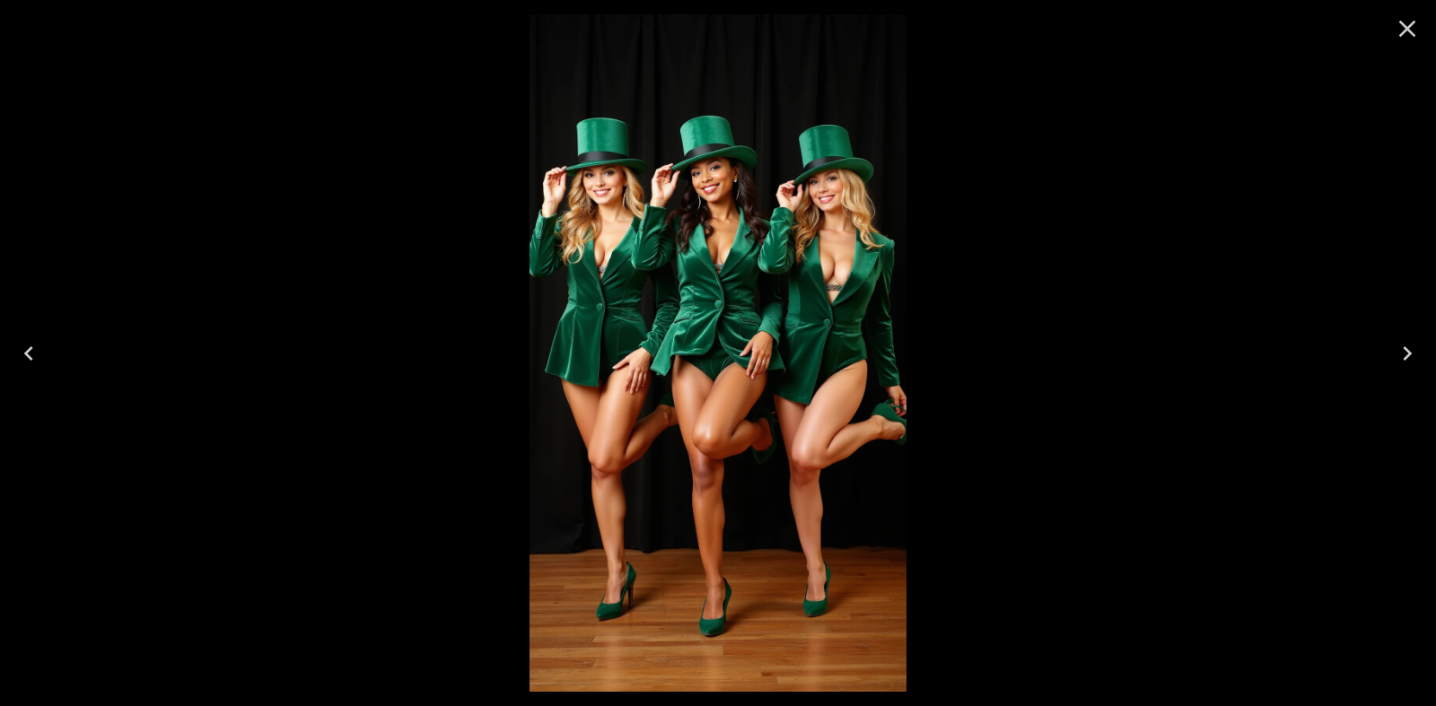
drag, startPoint x: 1404, startPoint y: 29, endPoint x: 1395, endPoint y: 31, distance: 9.4
click at [1395, 31] on icon "Close" at bounding box center [1406, 28] width 29 height 29
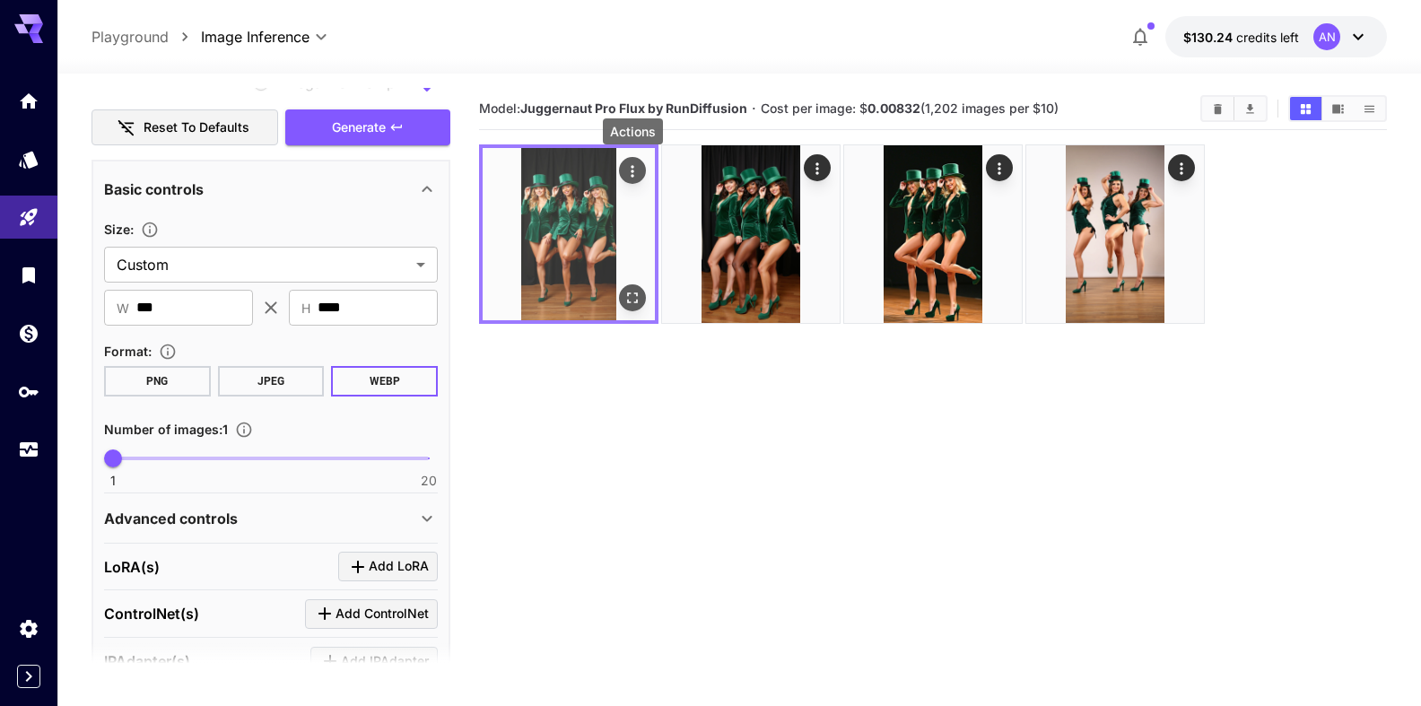
click at [634, 170] on icon "Actions" at bounding box center [633, 171] width 18 height 18
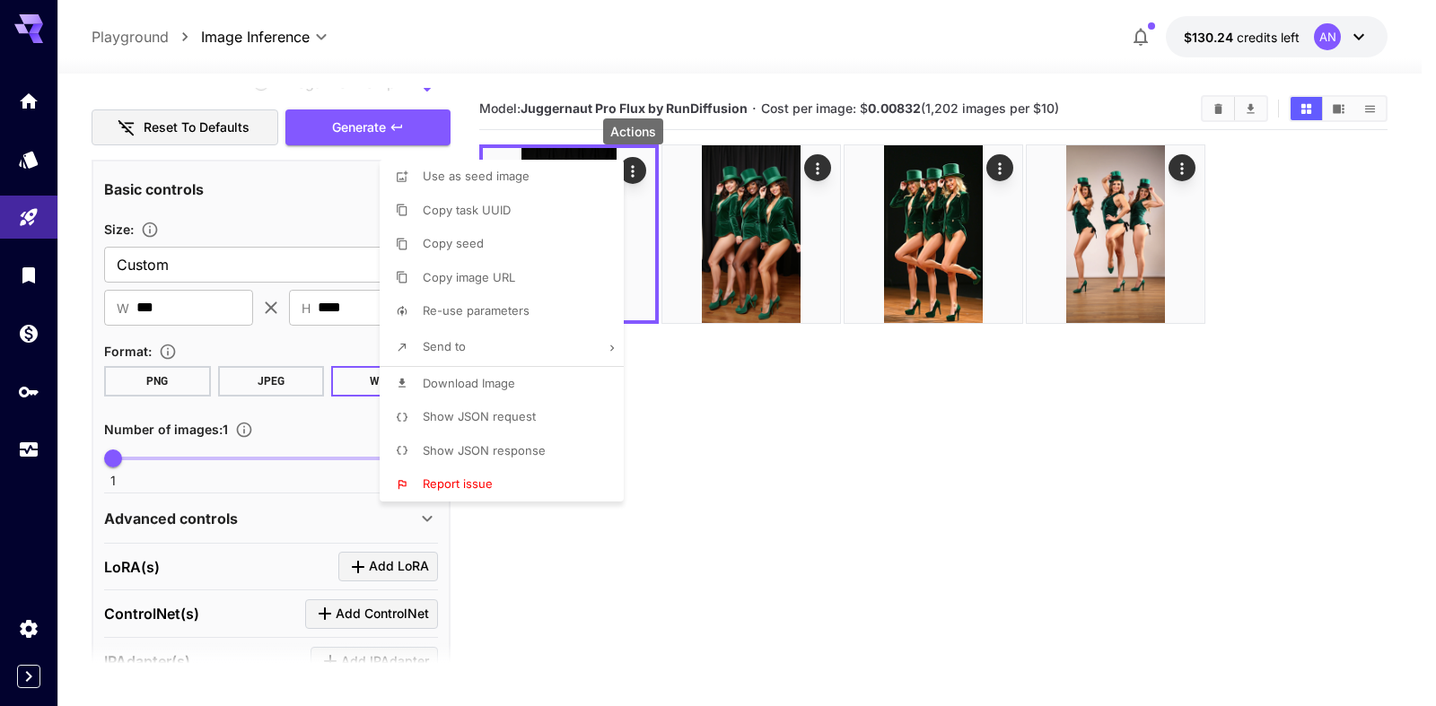
click at [485, 387] on span "Download Image" at bounding box center [469, 383] width 92 height 14
click at [336, 152] on div at bounding box center [718, 353] width 1436 height 706
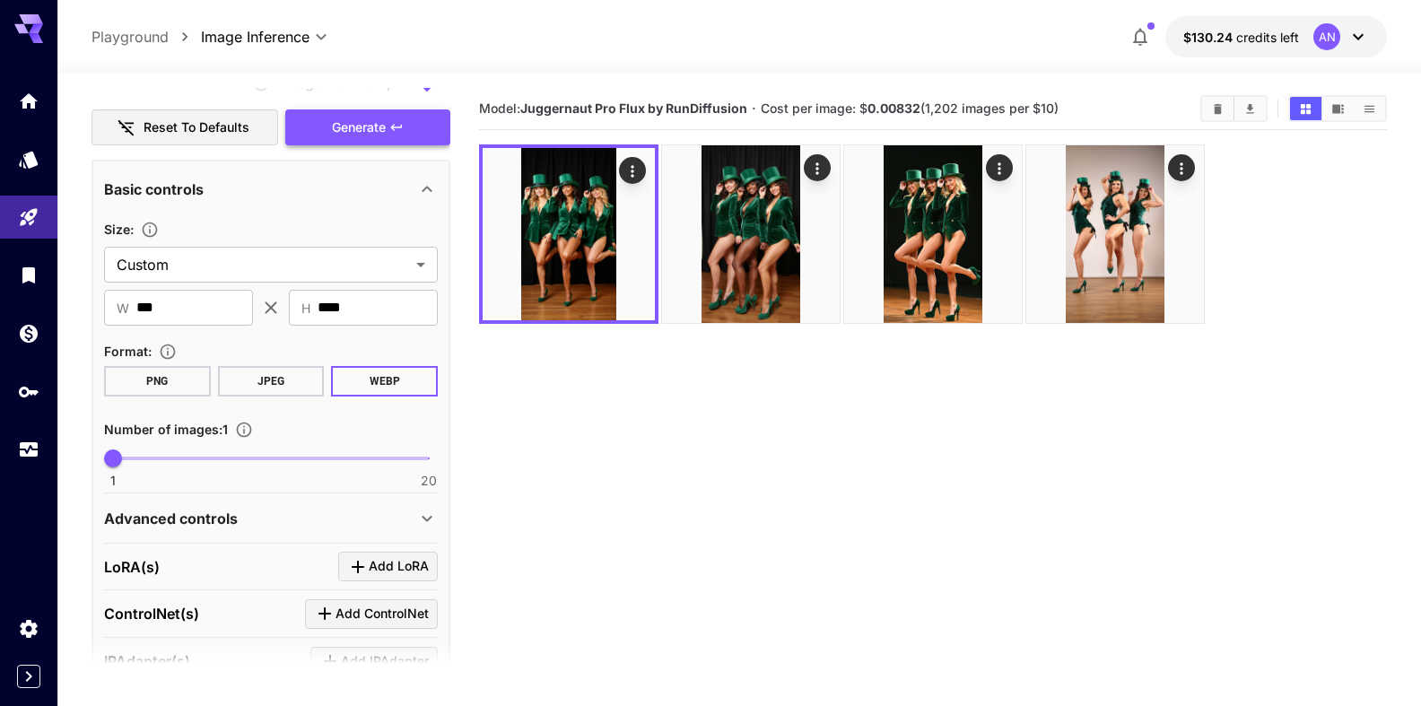
click at [346, 139] on span "Generate" at bounding box center [359, 128] width 54 height 22
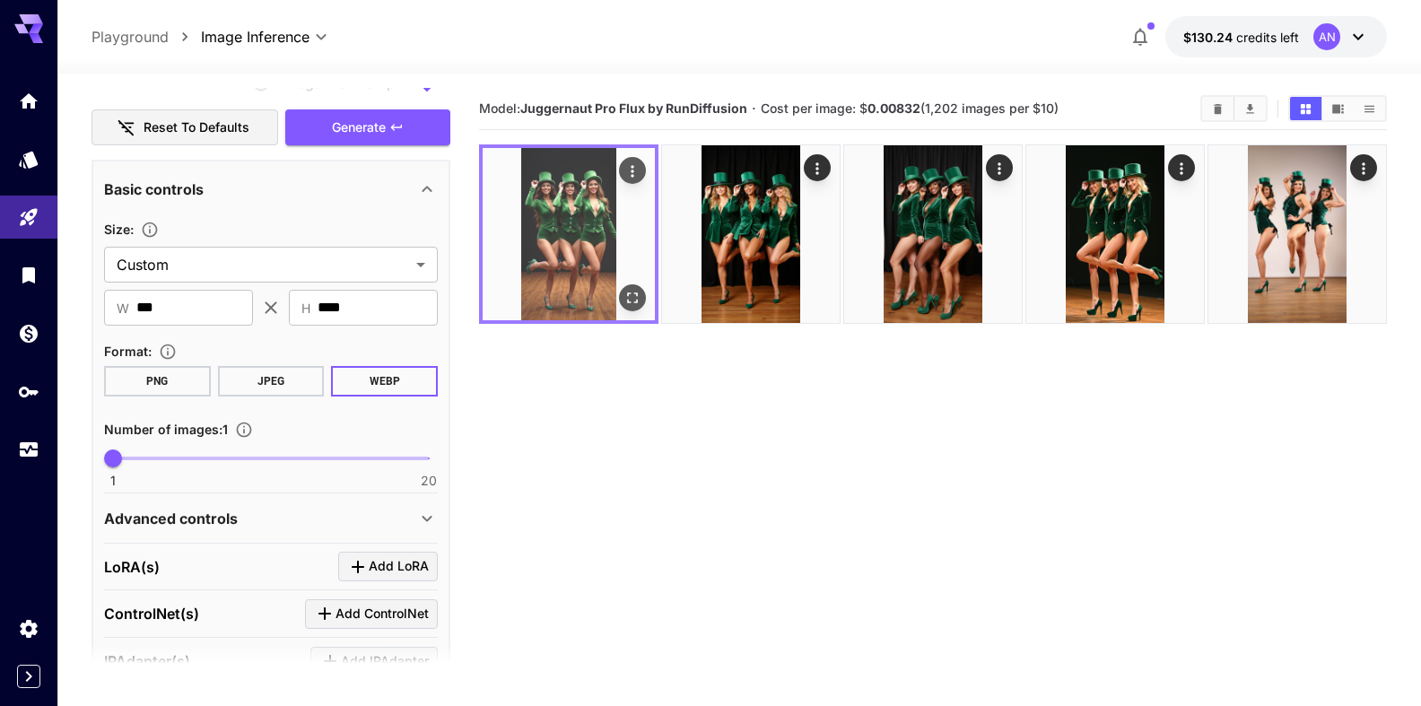
click at [636, 311] on img at bounding box center [569, 234] width 172 height 172
click at [636, 302] on icon "Open in fullscreen" at bounding box center [632, 297] width 11 height 11
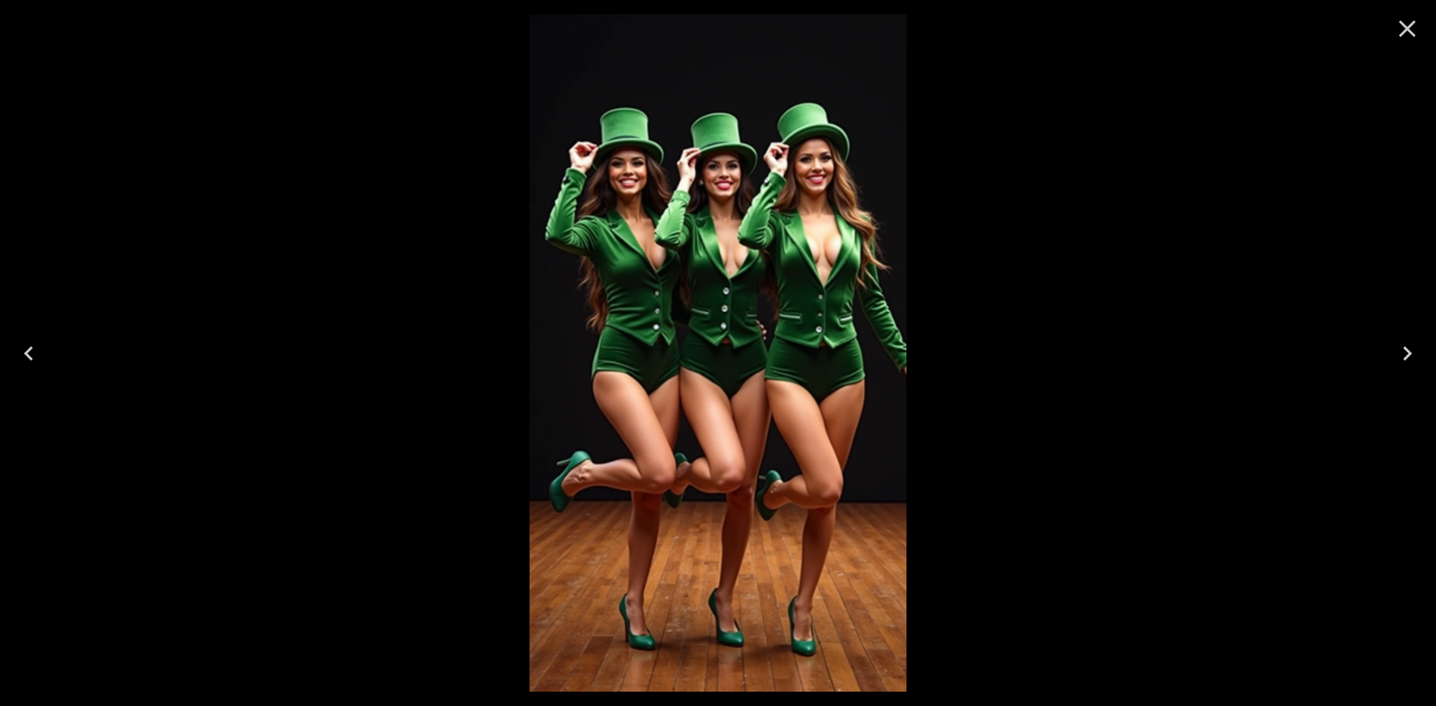
click at [1411, 35] on icon "Close" at bounding box center [1406, 28] width 29 height 29
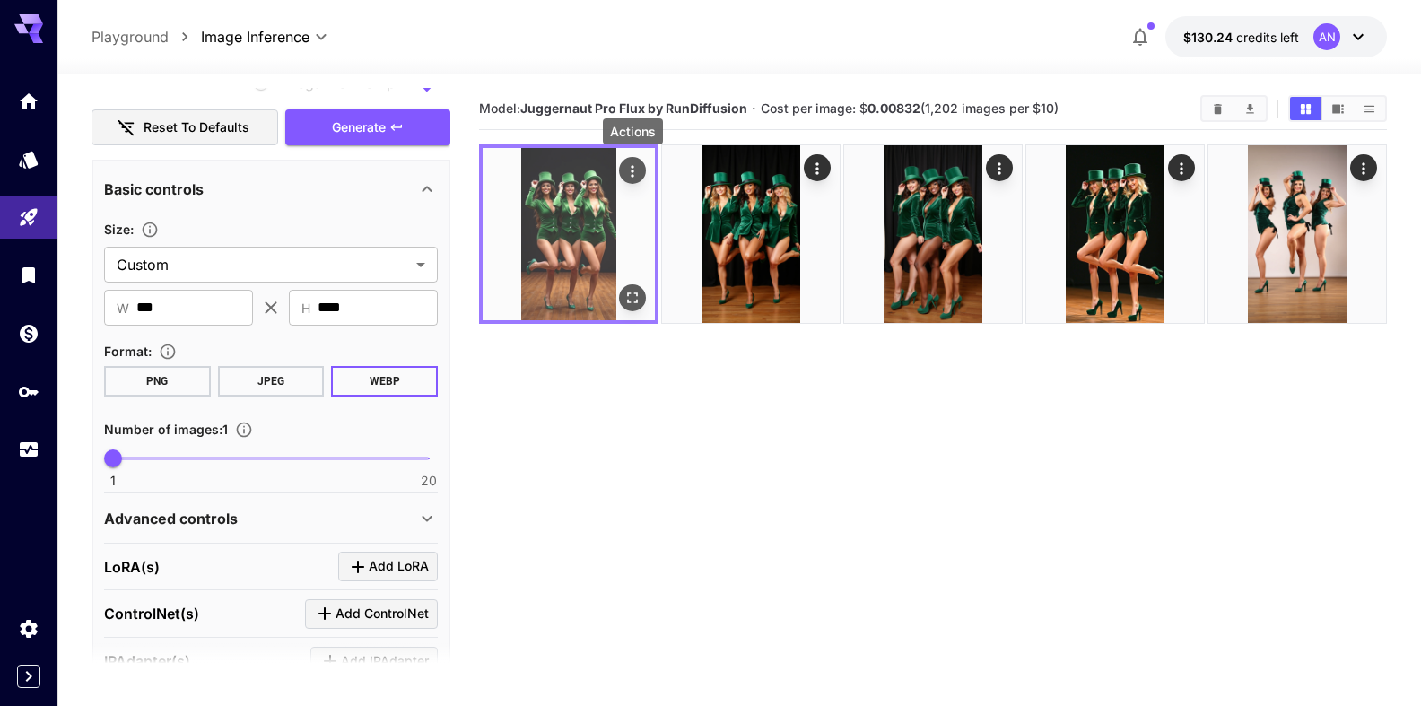
click at [631, 176] on icon "Actions" at bounding box center [633, 171] width 18 height 18
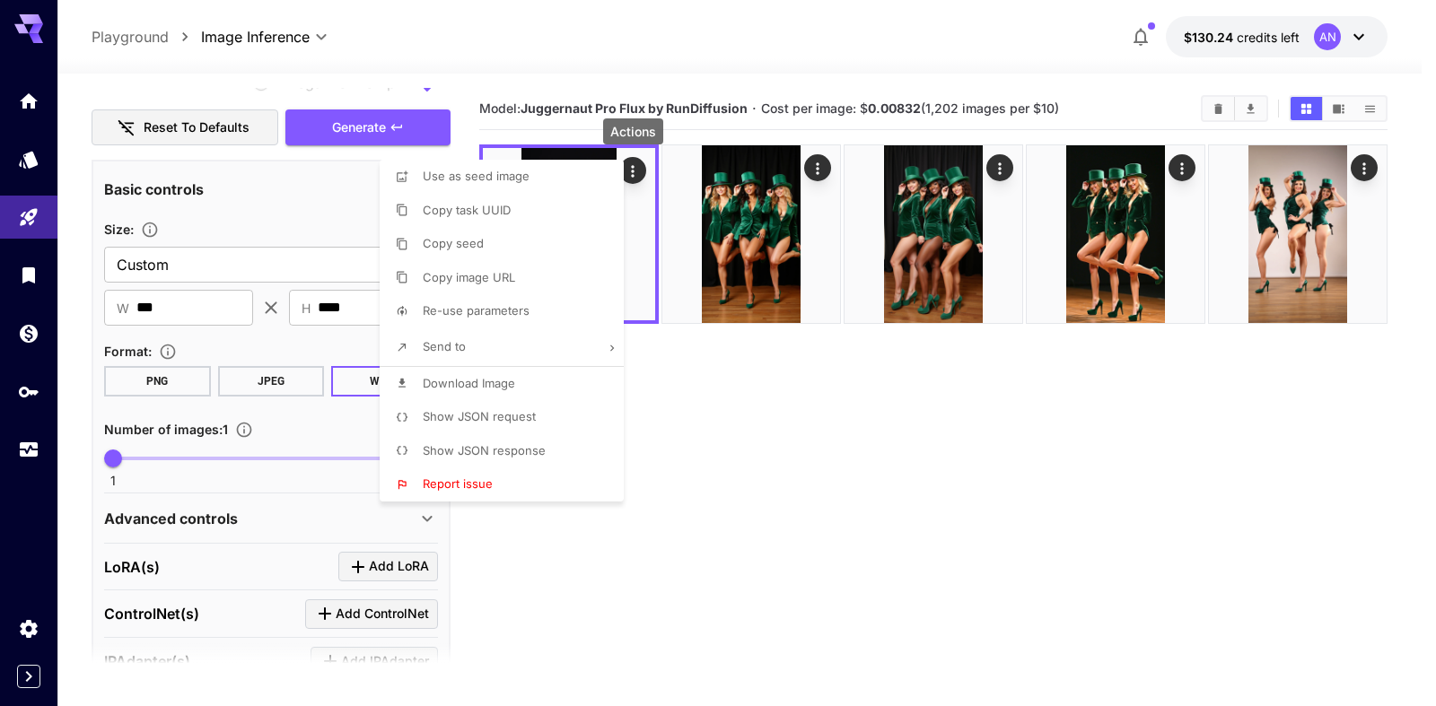
click at [467, 384] on span "Download Image" at bounding box center [469, 383] width 92 height 14
click at [862, 427] on div at bounding box center [718, 353] width 1436 height 706
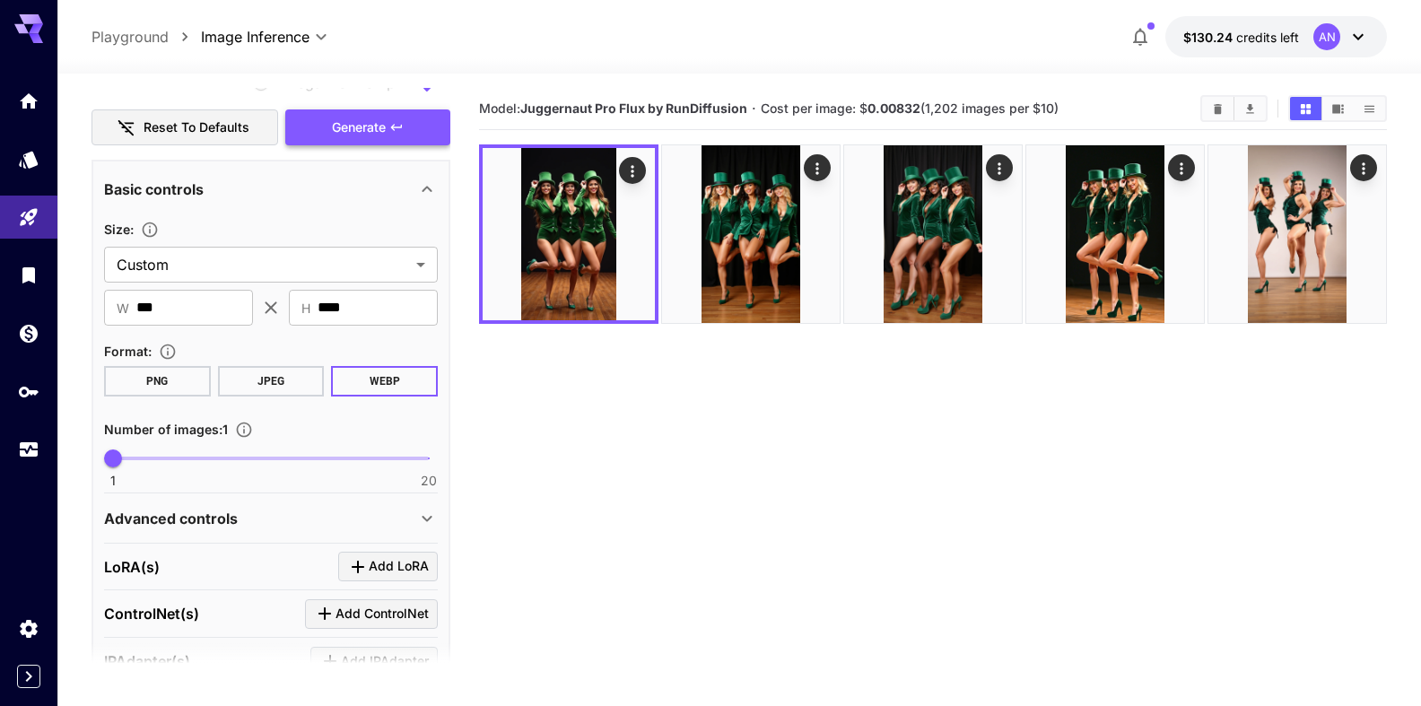
click at [368, 139] on span "Generate" at bounding box center [359, 128] width 54 height 22
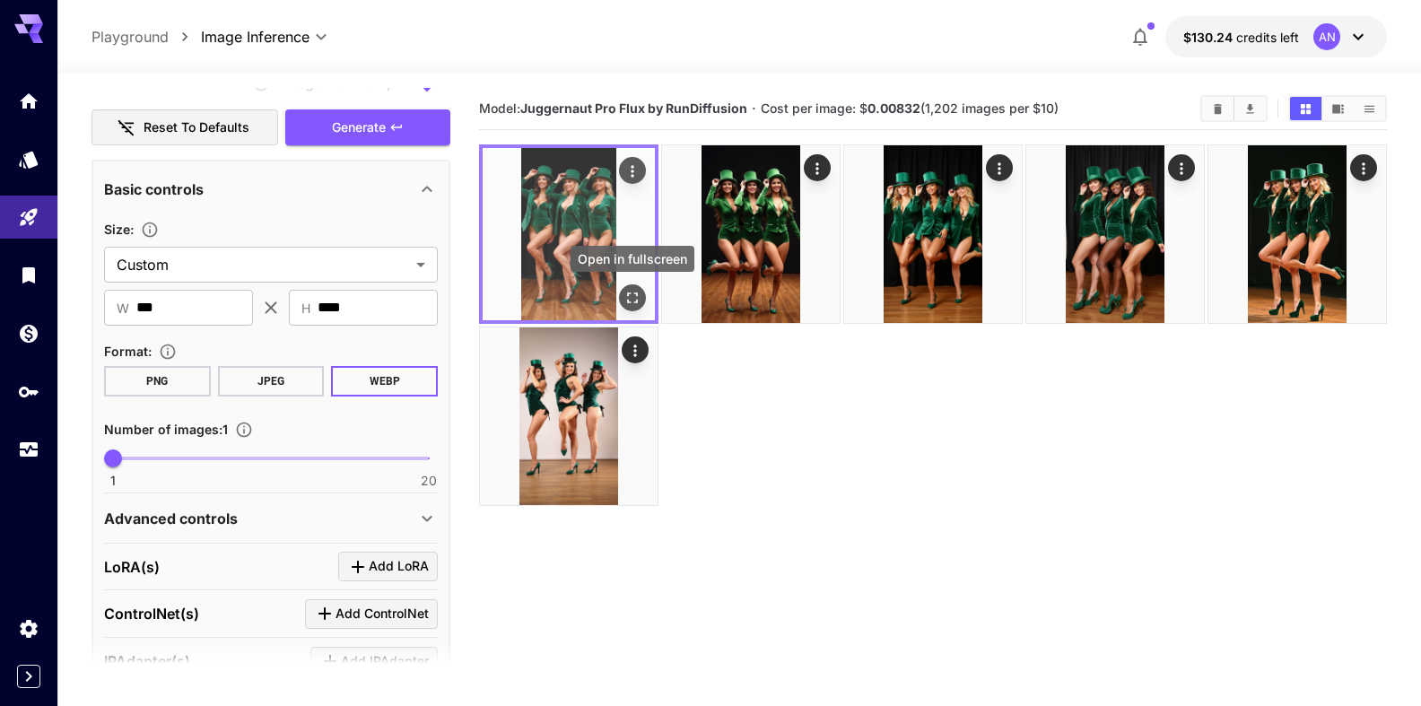
click at [627, 301] on icon "Open in fullscreen" at bounding box center [633, 298] width 18 height 18
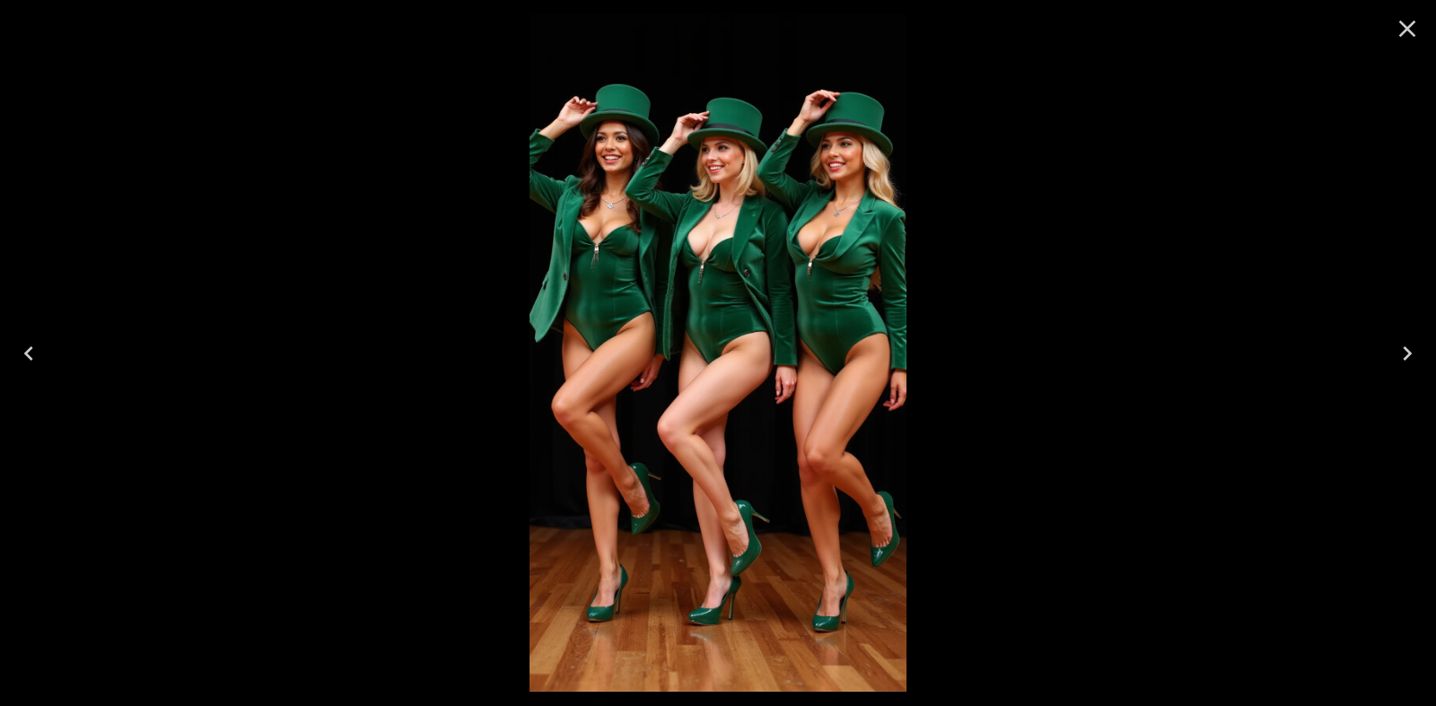
drag, startPoint x: 1410, startPoint y: 17, endPoint x: 1401, endPoint y: 18, distance: 9.0
click at [1410, 17] on icon "Close" at bounding box center [1406, 28] width 29 height 29
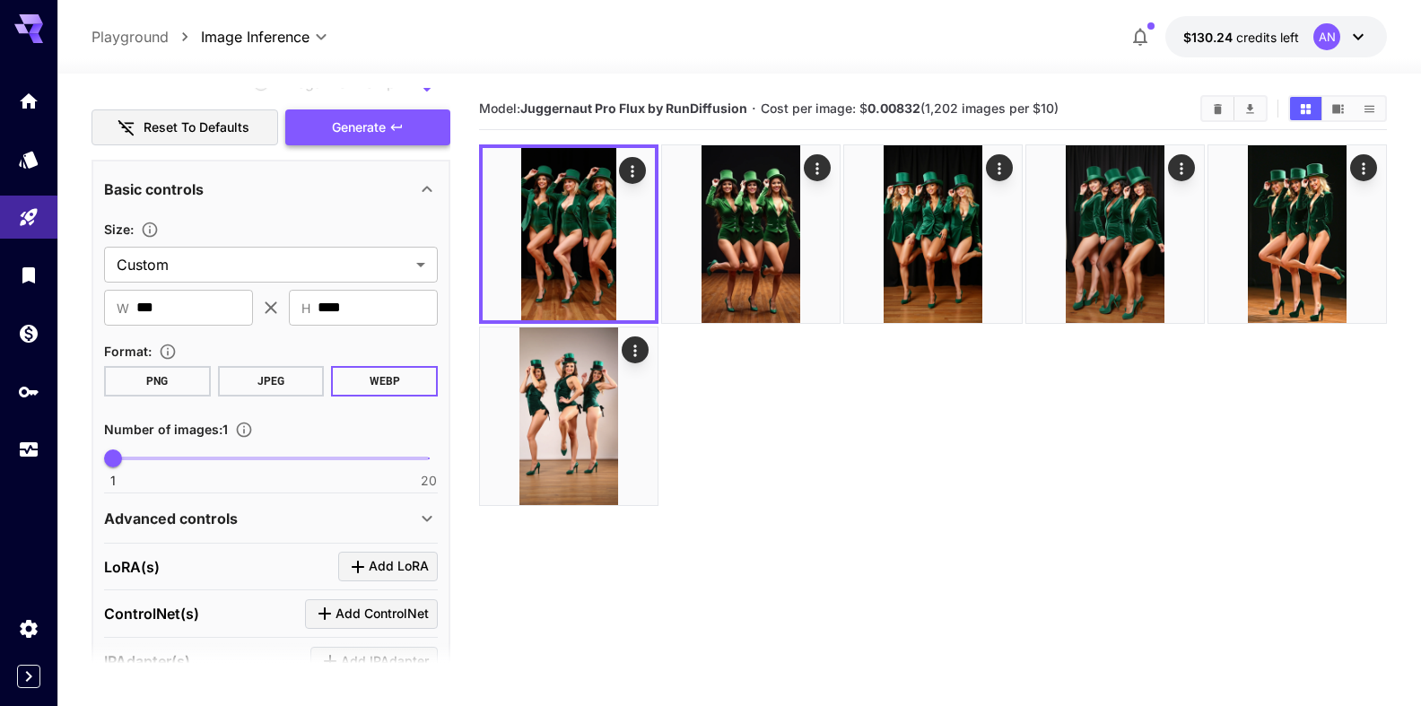
click at [374, 139] on span "Generate" at bounding box center [359, 128] width 54 height 22
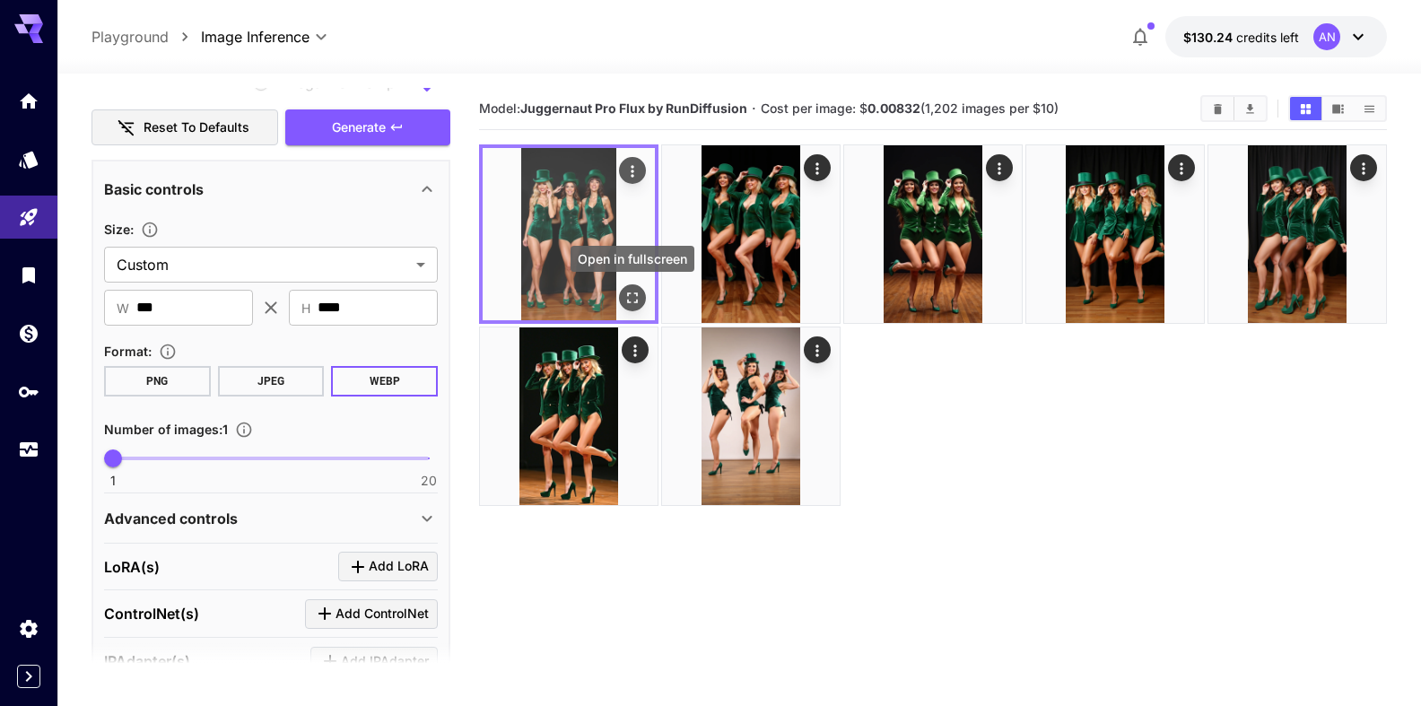
click at [627, 294] on icon "Open in fullscreen" at bounding box center [633, 298] width 18 height 18
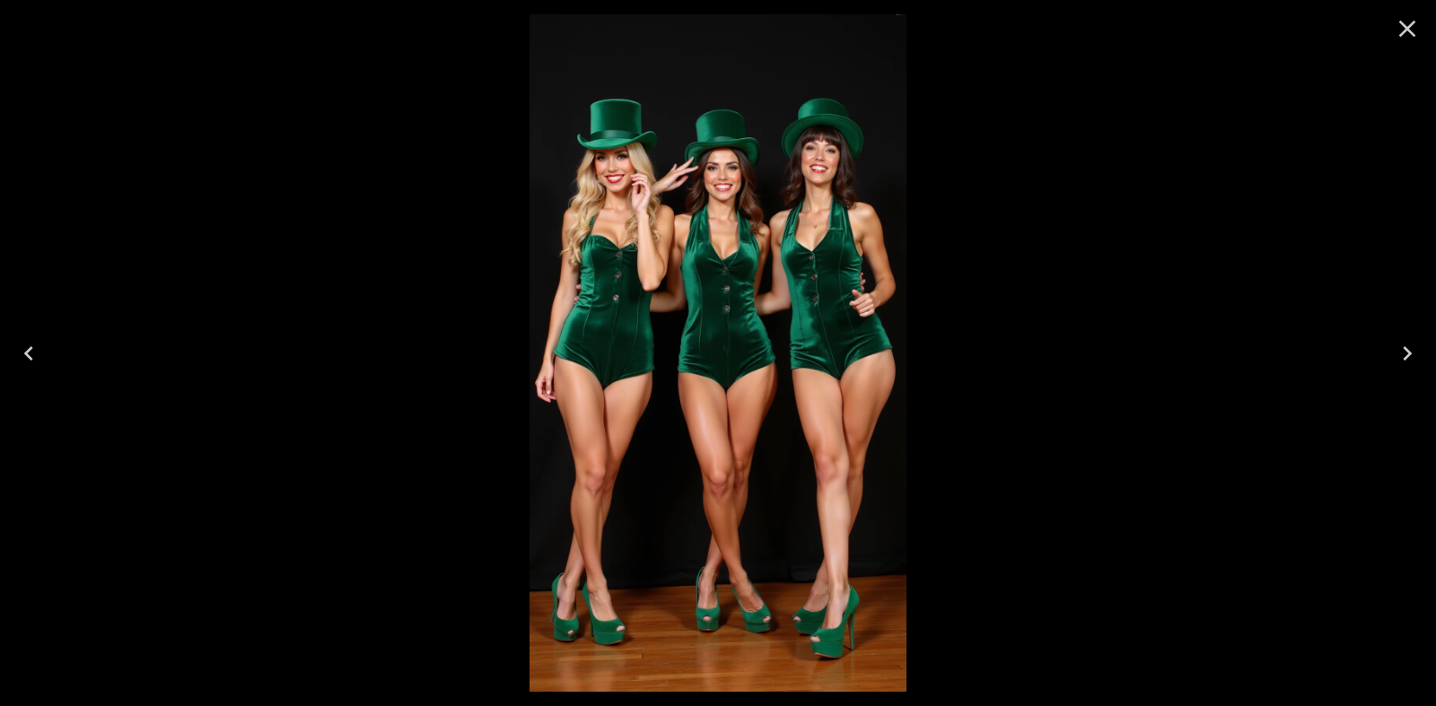
click at [1399, 28] on icon "Close" at bounding box center [1406, 28] width 29 height 29
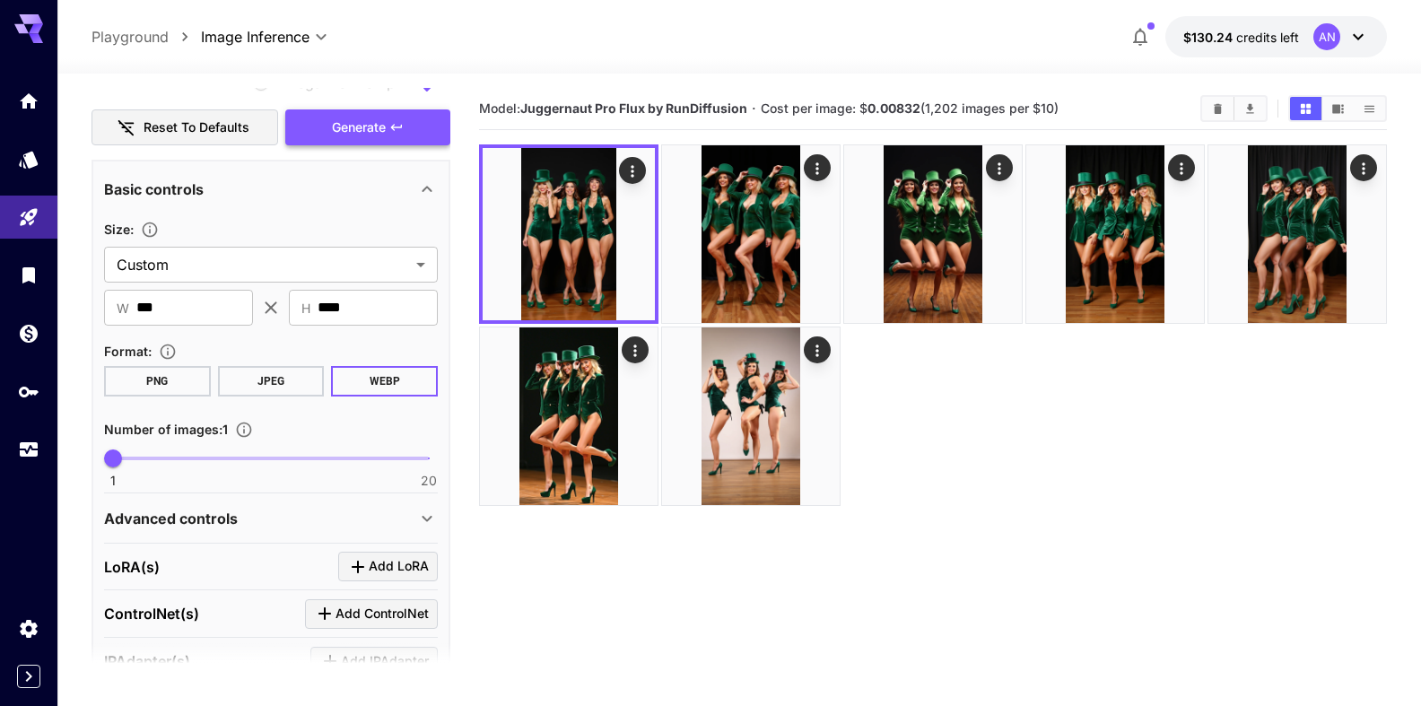
click at [367, 139] on span "Generate" at bounding box center [359, 128] width 54 height 22
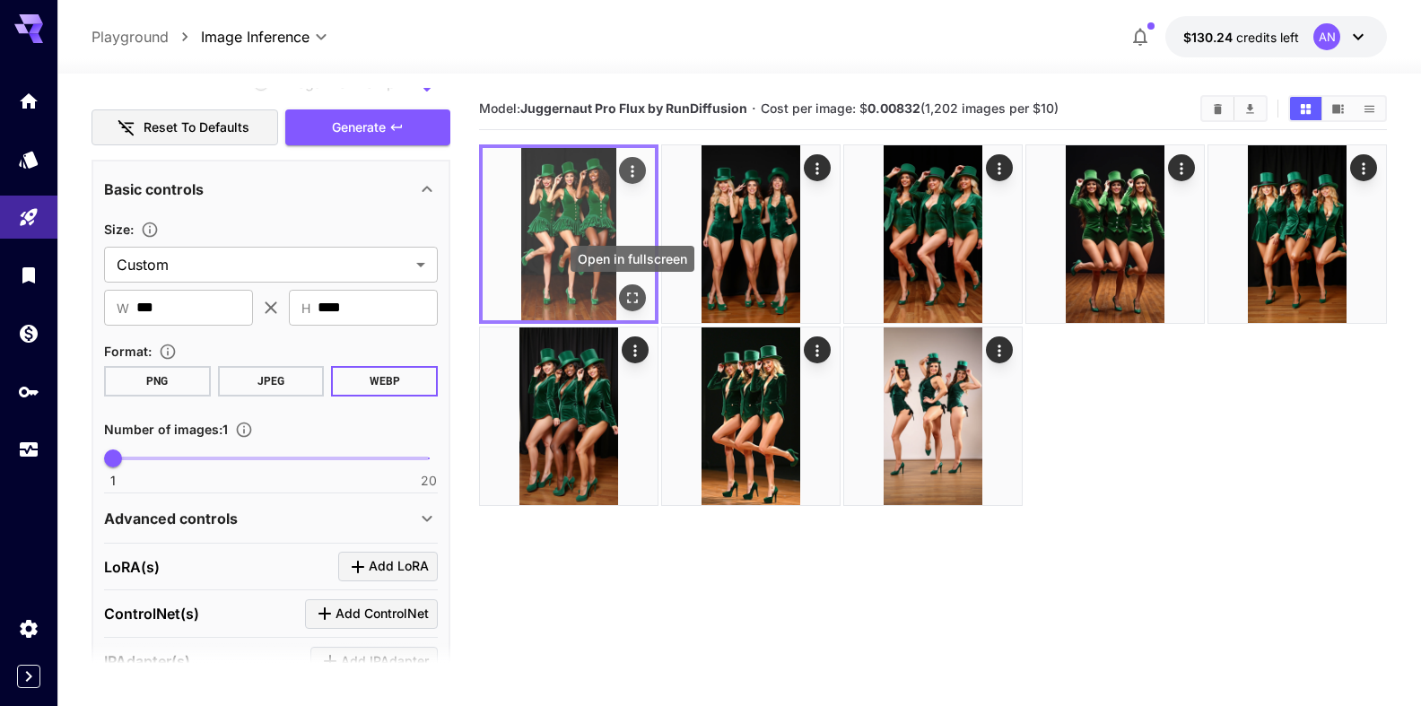
click at [637, 295] on icon "Open in fullscreen" at bounding box center [632, 297] width 11 height 11
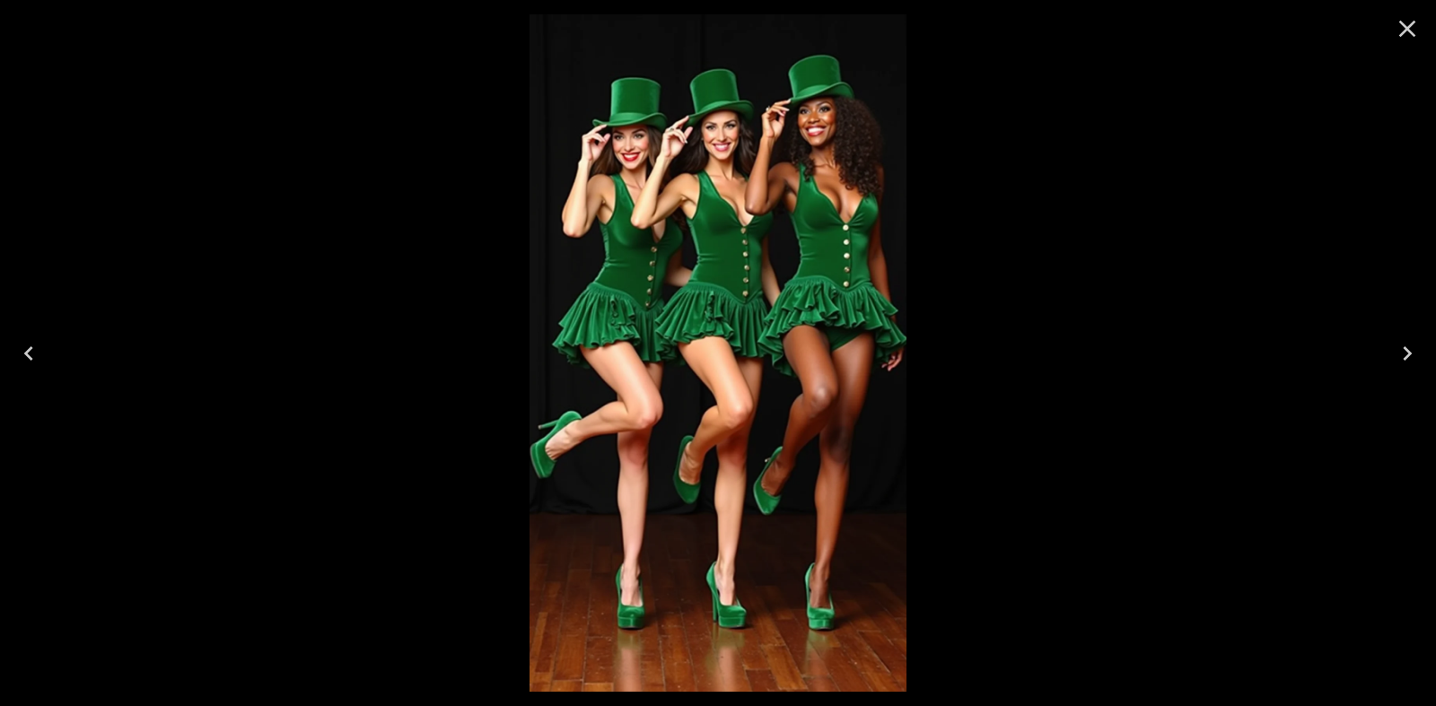
click at [1398, 29] on icon "Close" at bounding box center [1406, 28] width 29 height 29
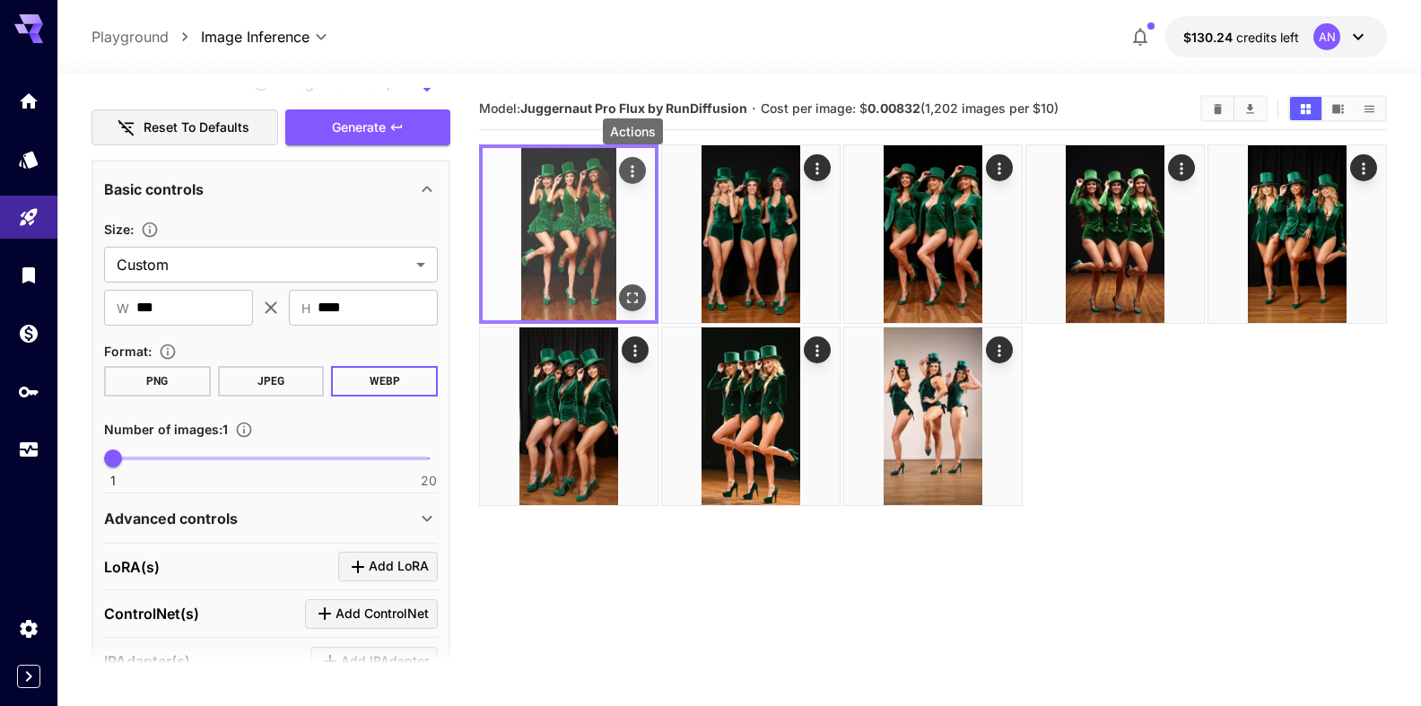
click at [628, 165] on icon "Actions" at bounding box center [633, 171] width 18 height 18
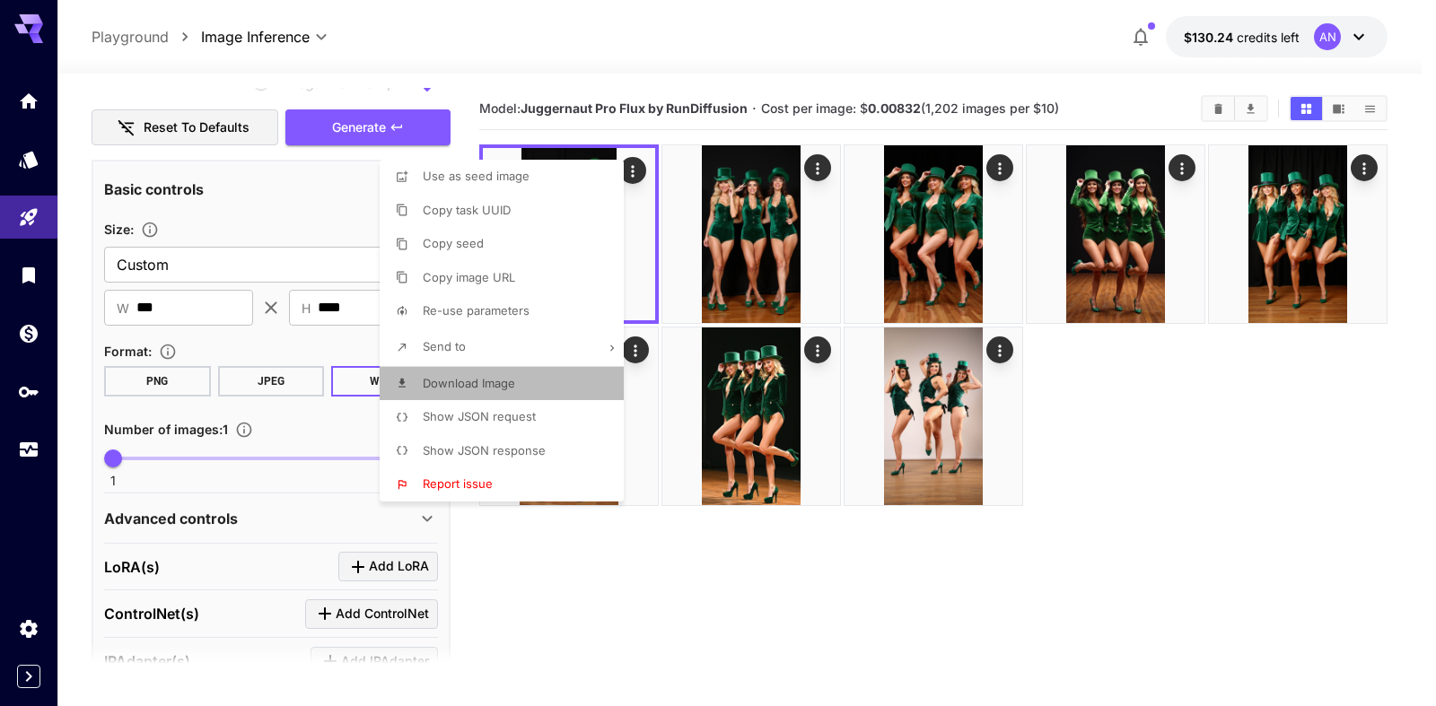
click at [481, 384] on span "Download Image" at bounding box center [469, 383] width 92 height 14
click at [345, 149] on div at bounding box center [718, 353] width 1436 height 706
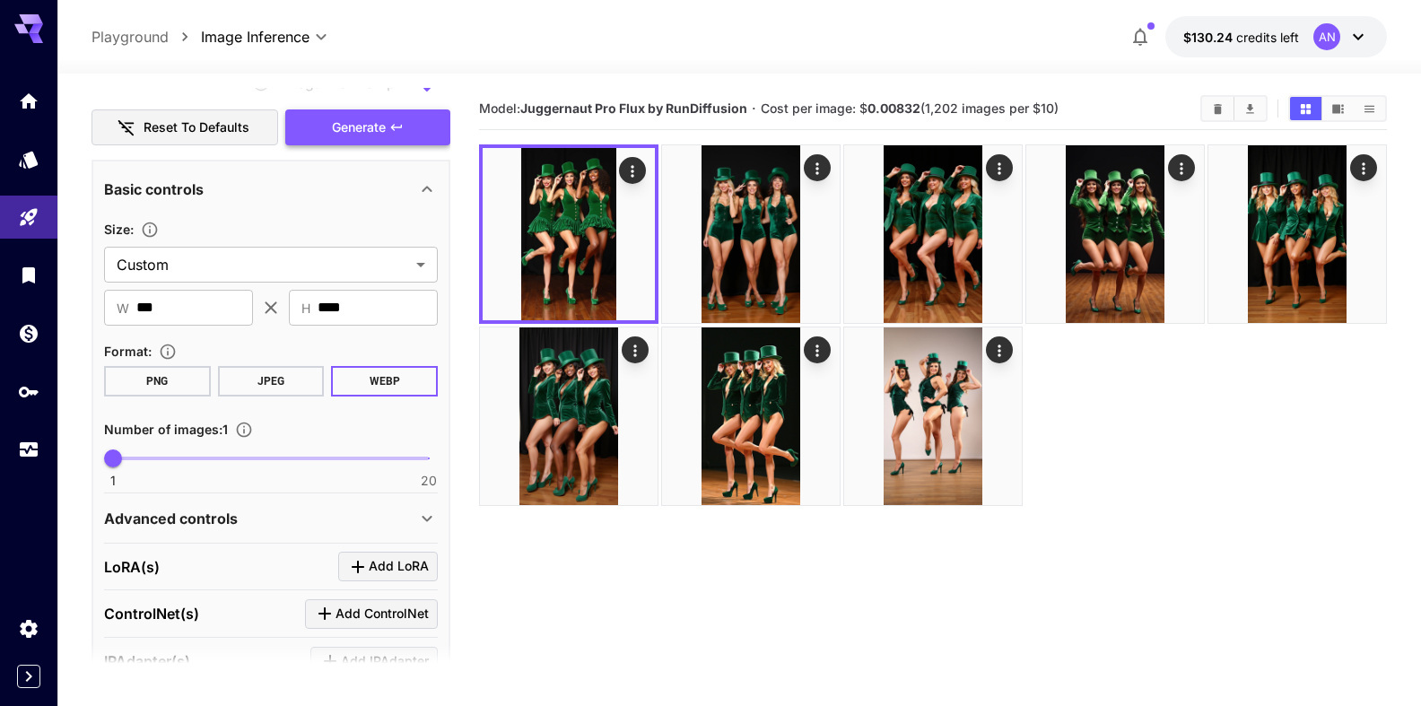
click at [351, 139] on span "Generate" at bounding box center [359, 128] width 54 height 22
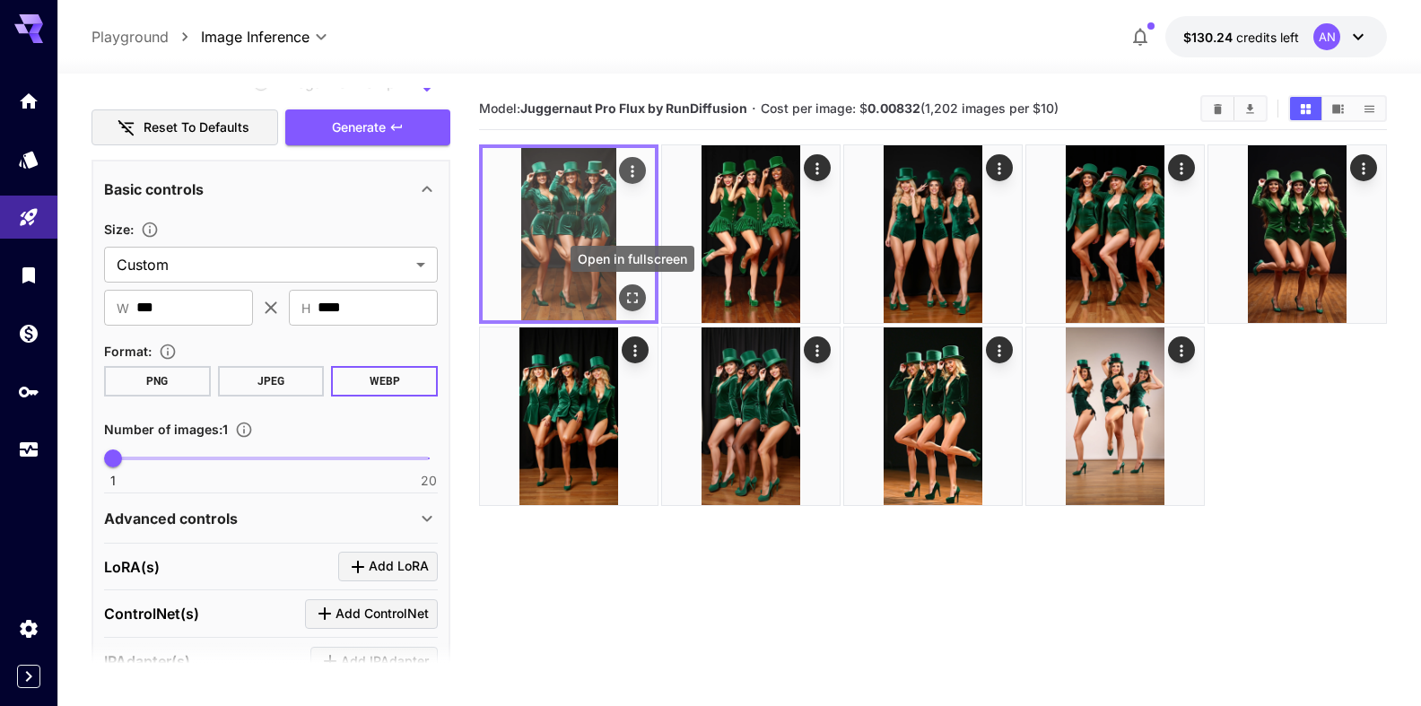
click at [629, 295] on icon "Open in fullscreen" at bounding box center [633, 298] width 18 height 18
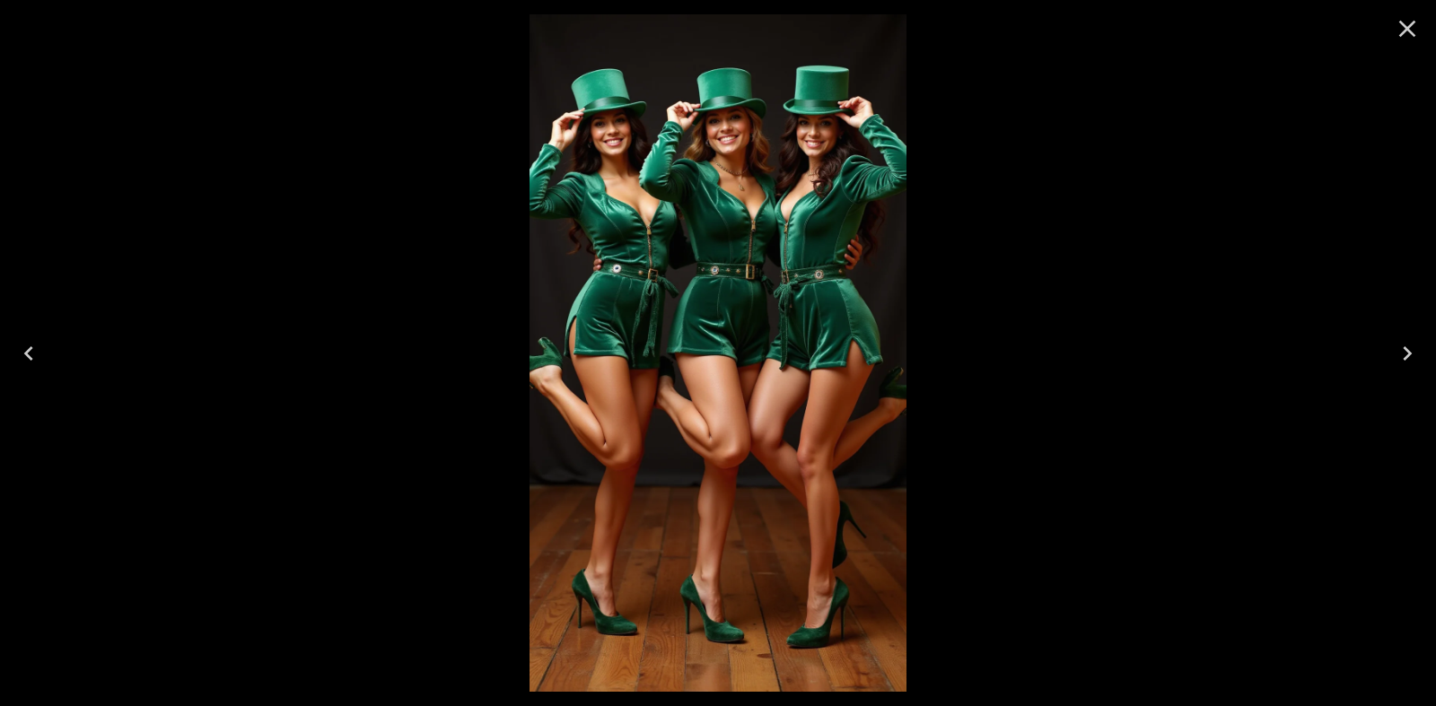
click at [1414, 33] on icon "Close" at bounding box center [1406, 28] width 29 height 29
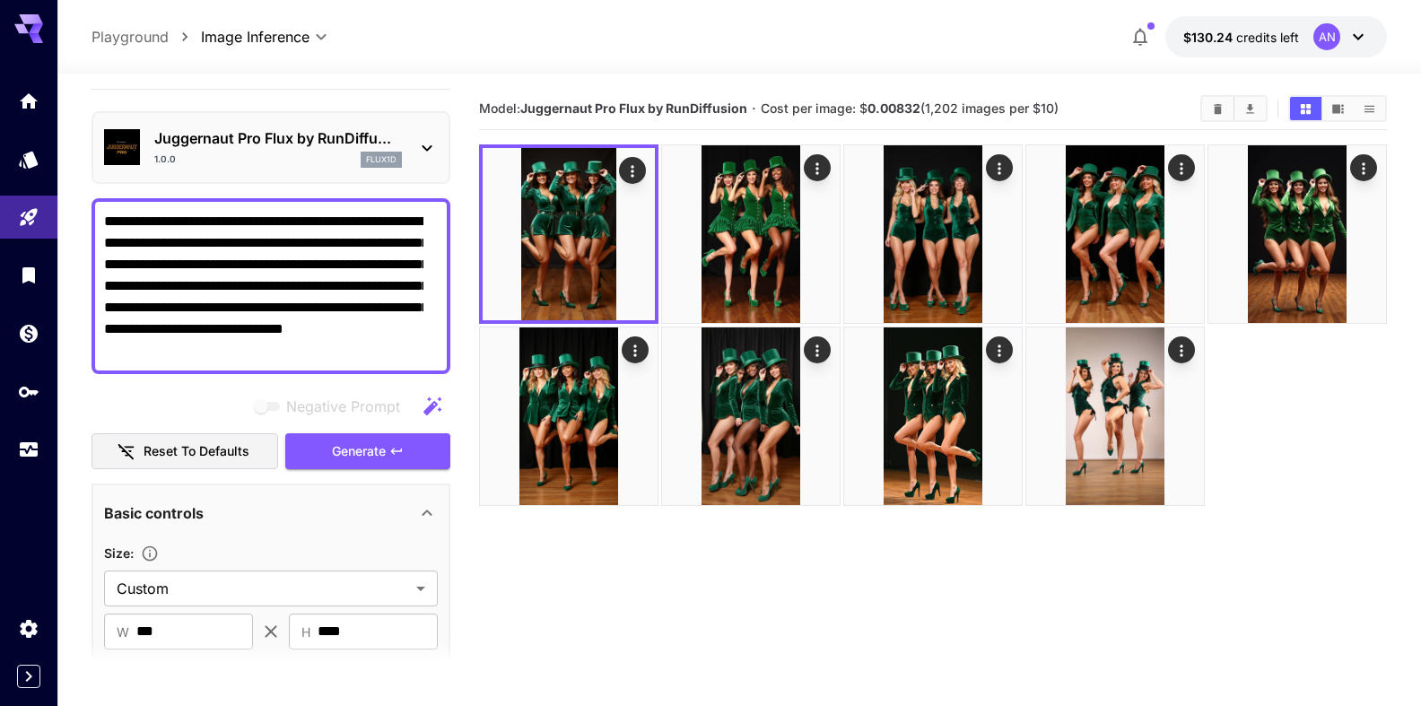
scroll to position [0, 0]
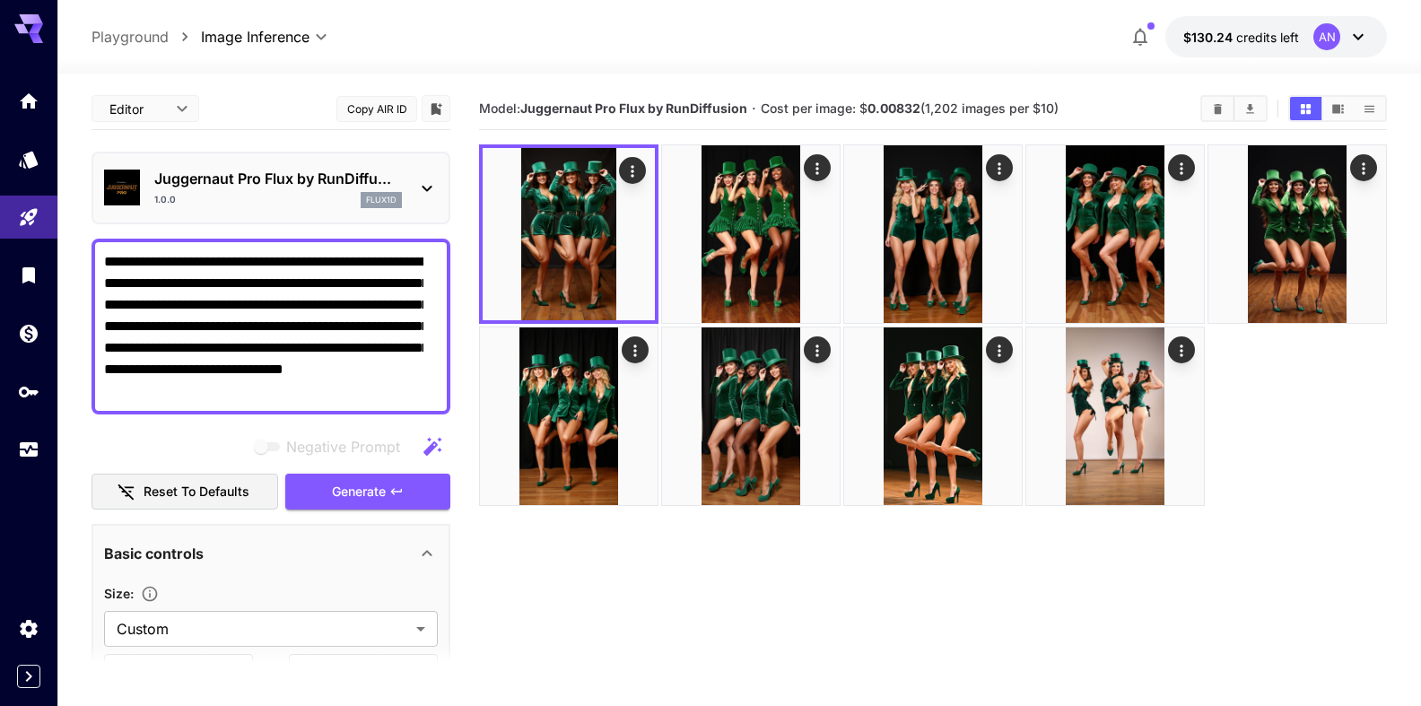
click at [246, 189] on p "Juggernaut Pro Flux by RunDiffu..." at bounding box center [278, 179] width 248 height 22
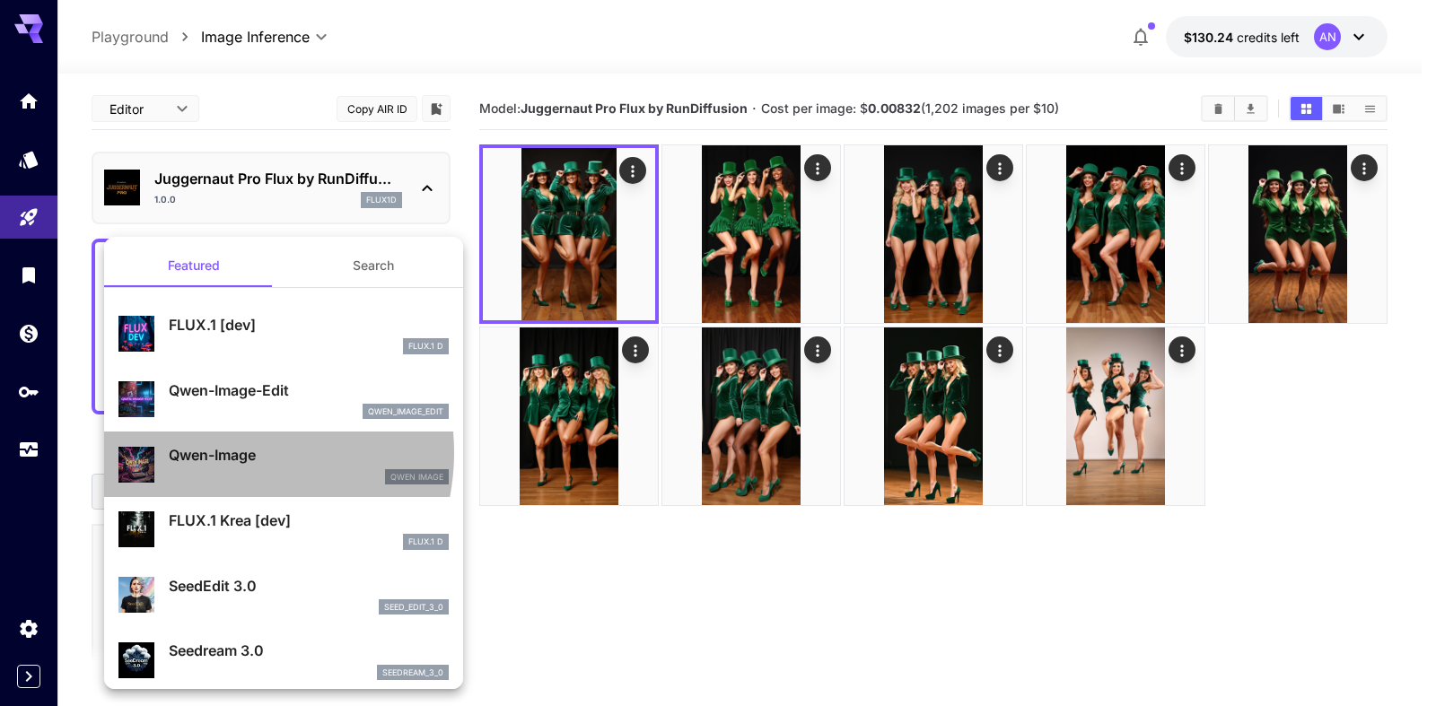
click at [214, 452] on p "Qwen-Image" at bounding box center [309, 455] width 280 height 22
type input "**"
type input "***"
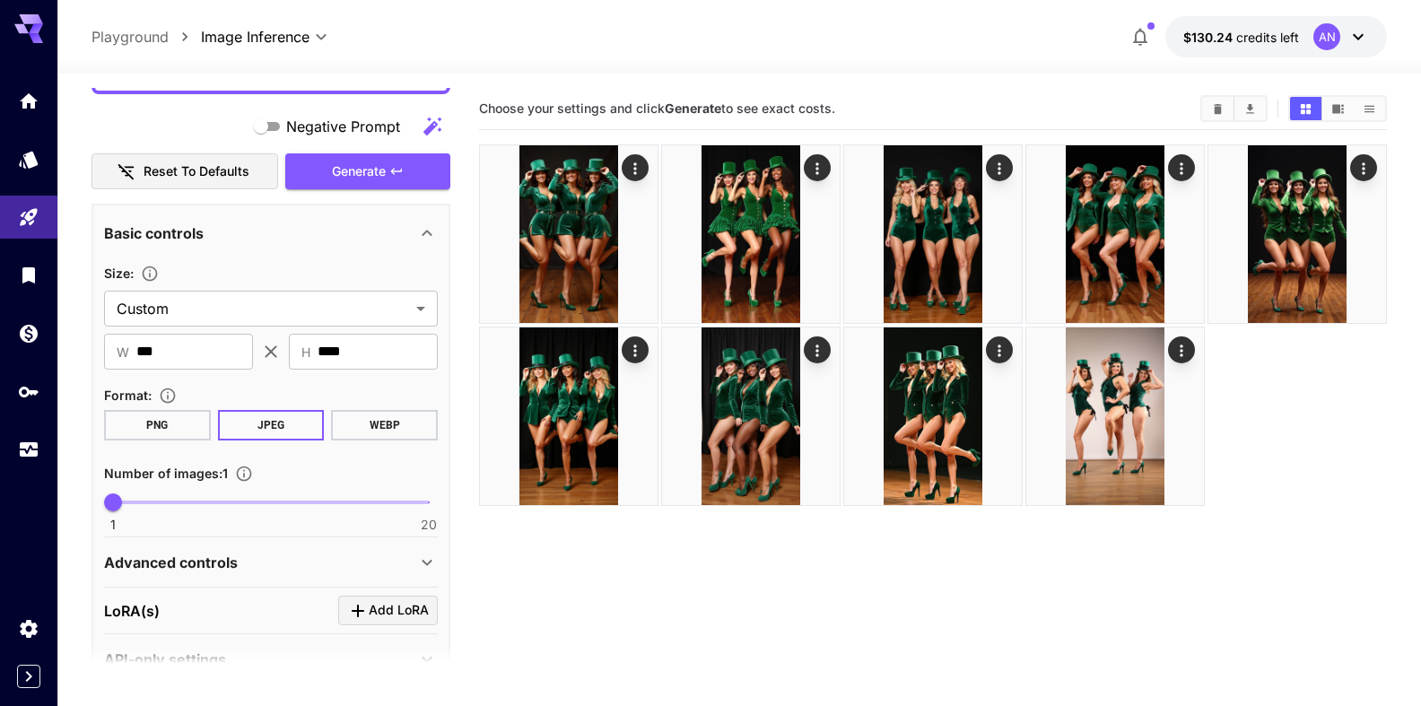
scroll to position [362, 0]
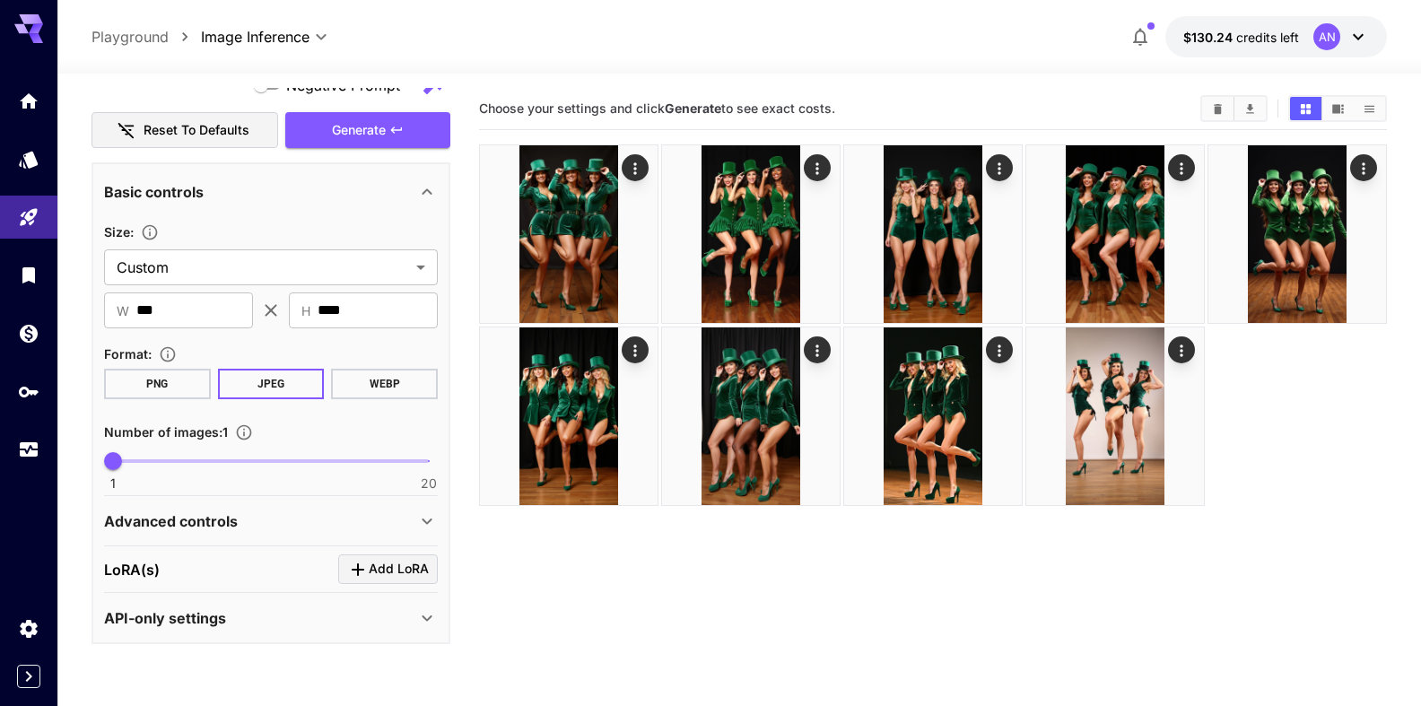
click at [366, 387] on button "WEBP" at bounding box center [384, 384] width 107 height 31
click at [362, 123] on span "Generate" at bounding box center [359, 130] width 54 height 22
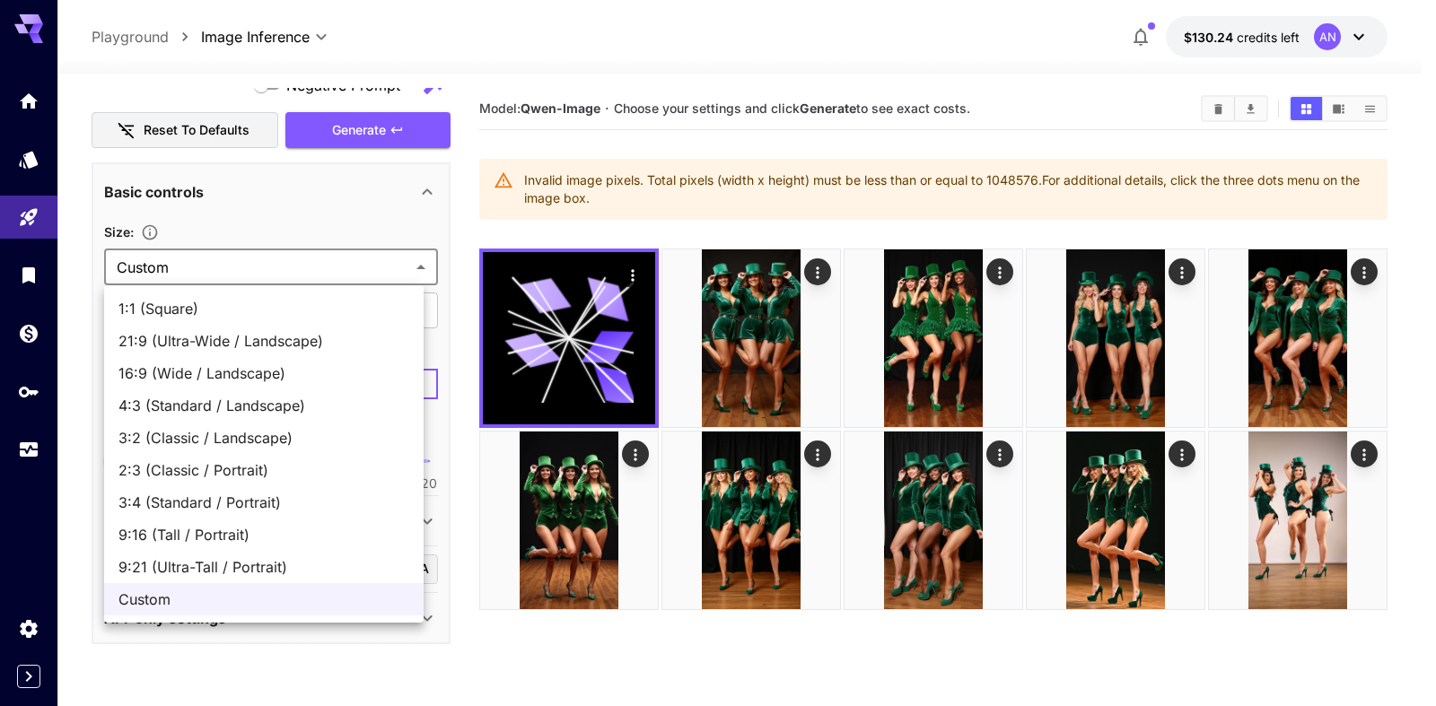
click at [266, 270] on body "**********" at bounding box center [718, 424] width 1436 height 848
click at [236, 540] on span "9:16 (Tall / Portrait)" at bounding box center [263, 535] width 291 height 22
type input "**********"
type input "***"
type input "****"
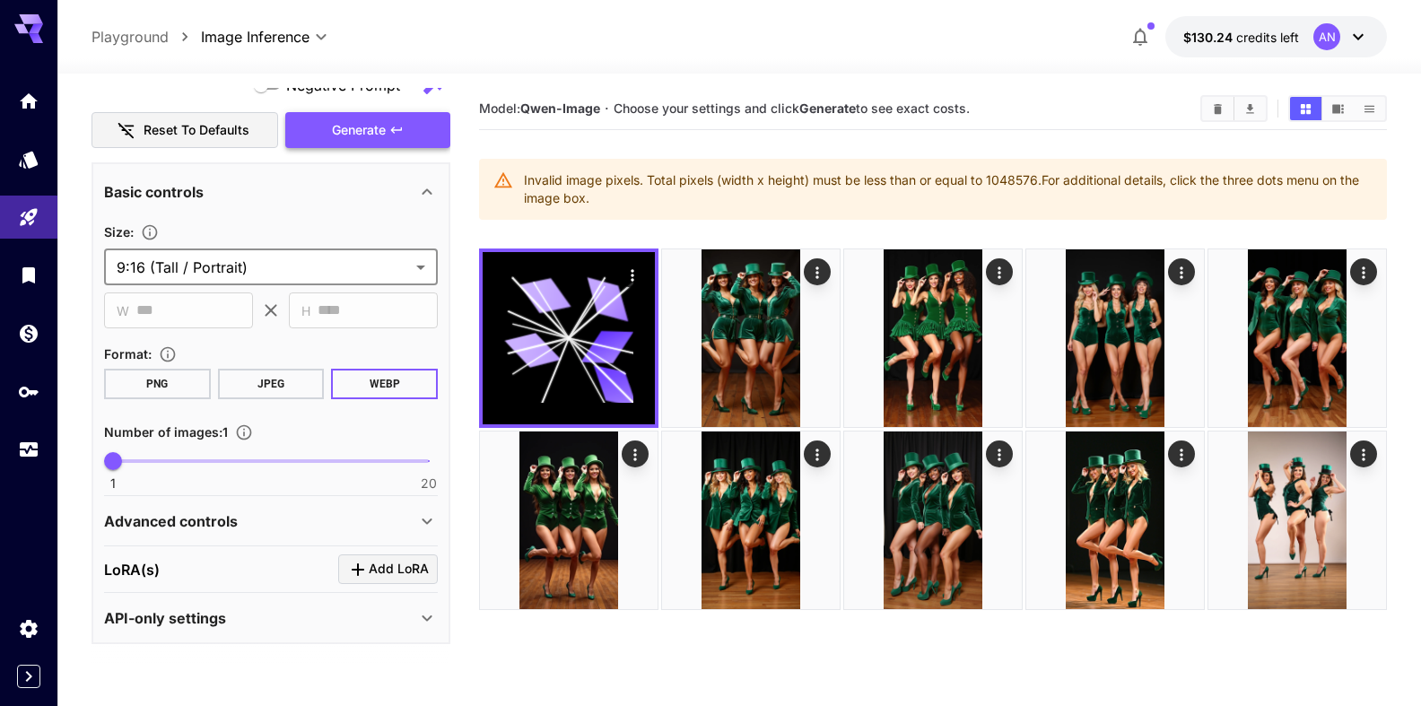
click at [354, 136] on span "Generate" at bounding box center [359, 130] width 54 height 22
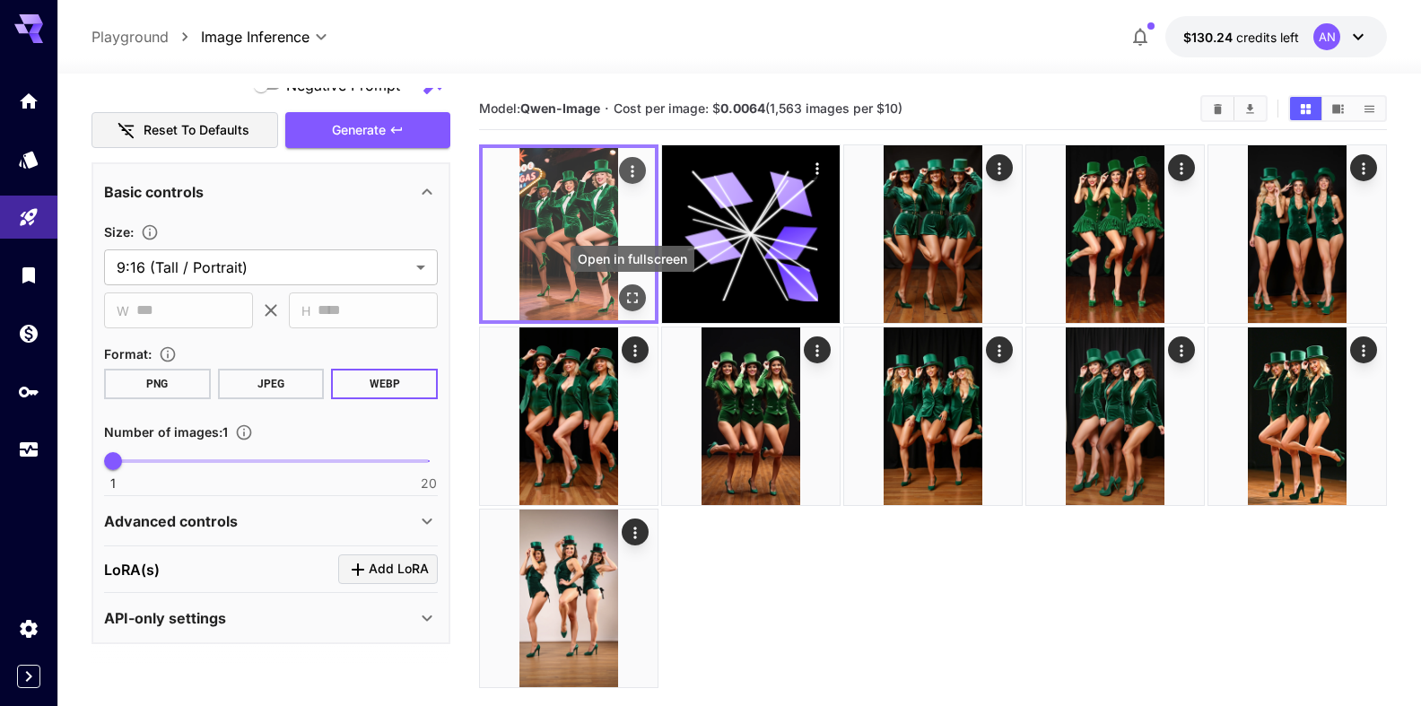
click at [633, 295] on icon "Open in fullscreen" at bounding box center [633, 298] width 18 height 18
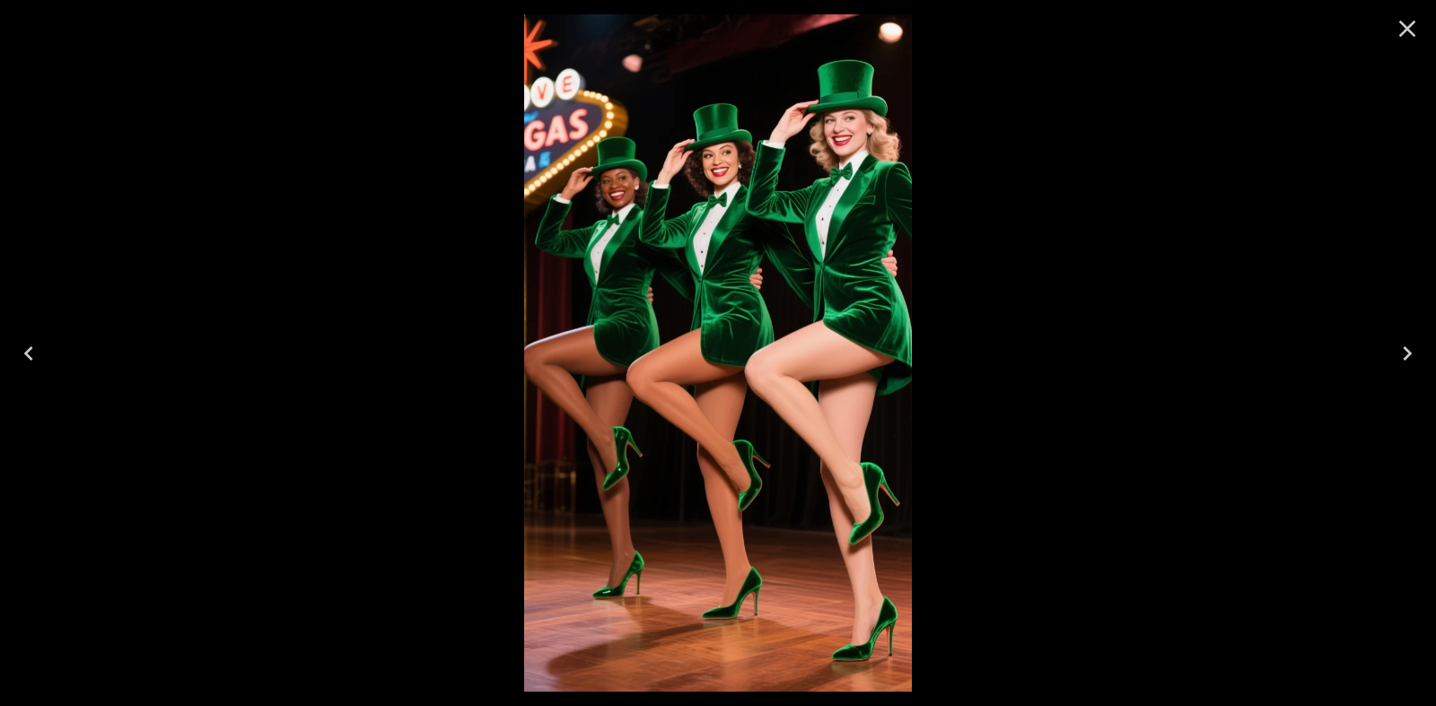
click at [1409, 31] on icon "Close" at bounding box center [1407, 29] width 17 height 17
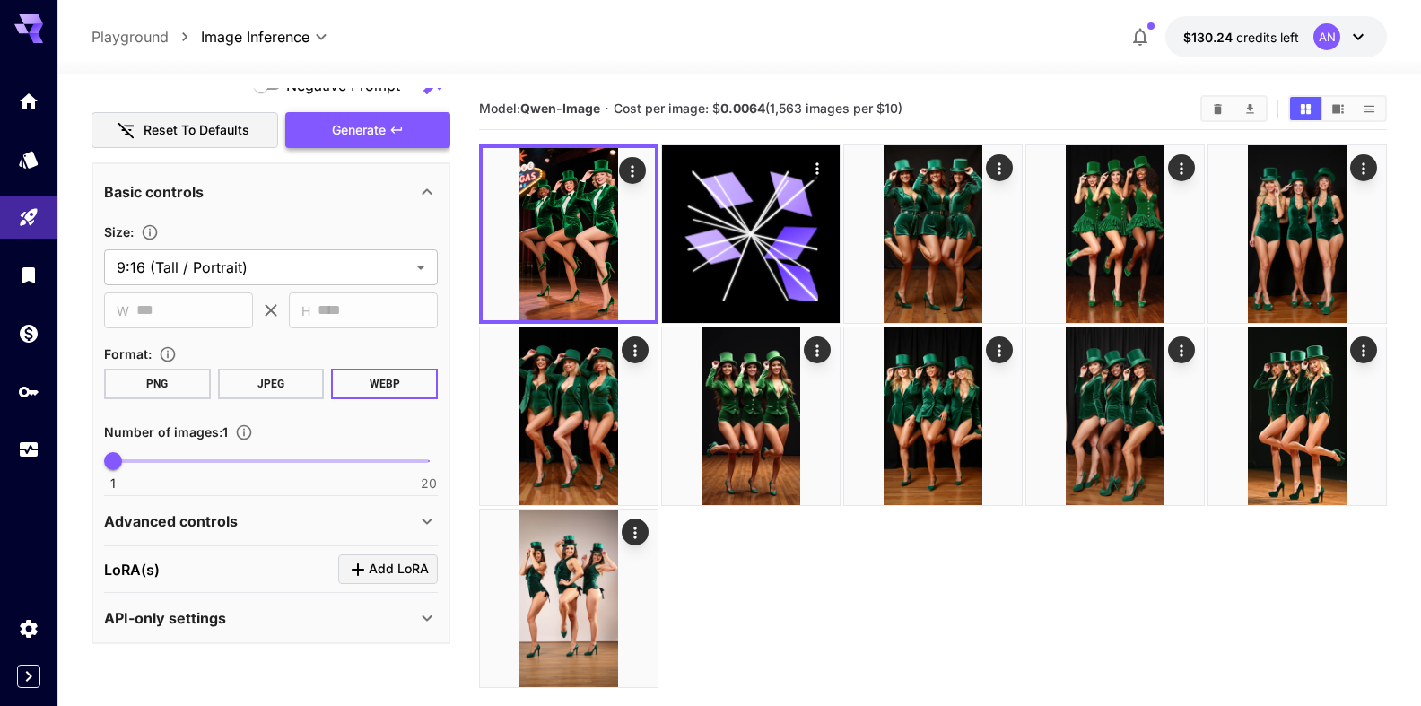
click at [336, 127] on span "Generate" at bounding box center [359, 130] width 54 height 22
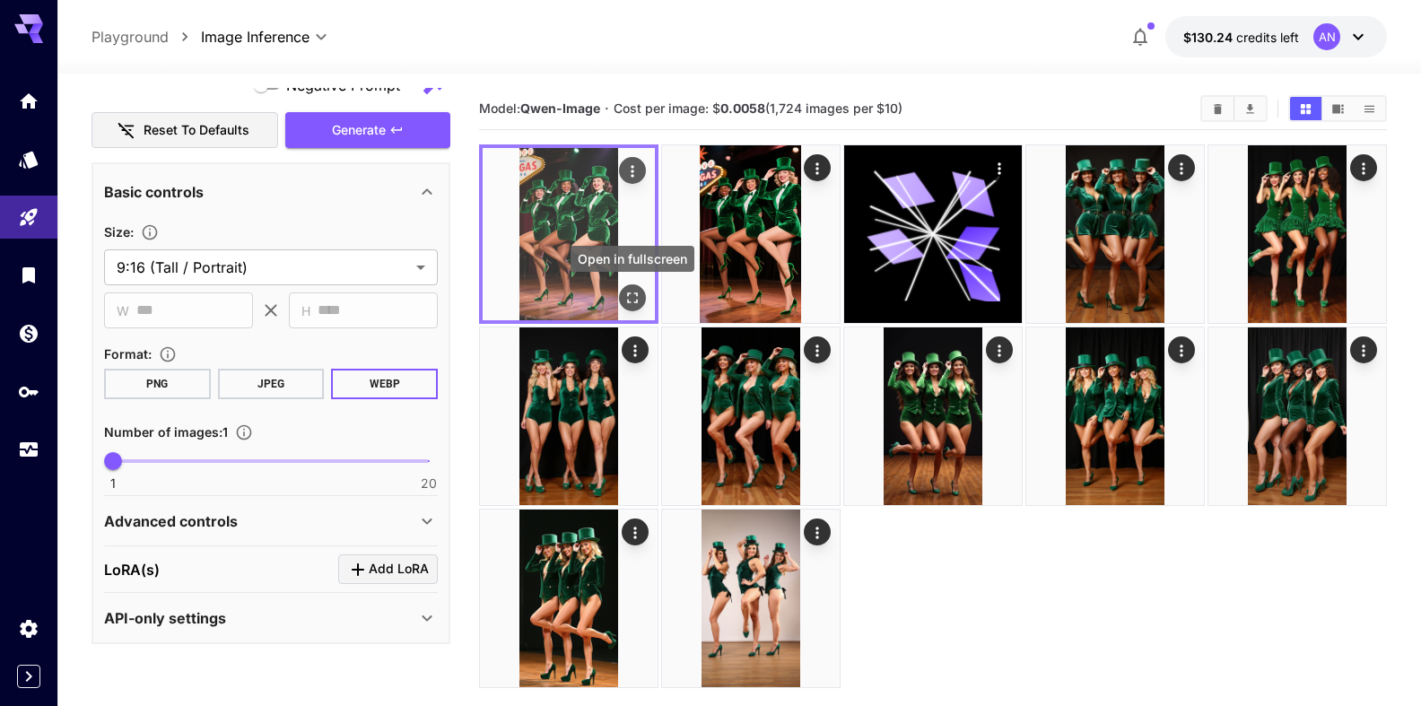
click at [633, 300] on icon "Open in fullscreen" at bounding box center [633, 298] width 18 height 18
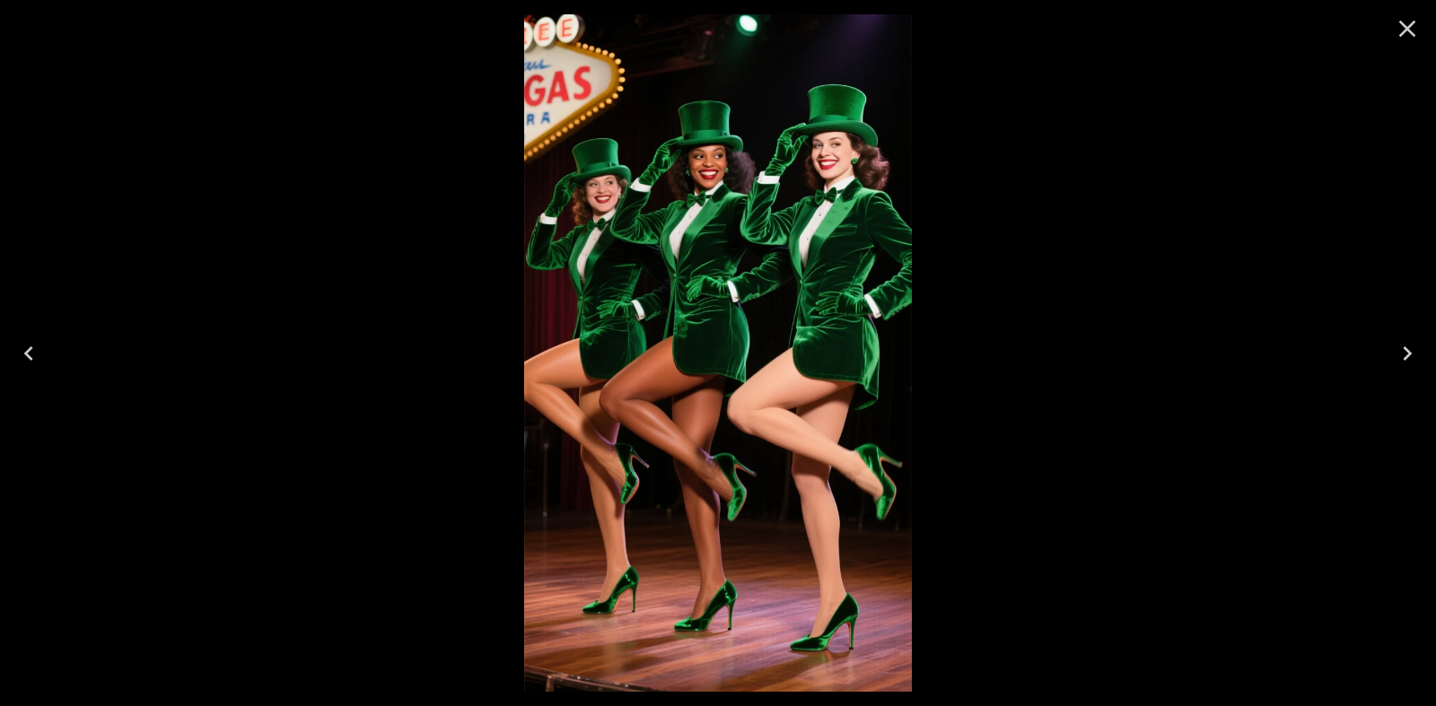
click at [1420, 29] on button "Close" at bounding box center [1406, 28] width 43 height 43
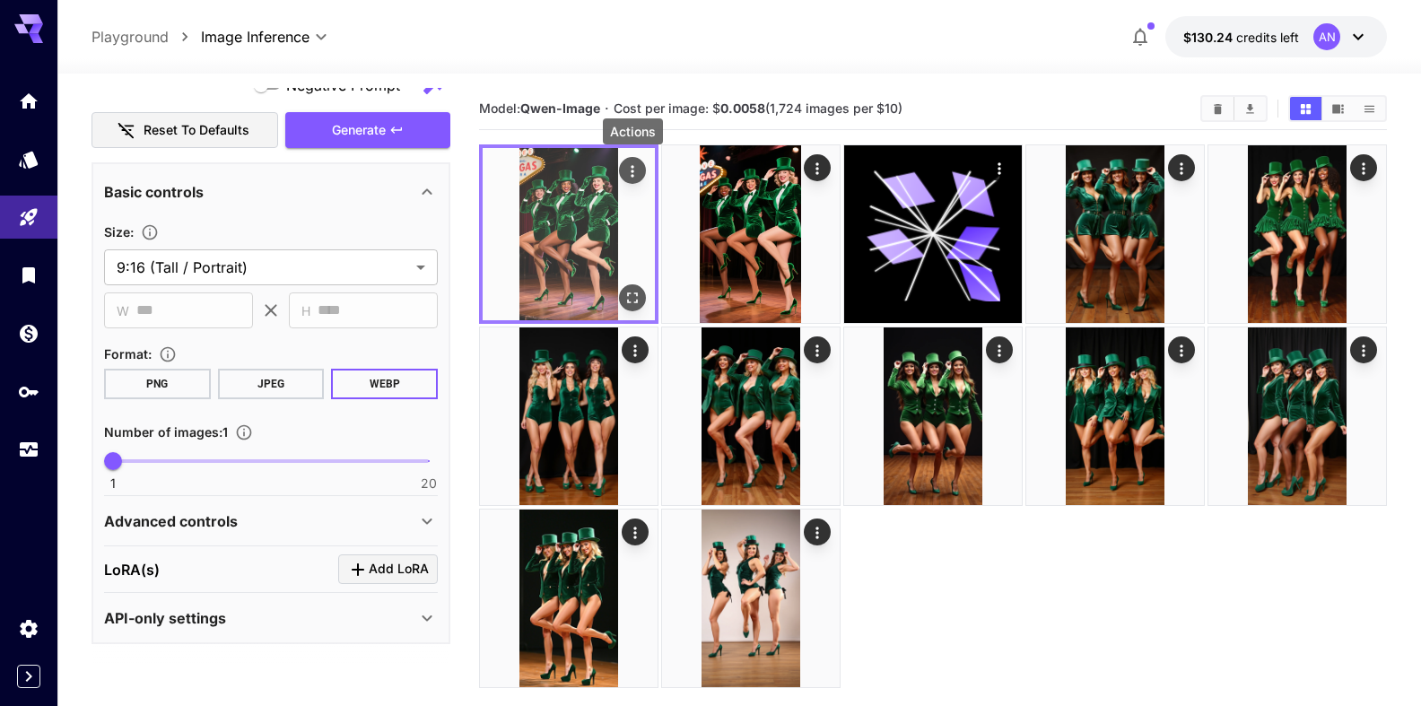
click at [630, 170] on icon "Actions" at bounding box center [633, 171] width 18 height 18
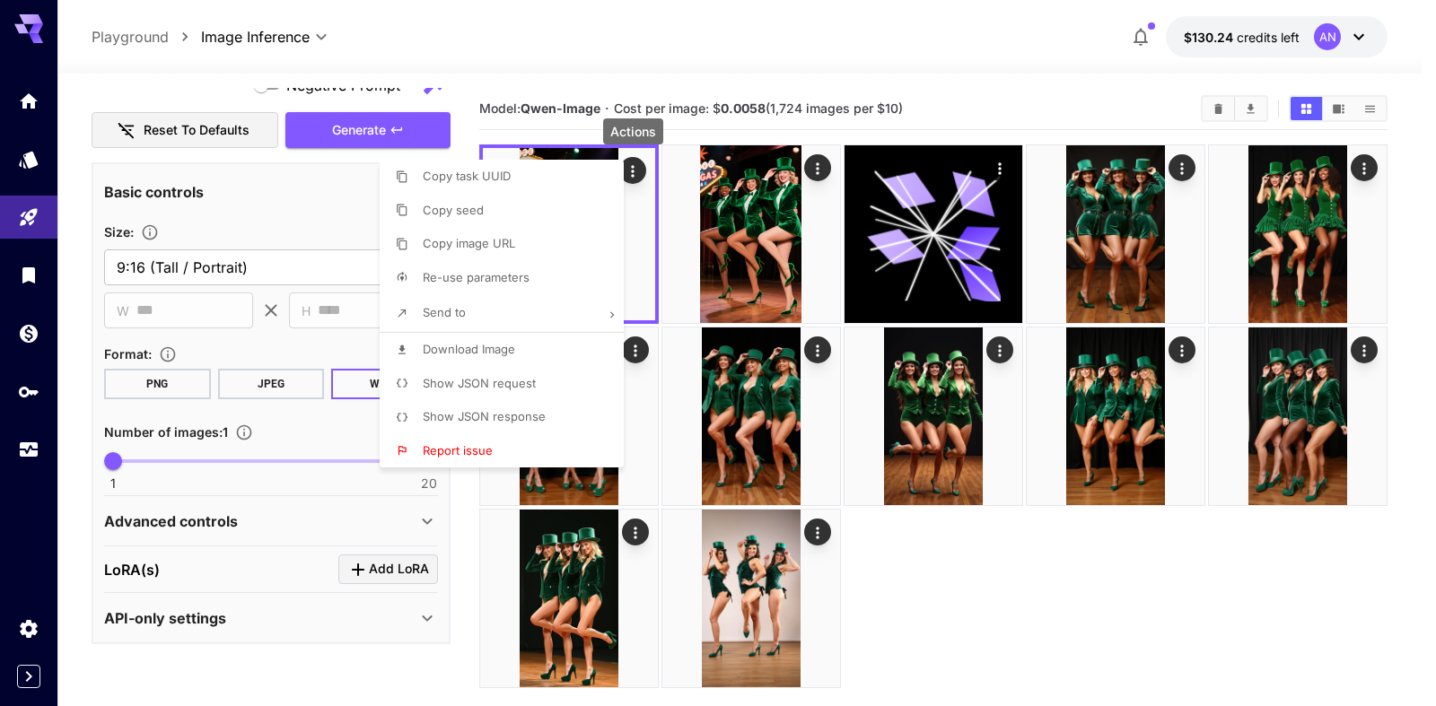
click at [510, 361] on li "Download Image" at bounding box center [507, 350] width 255 height 34
click at [273, 208] on div at bounding box center [718, 353] width 1436 height 706
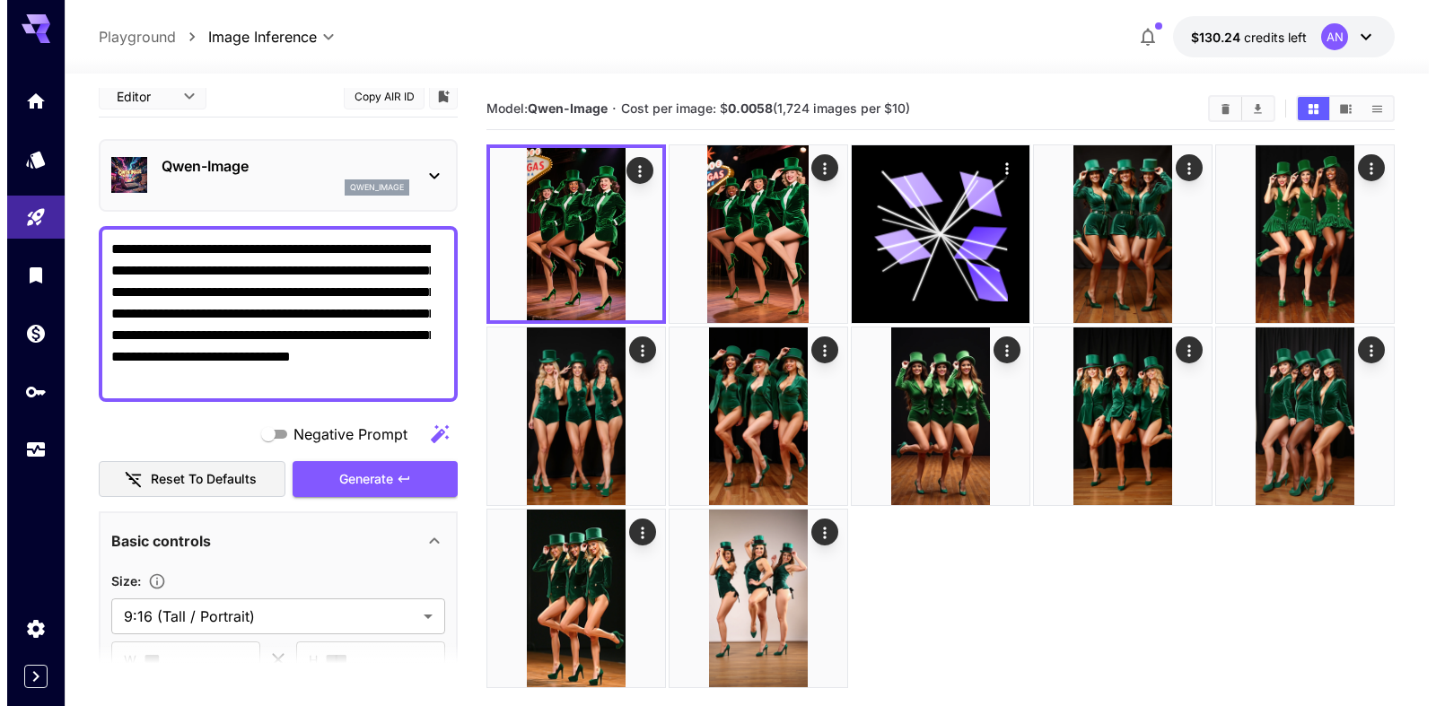
scroll to position [0, 0]
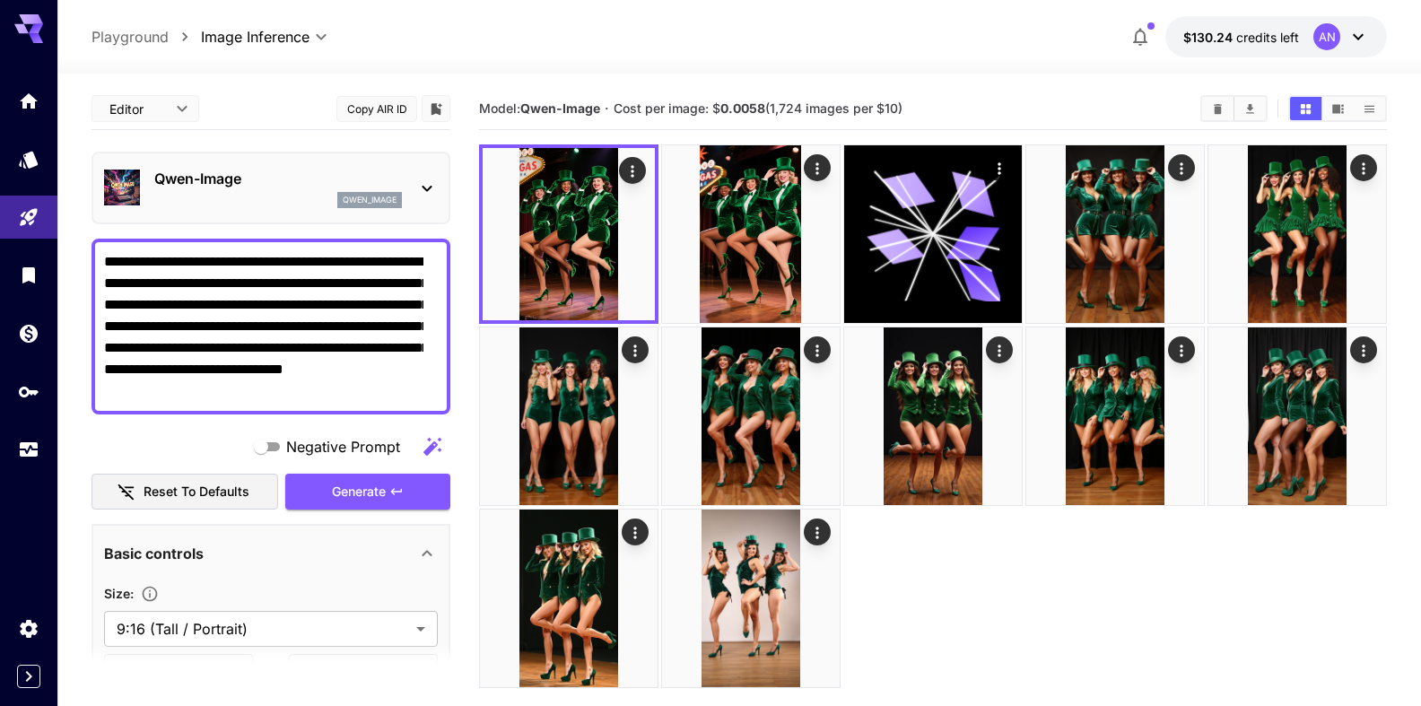
click at [254, 180] on p "Qwen-Image" at bounding box center [278, 179] width 248 height 22
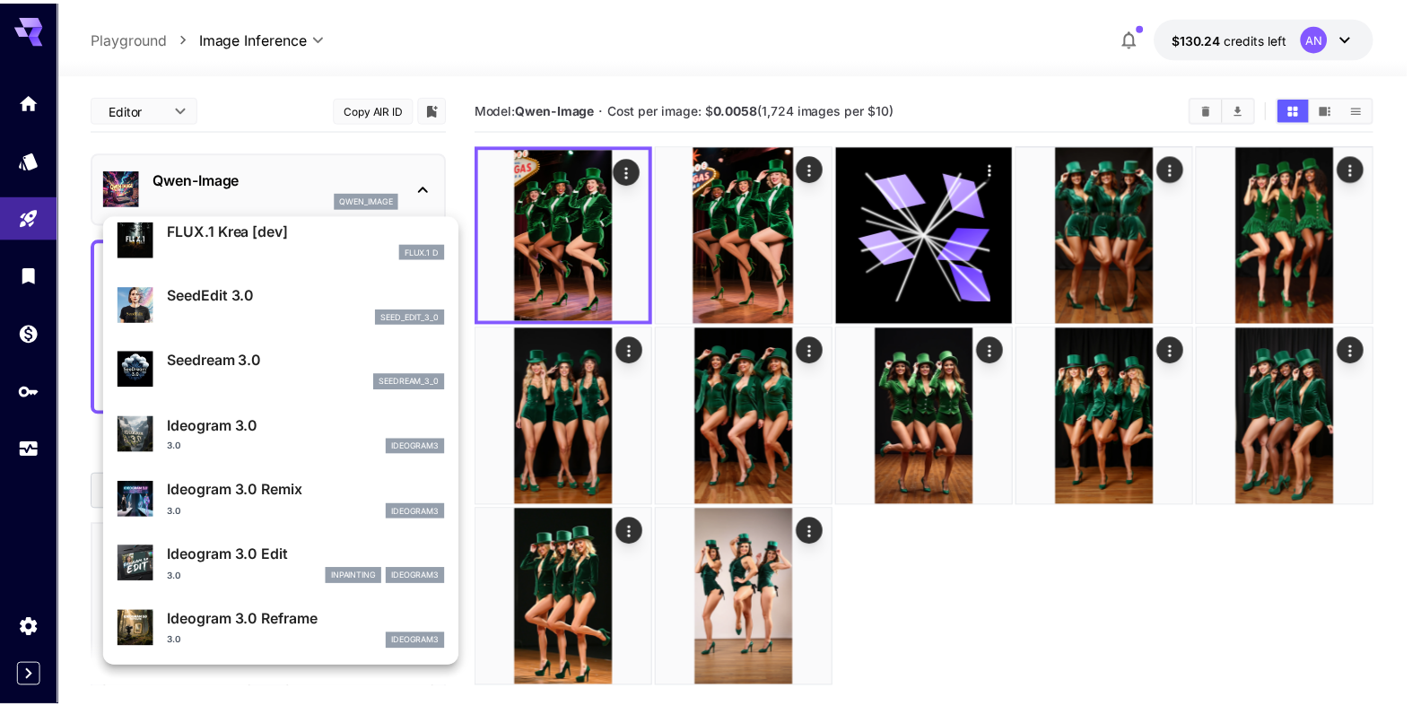
scroll to position [308, 0]
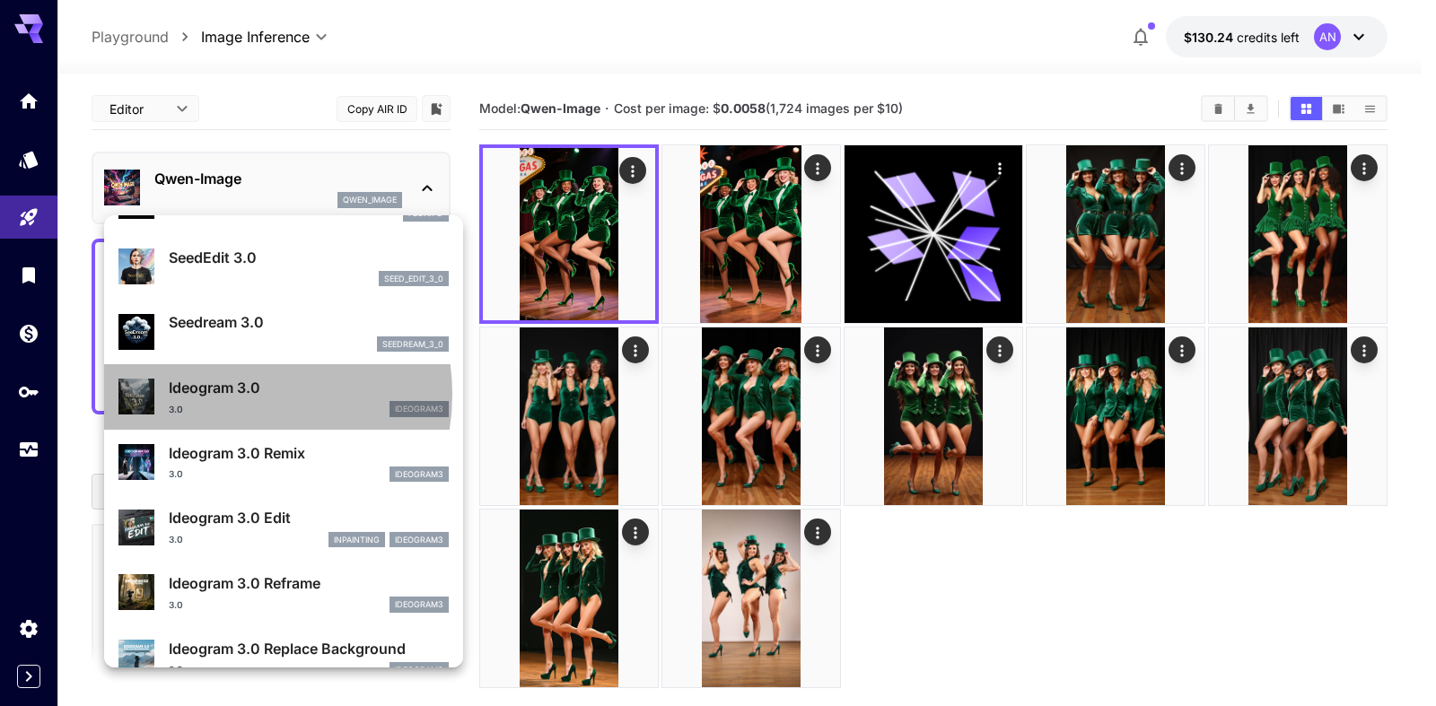
click at [233, 394] on p "Ideogram 3.0" at bounding box center [309, 388] width 280 height 22
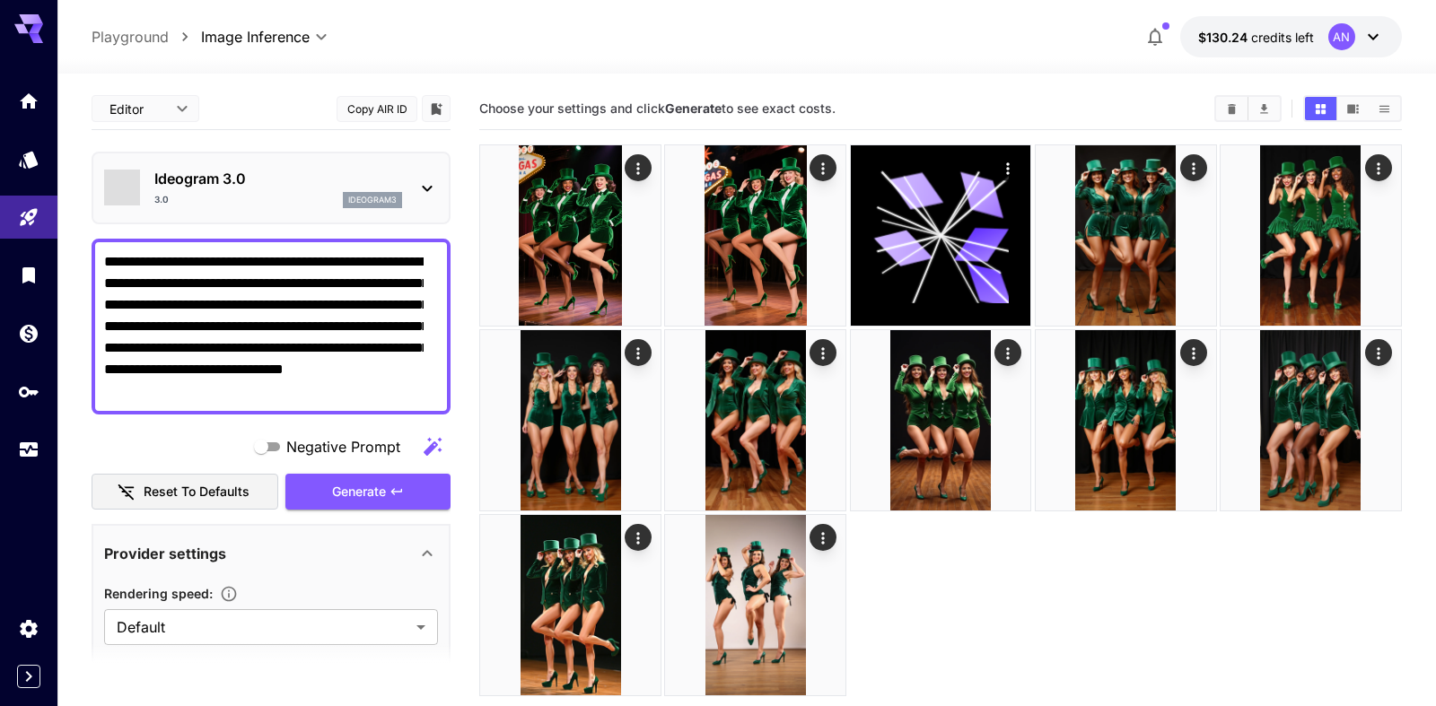
type input "**********"
type input "****"
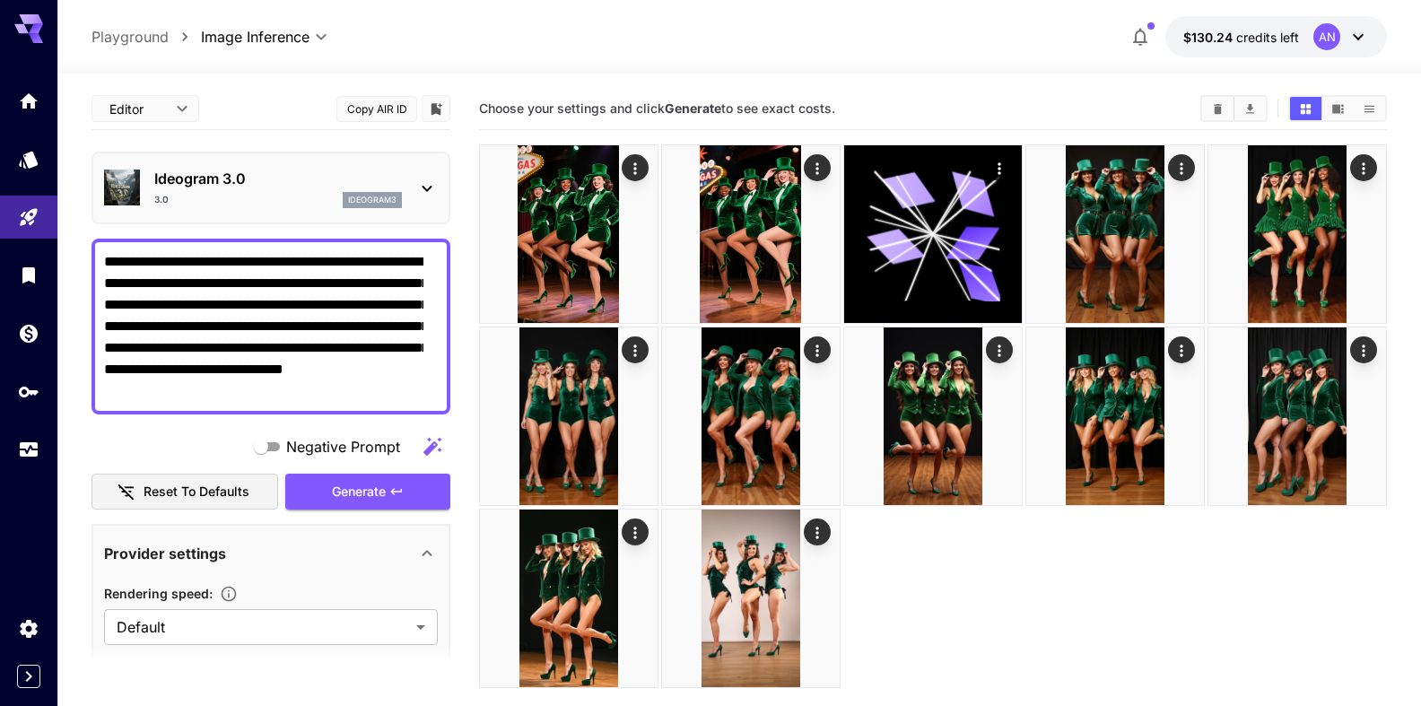
click at [281, 180] on p "Ideogram 3.0" at bounding box center [278, 179] width 248 height 22
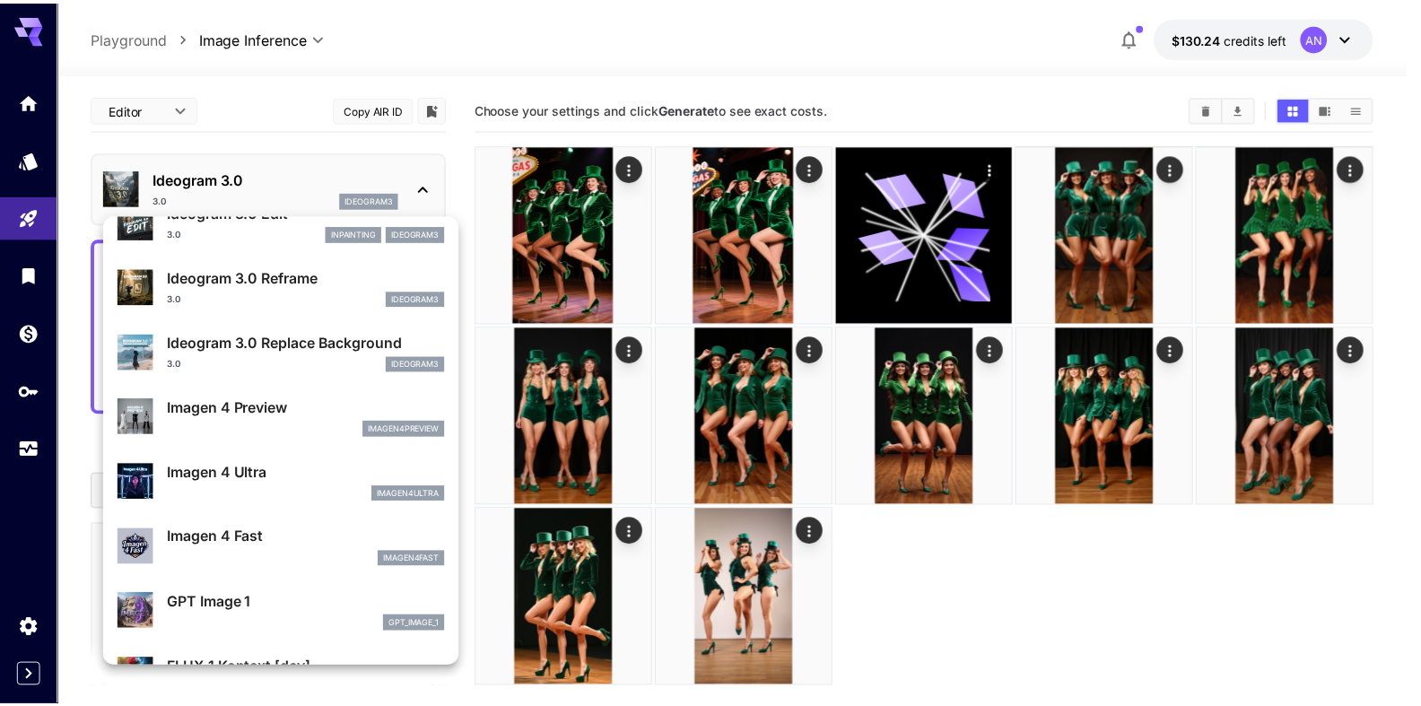
scroll to position [718, 0]
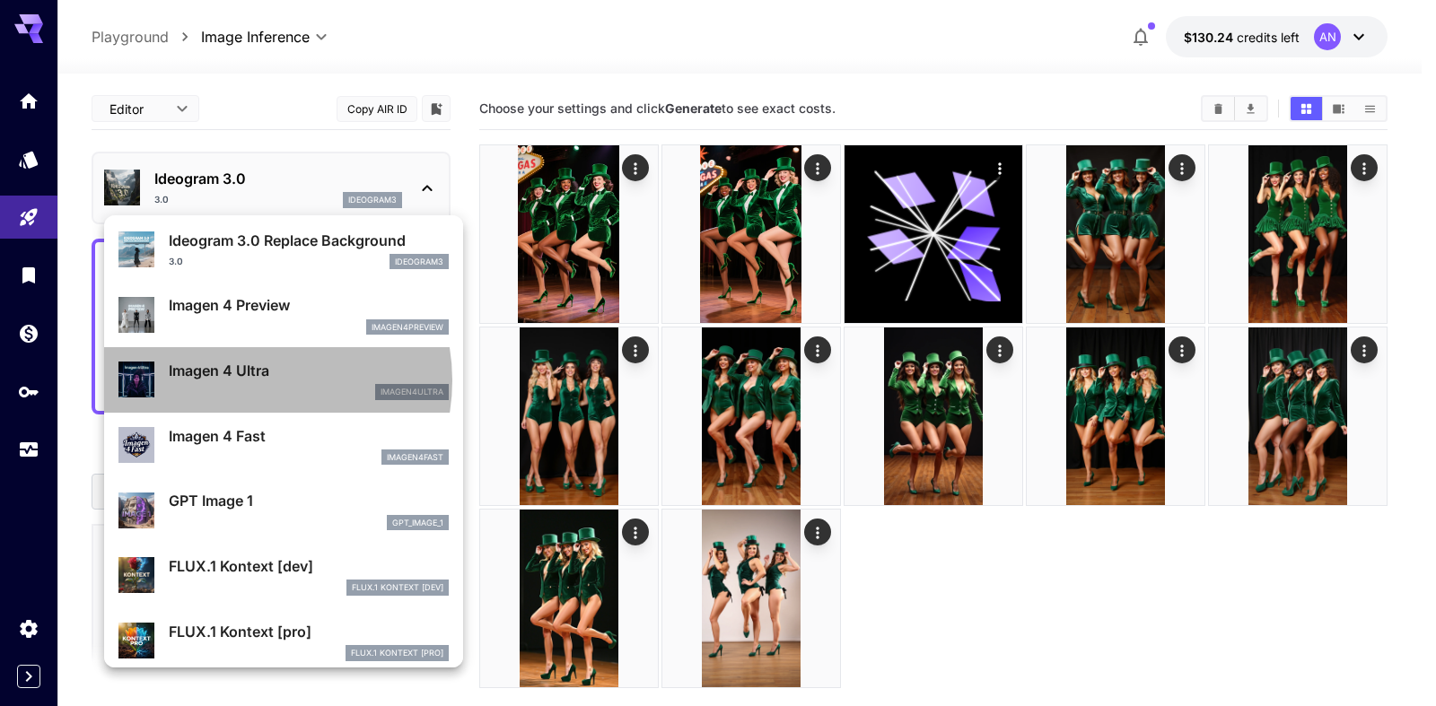
click at [249, 380] on p "Imagen 4 Ultra" at bounding box center [309, 371] width 280 height 22
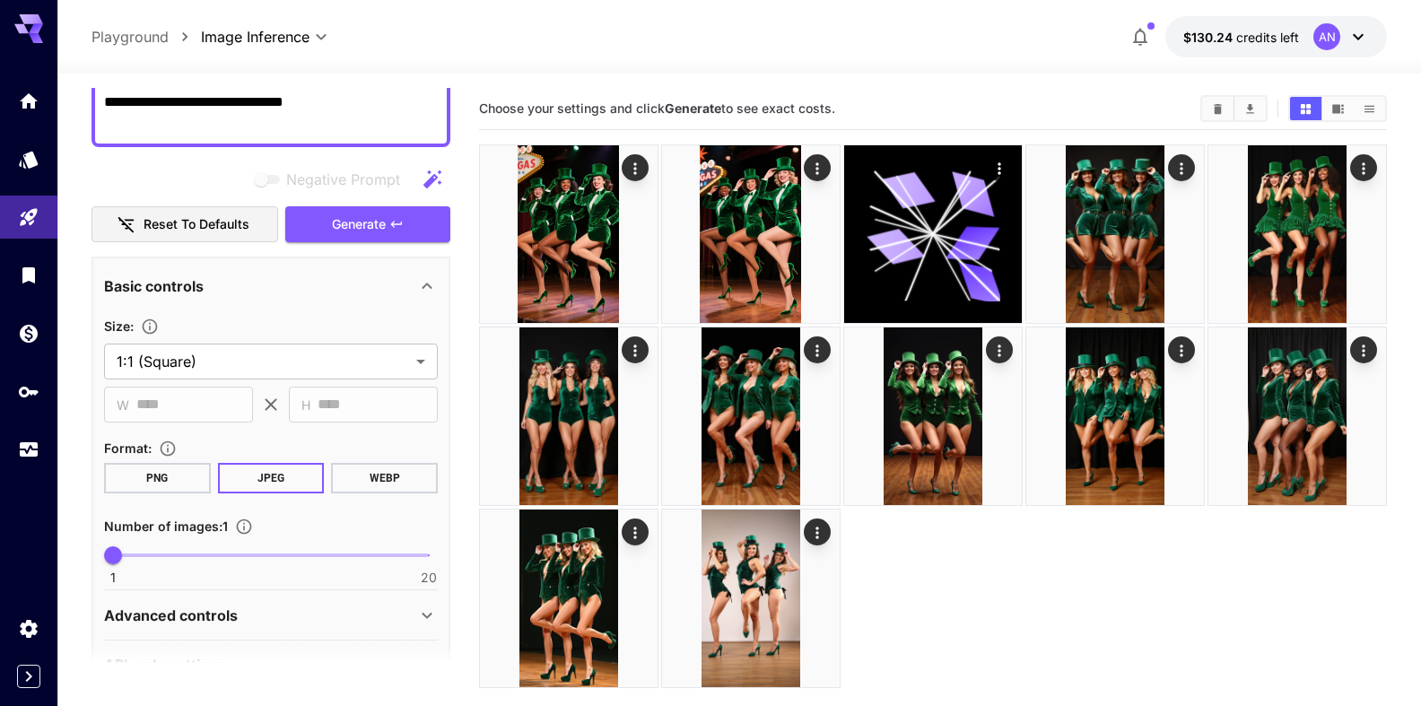
scroll to position [307, 0]
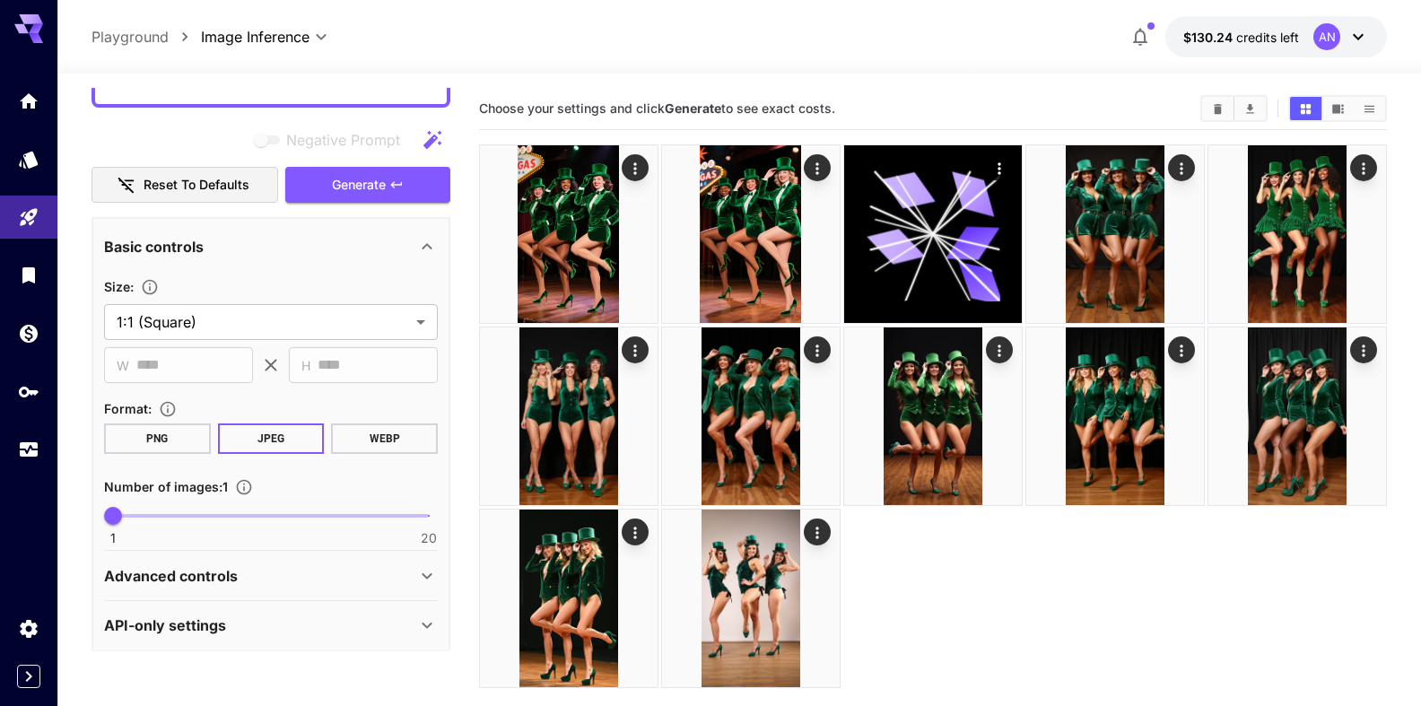
click at [380, 434] on button "WEBP" at bounding box center [384, 438] width 107 height 31
click at [348, 190] on span "Generate" at bounding box center [359, 185] width 54 height 22
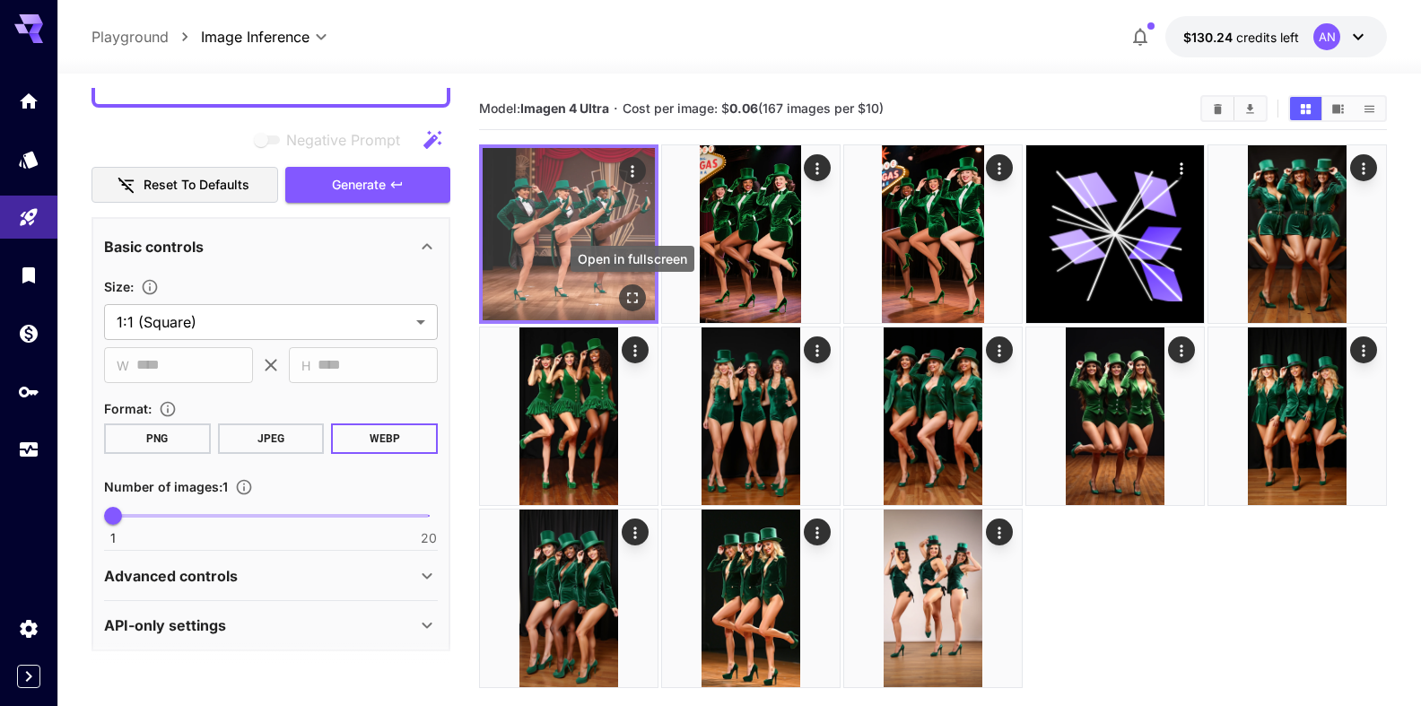
click at [628, 297] on icon "Open in fullscreen" at bounding box center [633, 298] width 18 height 18
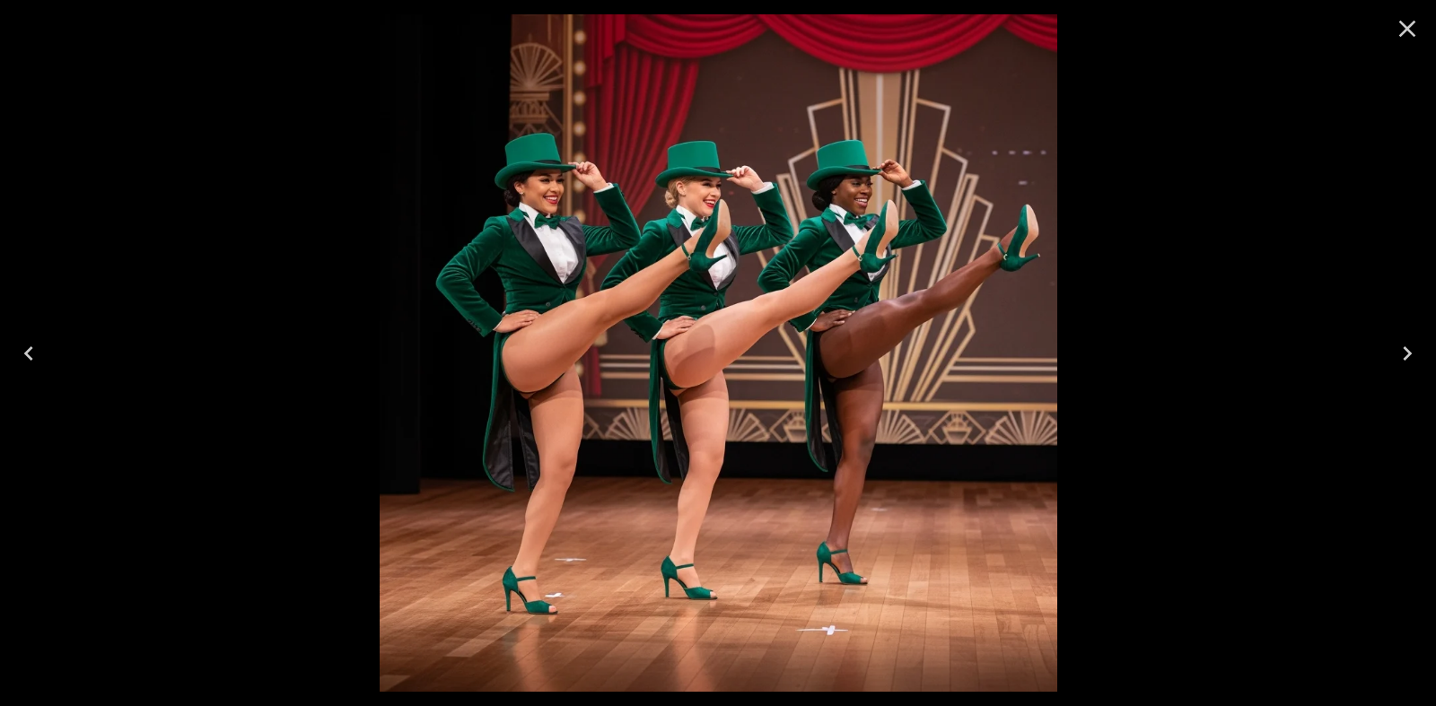
click at [1411, 26] on icon "Close" at bounding box center [1406, 28] width 29 height 29
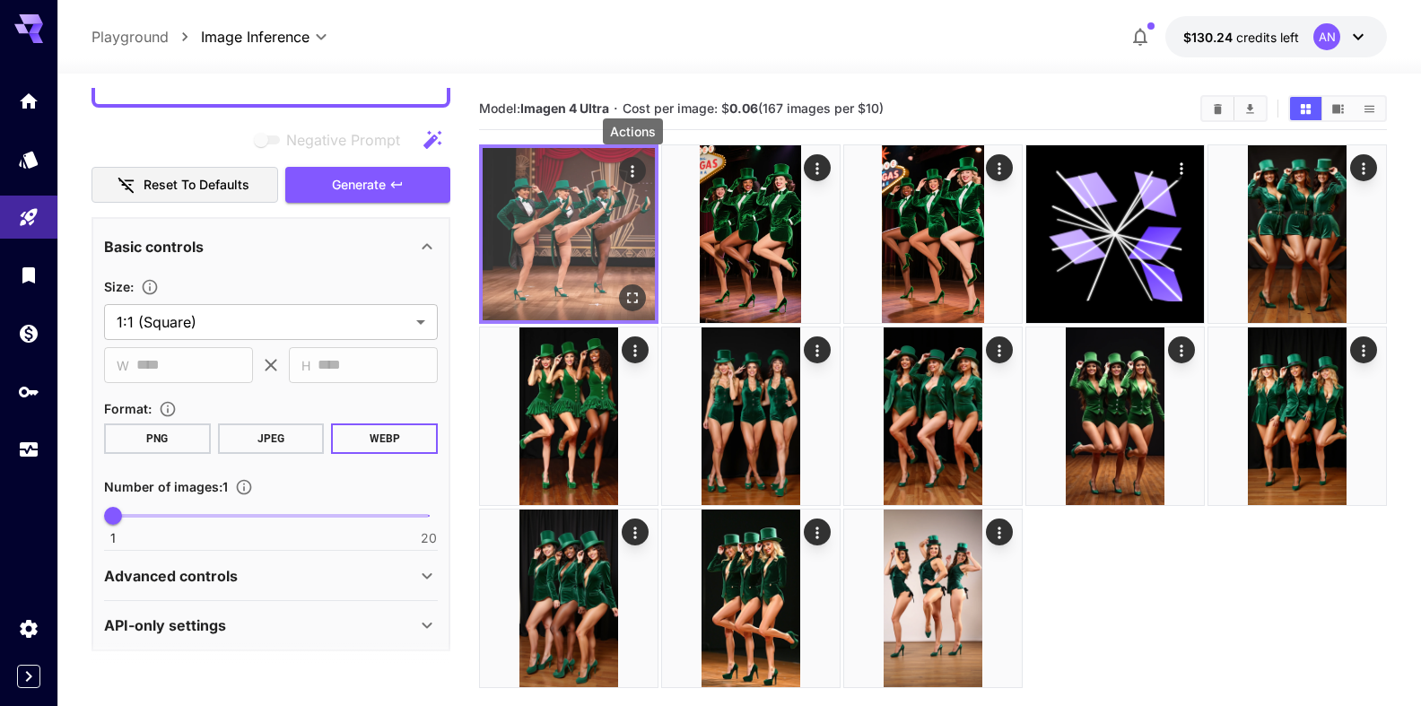
click at [625, 170] on icon "Actions" at bounding box center [633, 171] width 18 height 18
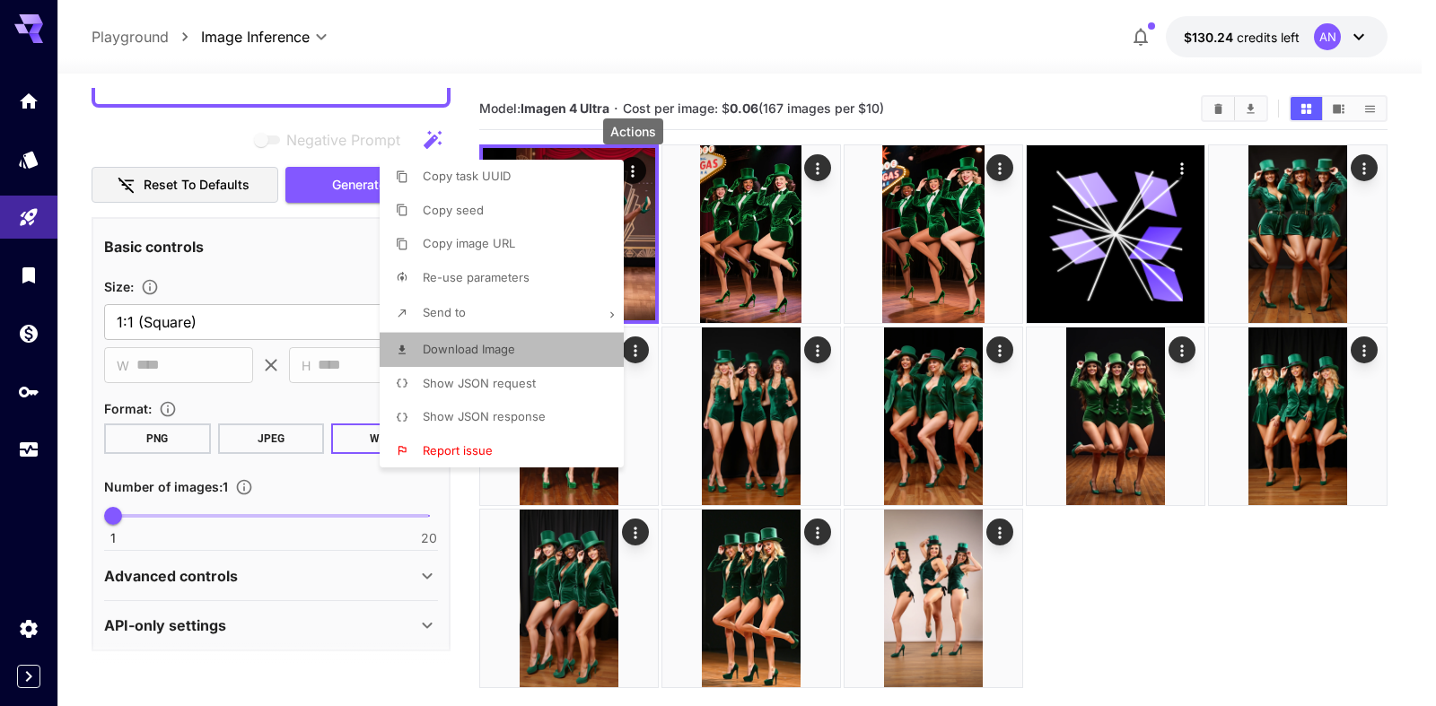
click at [501, 354] on span "Download Image" at bounding box center [469, 349] width 92 height 14
click at [1217, 109] on div at bounding box center [718, 353] width 1436 height 706
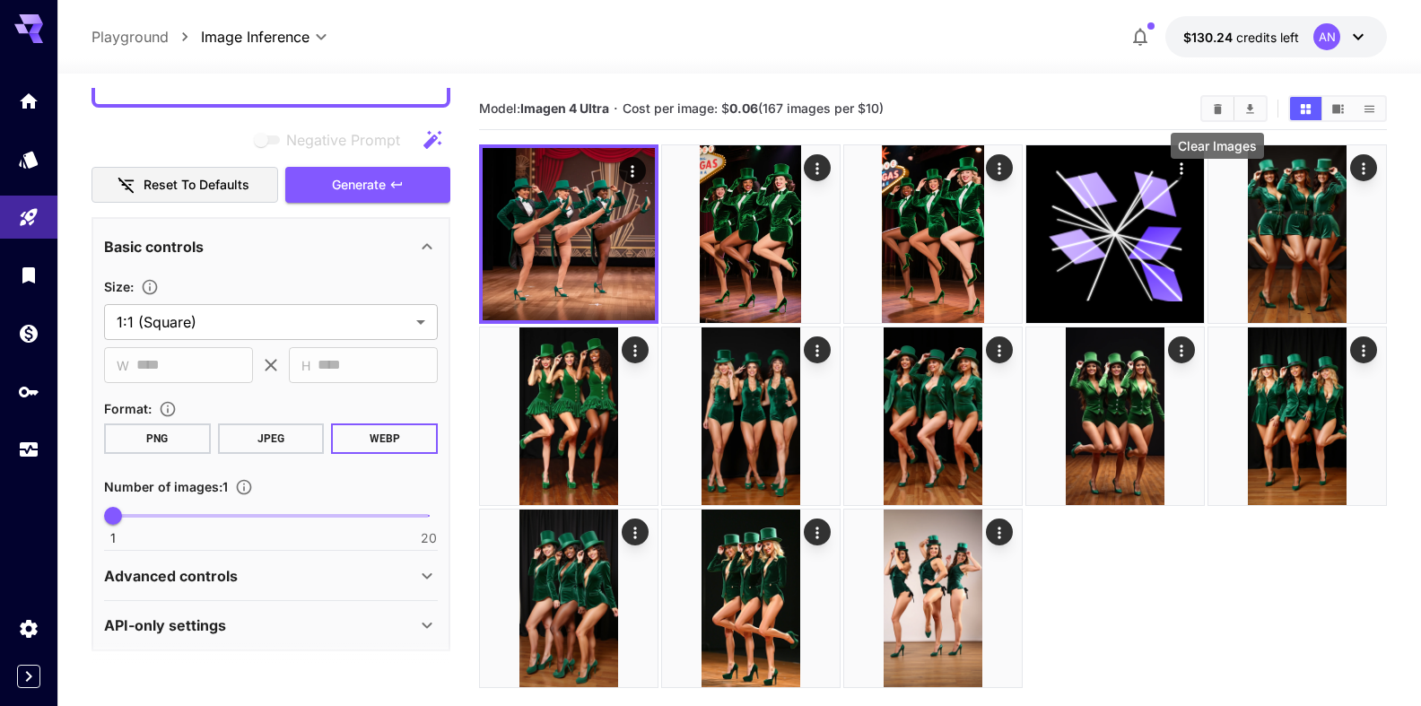
click at [1217, 109] on icon "Clear Images" at bounding box center [1218, 108] width 8 height 10
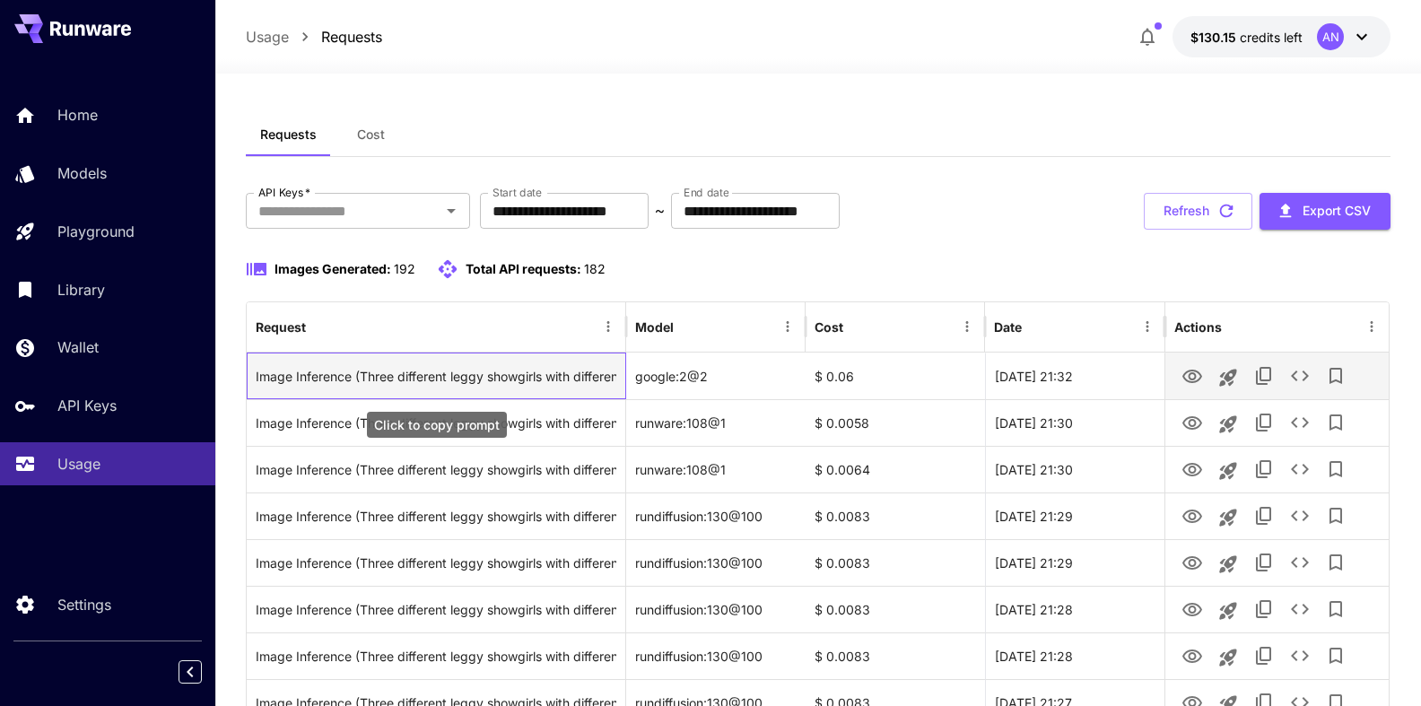
click at [365, 372] on div "Image Inference (Three different leggy showgirls with different skin tones all …" at bounding box center [437, 377] width 362 height 46
